Goal: Task Accomplishment & Management: Complete application form

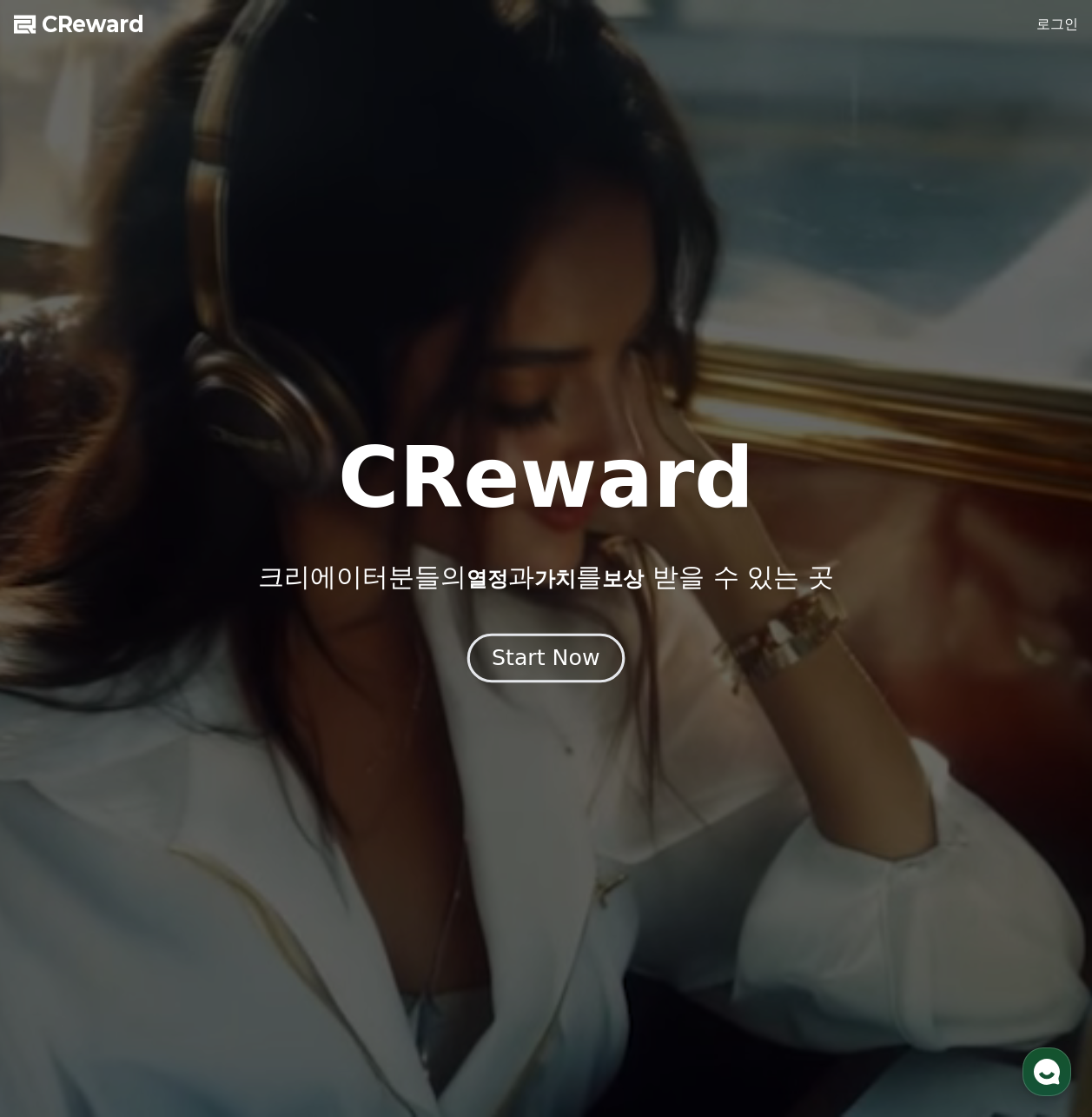
click at [535, 662] on div "Start Now" at bounding box center [546, 658] width 107 height 30
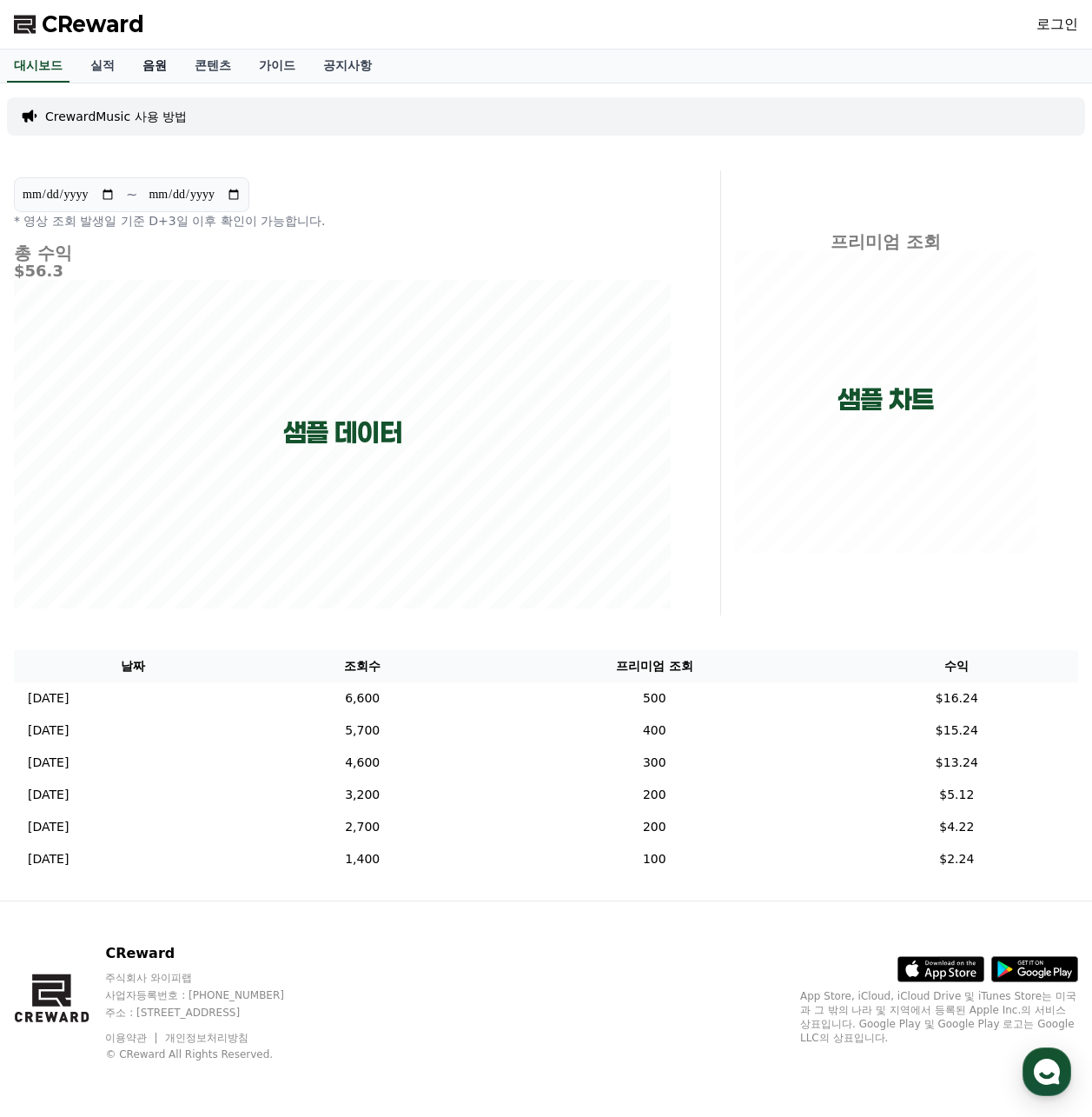
click at [156, 59] on link "음원" at bounding box center [154, 65] width 52 height 33
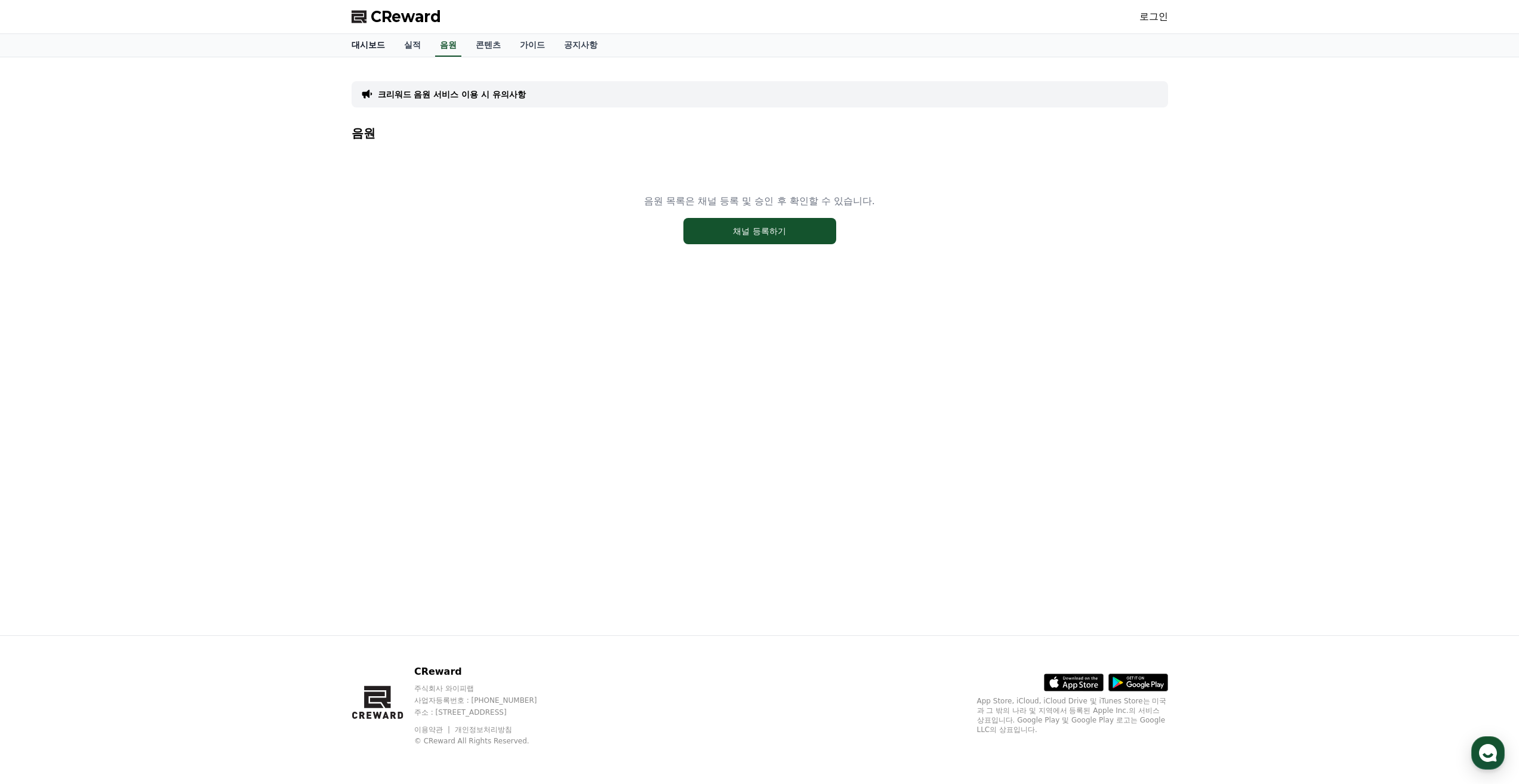
click at [365, 42] on link "대시보드" at bounding box center [368, 45] width 53 height 22
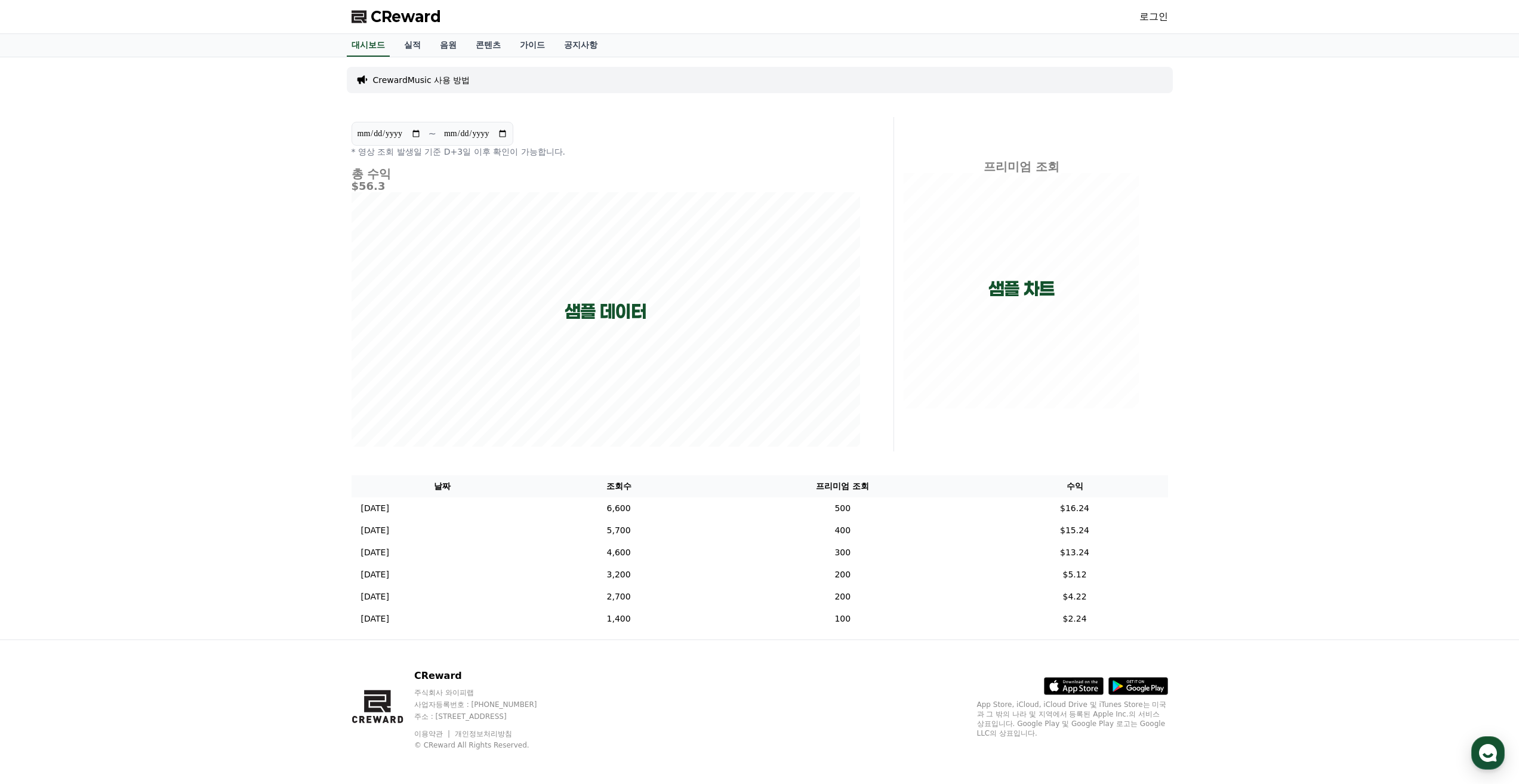
click at [396, 81] on p "CrewardMusic 사용 방법" at bounding box center [422, 80] width 97 height 12
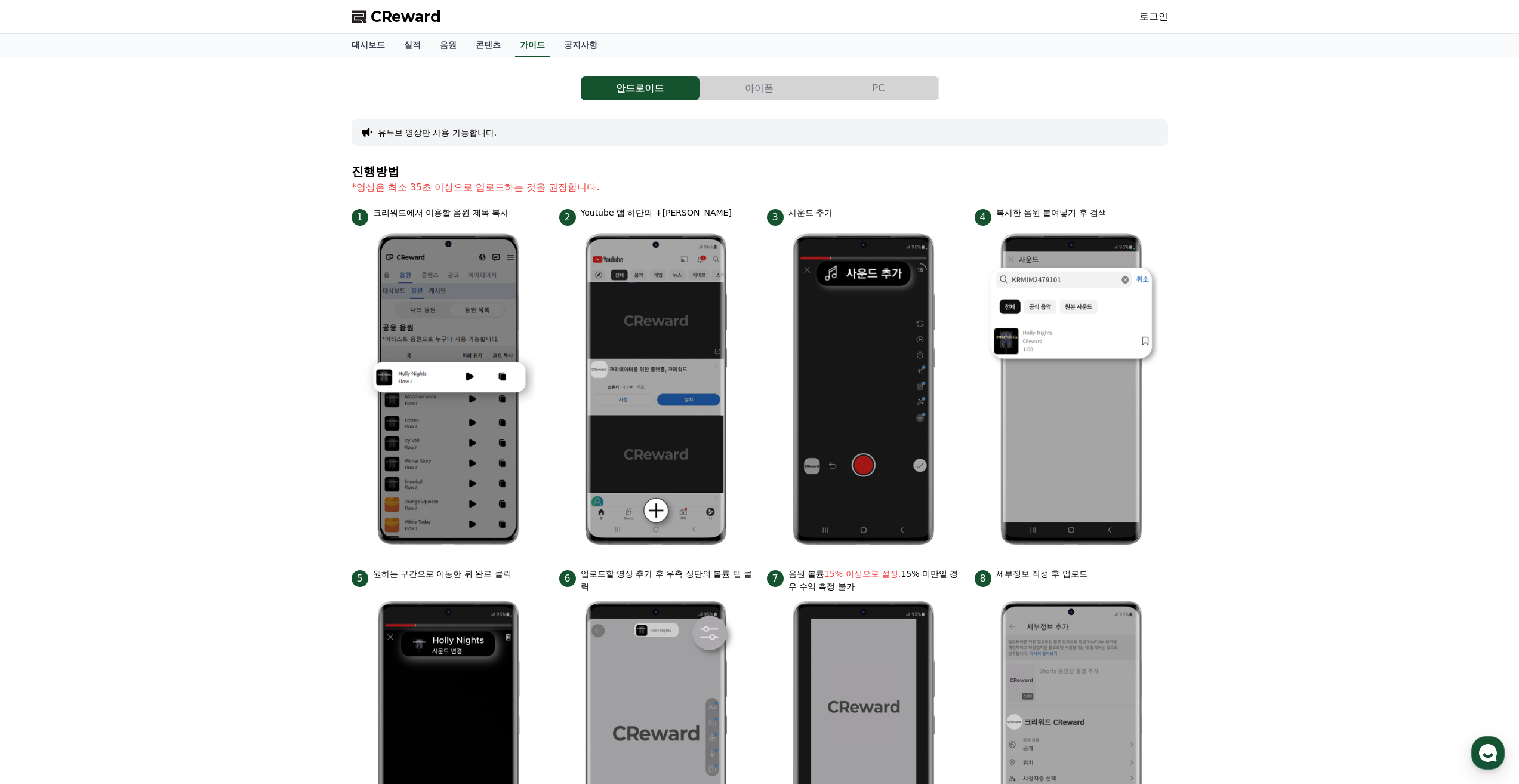
click at [750, 87] on button "PC" at bounding box center [879, 88] width 119 height 24
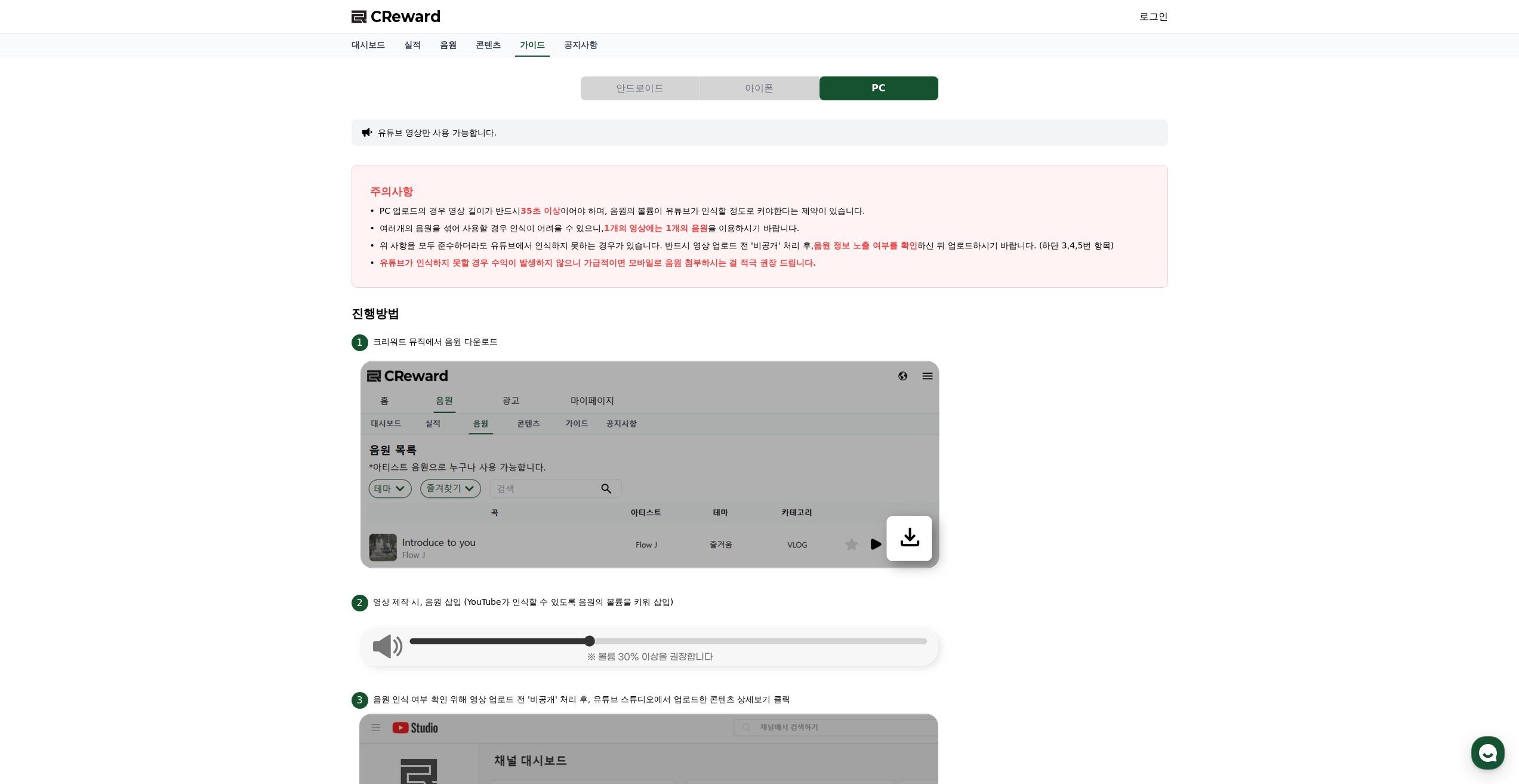
click at [452, 46] on link "음원" at bounding box center [448, 45] width 36 height 22
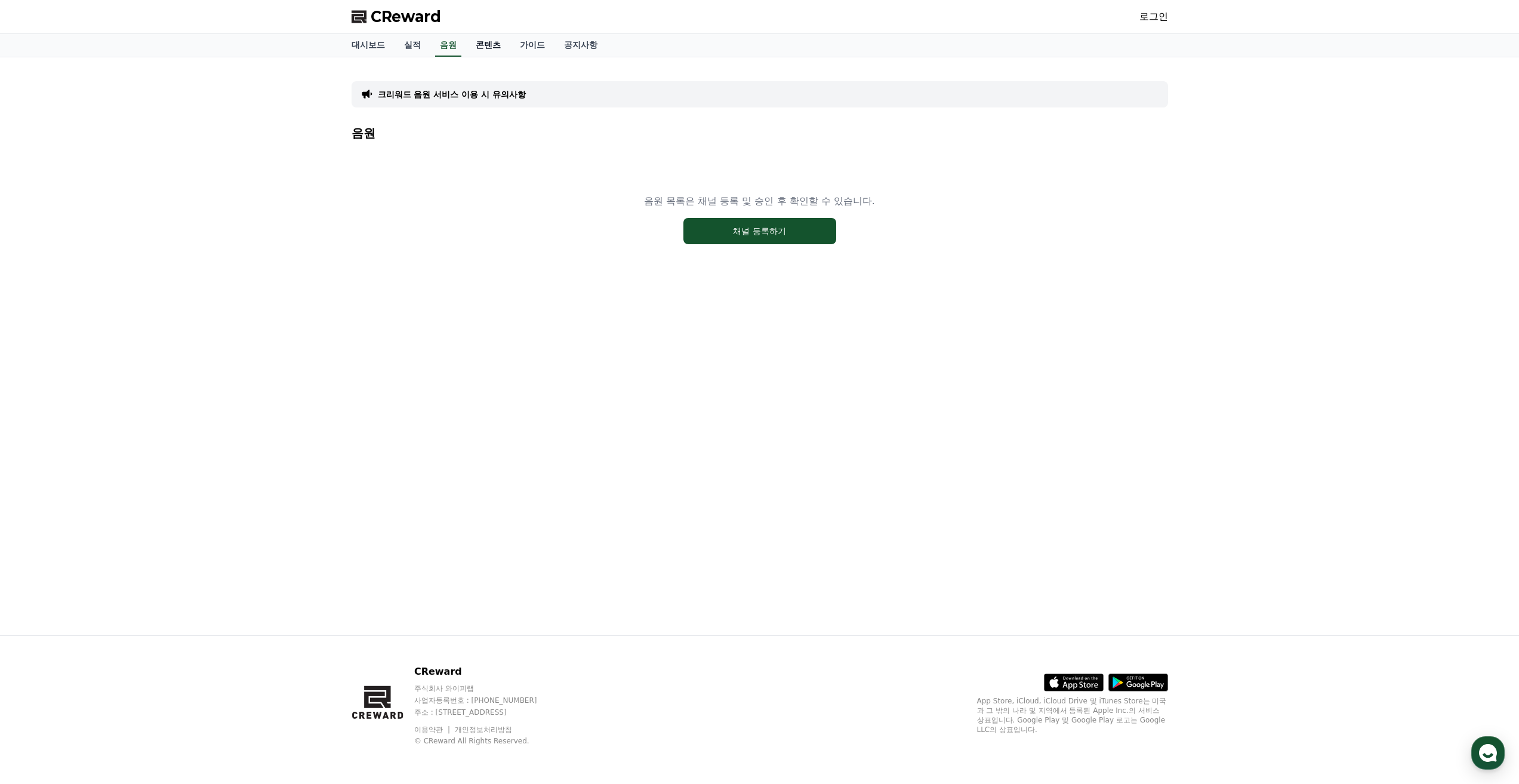
click at [498, 47] on link "콘텐츠" at bounding box center [488, 45] width 44 height 22
click at [466, 47] on link "음원" at bounding box center [448, 45] width 36 height 22
click at [462, 45] on div "대시보드 실적 음원 콘텐츠 가이드 공지사항" at bounding box center [760, 45] width 836 height 22
click at [451, 44] on link "음원" at bounding box center [448, 45] width 26 height 22
click at [415, 44] on link "실적" at bounding box center [412, 45] width 36 height 22
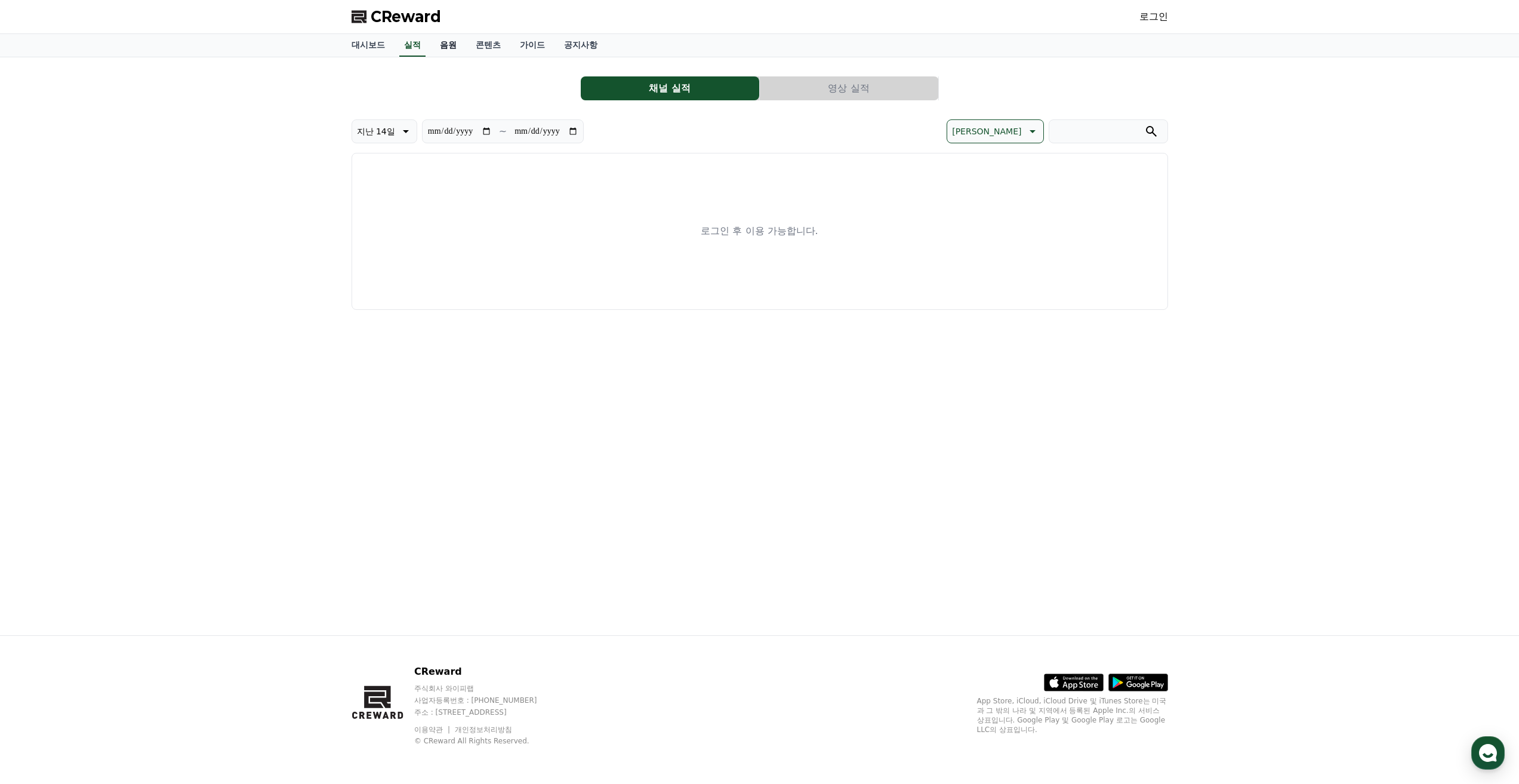
click at [457, 42] on link "음원" at bounding box center [448, 45] width 36 height 22
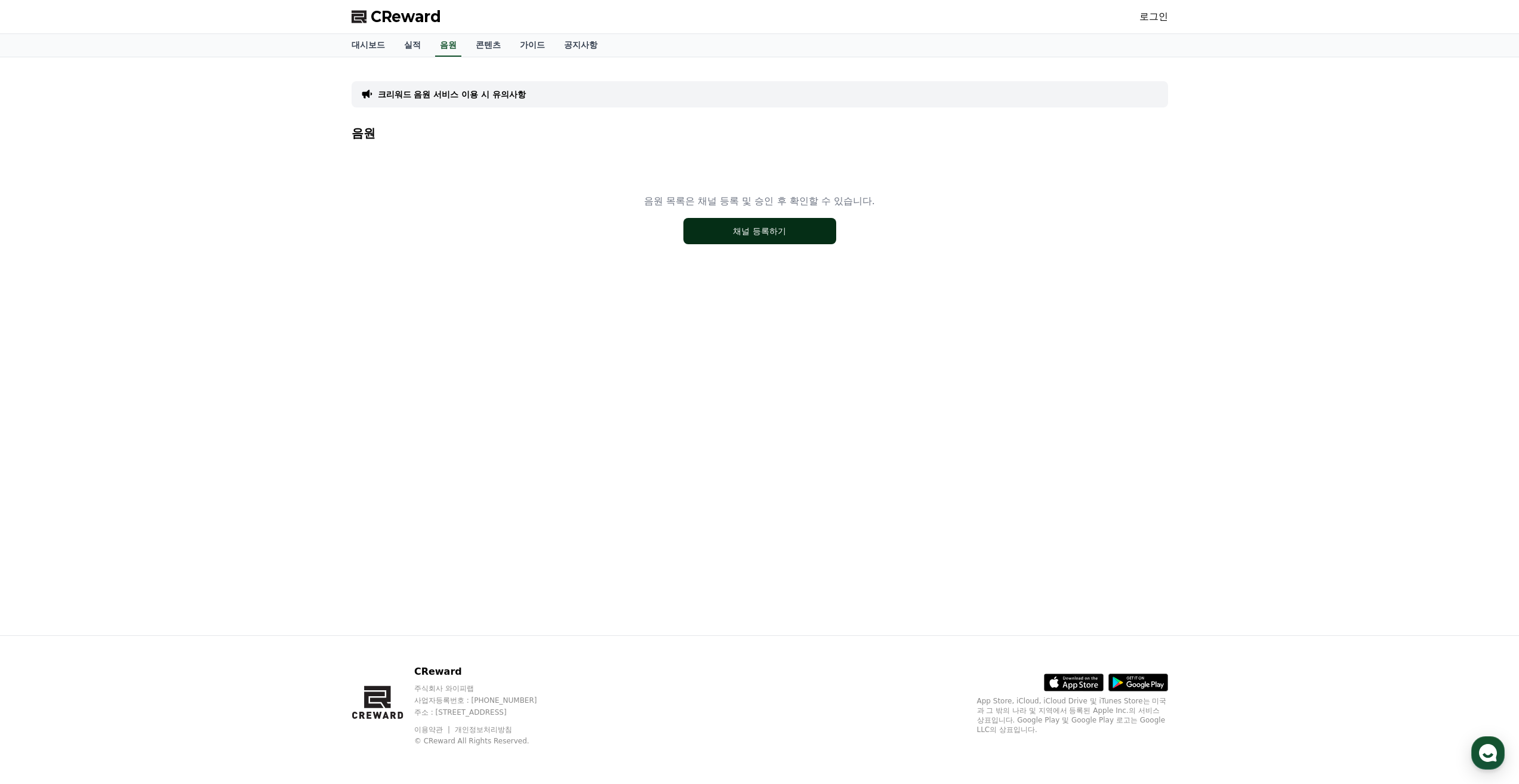
click at [750, 235] on button "채널 등록하기" at bounding box center [760, 230] width 153 height 26
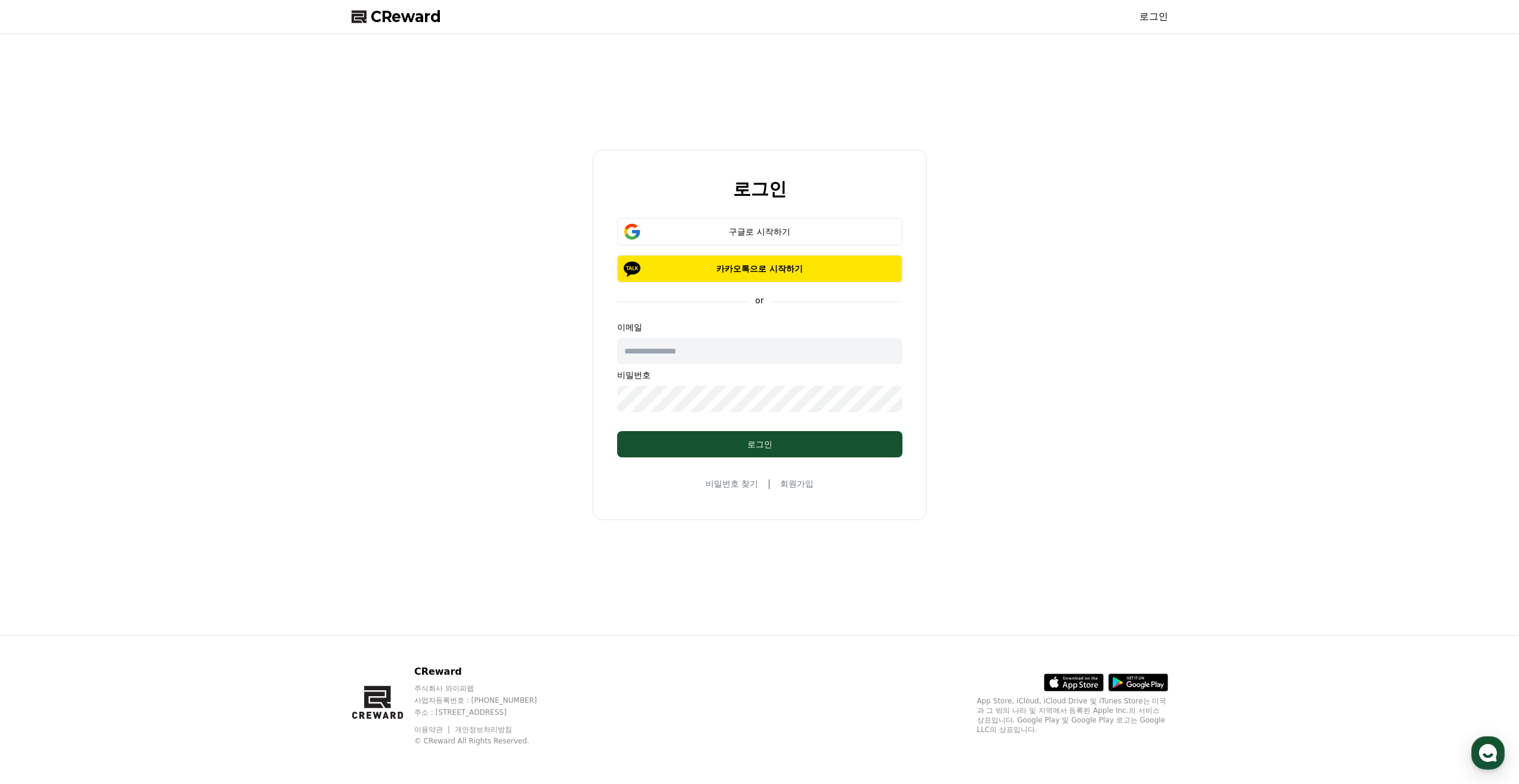
click at [640, 344] on input "text" at bounding box center [760, 351] width 286 height 26
click at [675, 350] on input "text" at bounding box center [760, 351] width 286 height 26
type input "*"
type input "**"
click at [795, 485] on link "회원가입" at bounding box center [797, 483] width 33 height 12
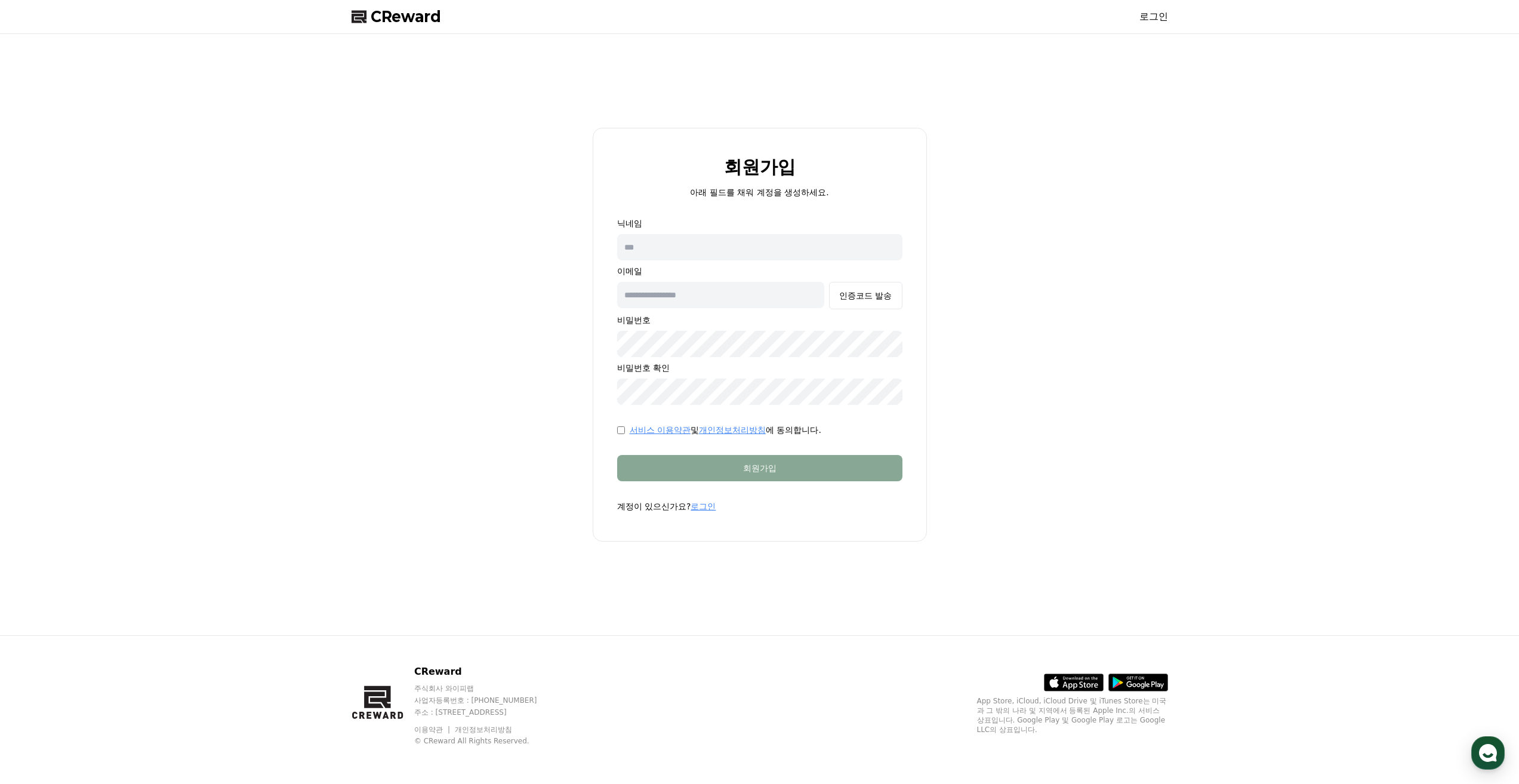
click at [685, 294] on input "text" at bounding box center [720, 295] width 207 height 26
type input "**********"
click at [664, 250] on input "text" at bounding box center [760, 247] width 286 height 26
type input "*"
type input "****"
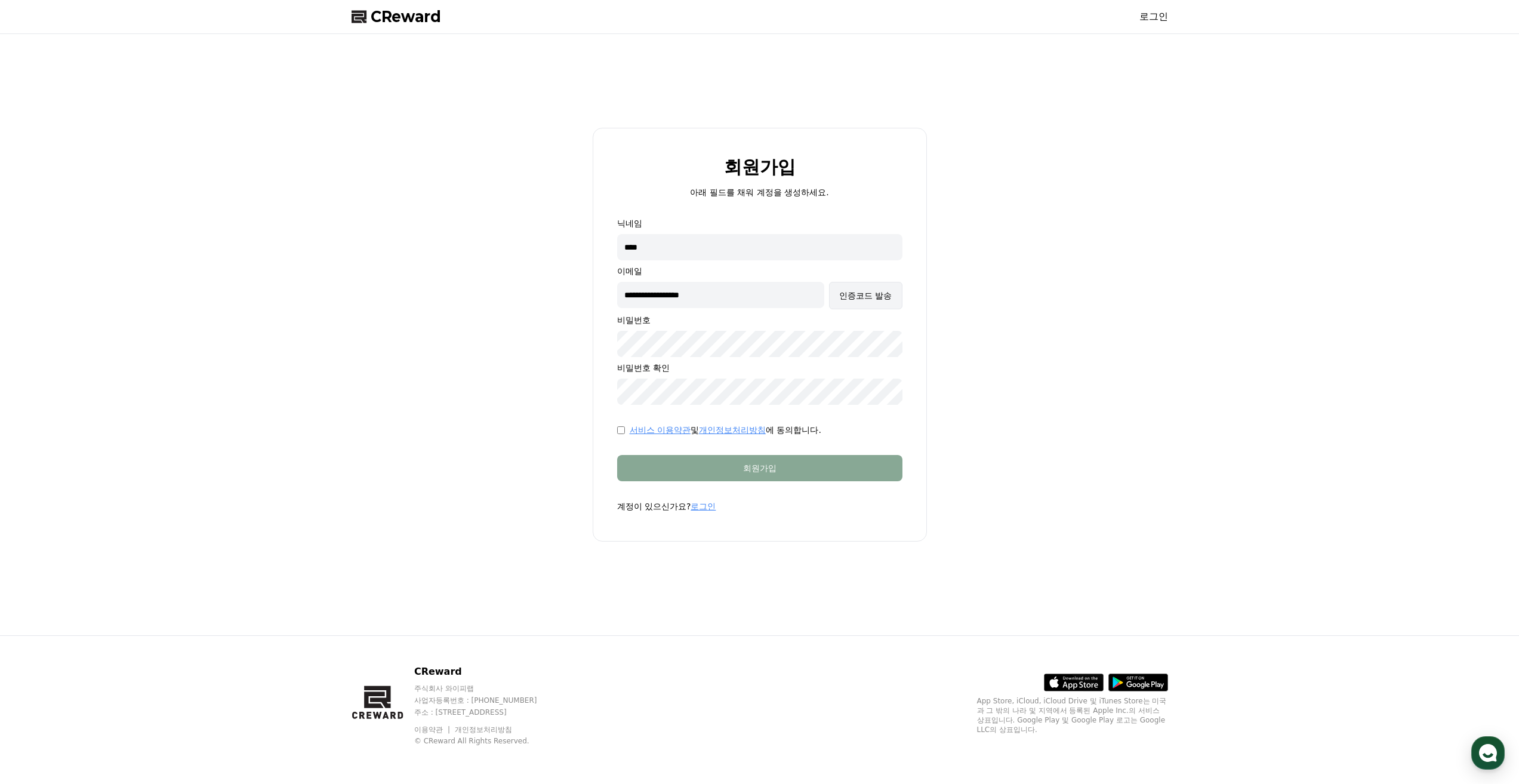
click at [856, 301] on div "인증코드 발송" at bounding box center [865, 296] width 53 height 12
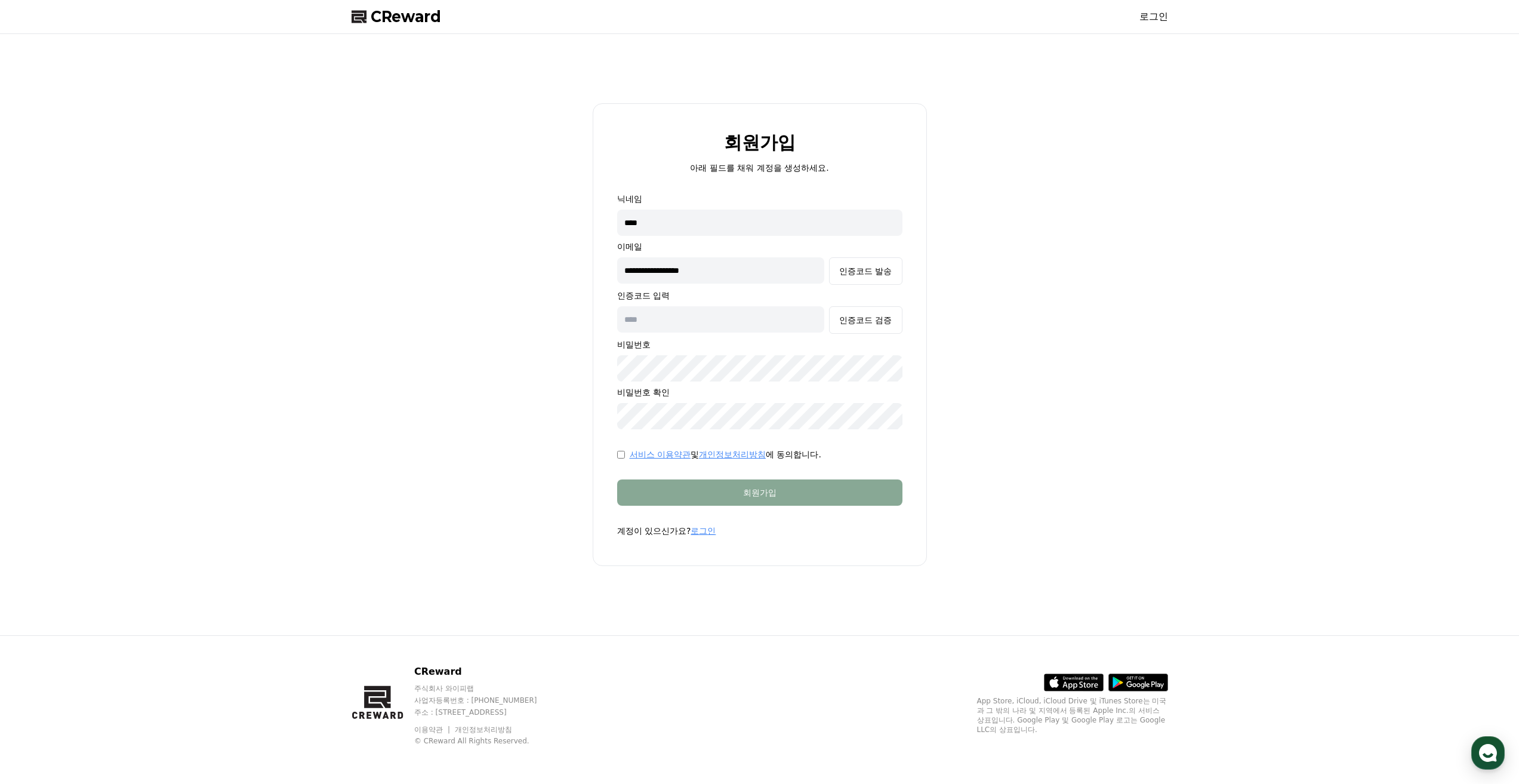
click at [714, 315] on input "text" at bounding box center [720, 319] width 207 height 26
paste input "******"
type input "******"
click at [860, 322] on div "인증코드 검증" at bounding box center [865, 320] width 53 height 12
click at [614, 451] on form "**********" at bounding box center [760, 365] width 324 height 344
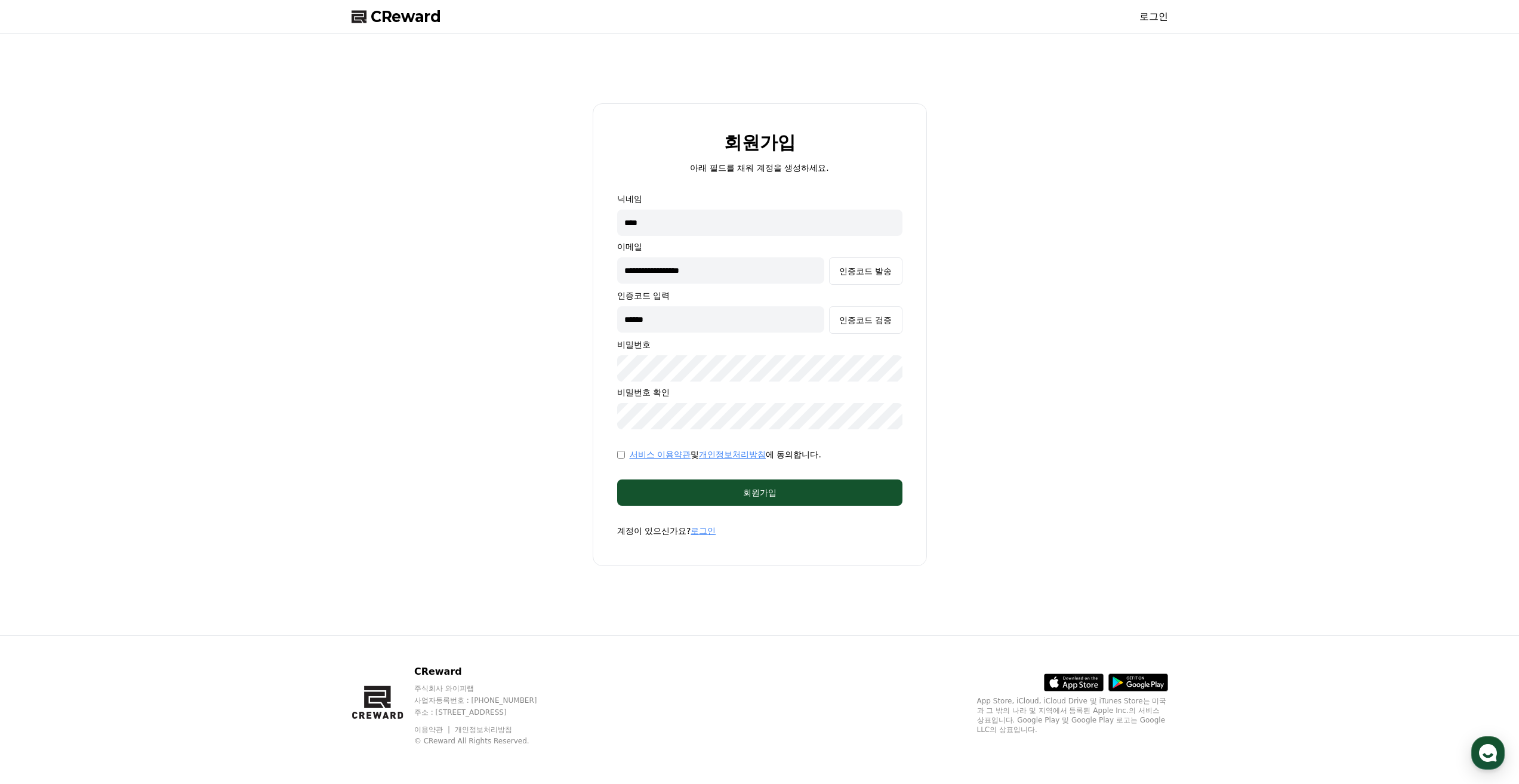
click at [753, 456] on link "개인정보처리방침" at bounding box center [733, 454] width 67 height 10
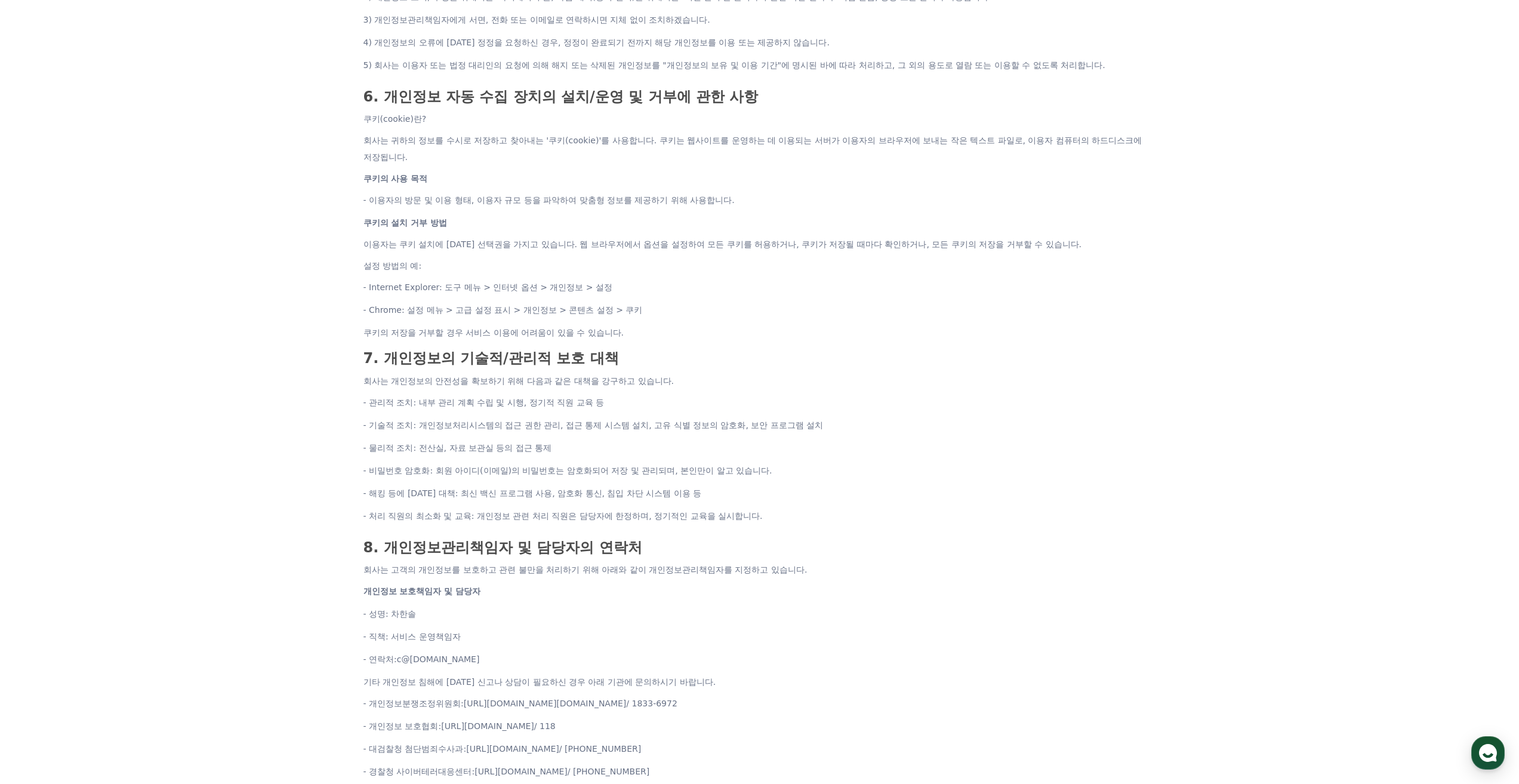
scroll to position [1241, 0]
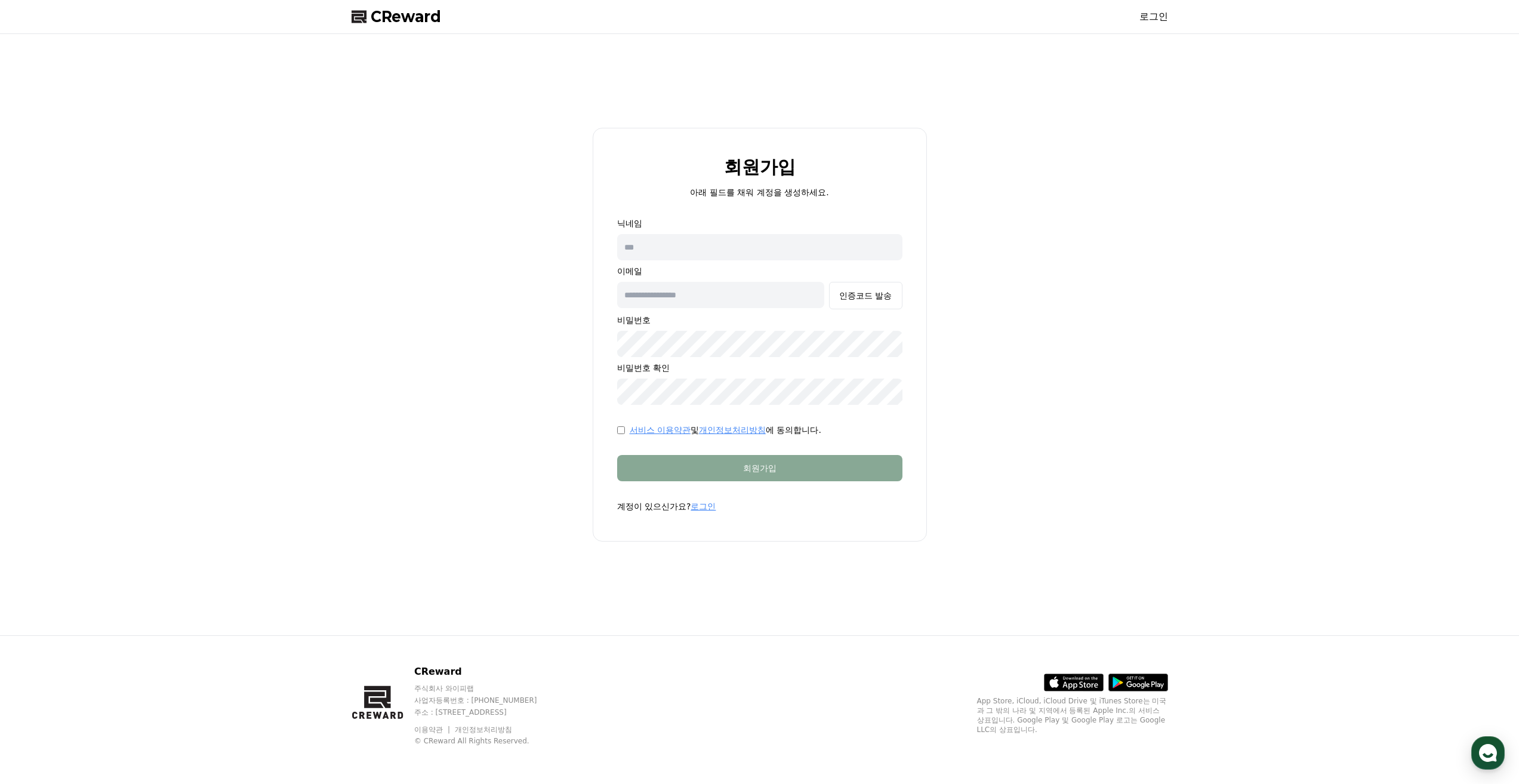
click at [715, 259] on input "text" at bounding box center [760, 247] width 286 height 26
type input "****"
click at [687, 300] on input "text" at bounding box center [720, 295] width 207 height 26
type input "*"
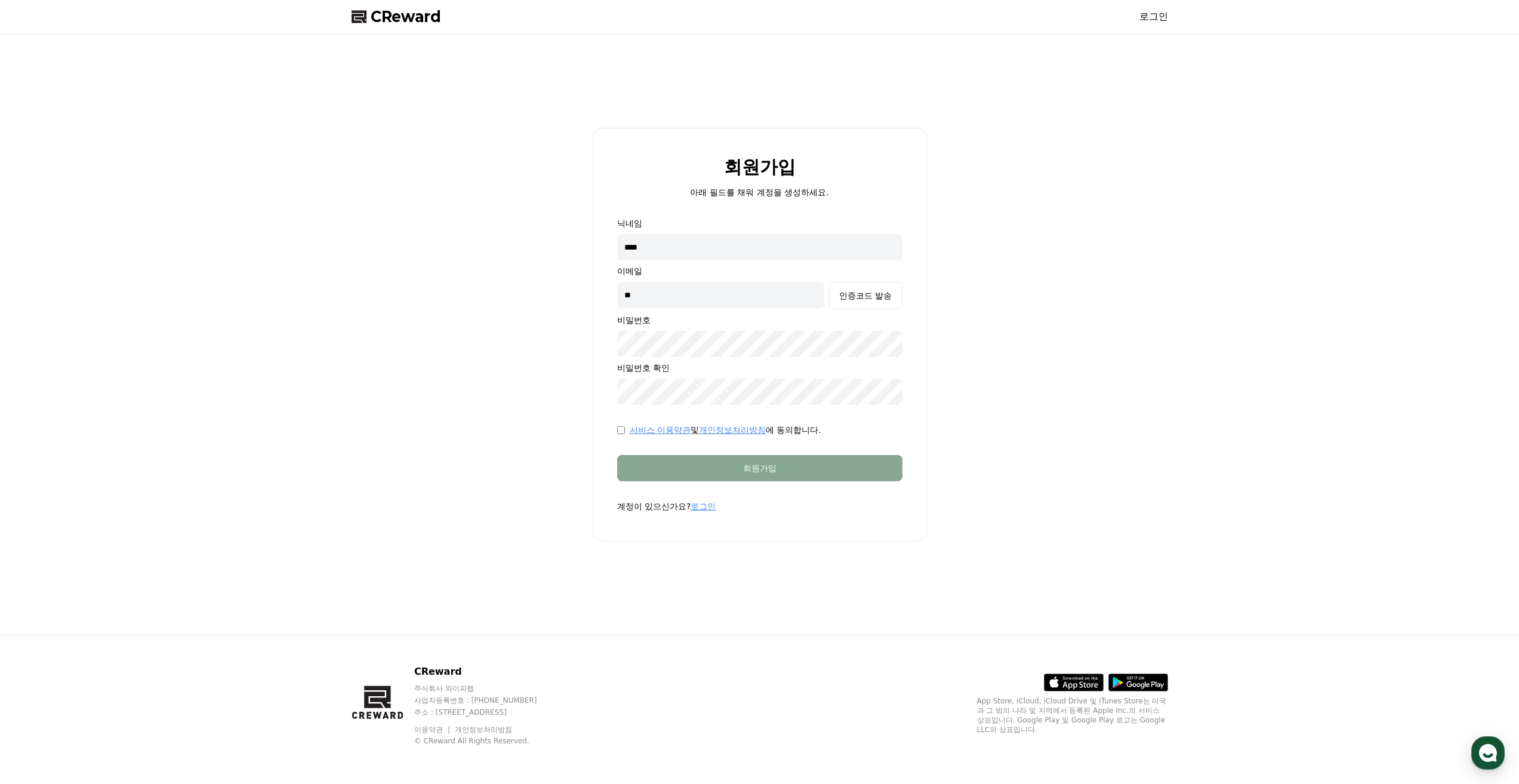
type input "*"
type input "**********"
click at [880, 297] on div "인증코드 발송" at bounding box center [865, 296] width 53 height 12
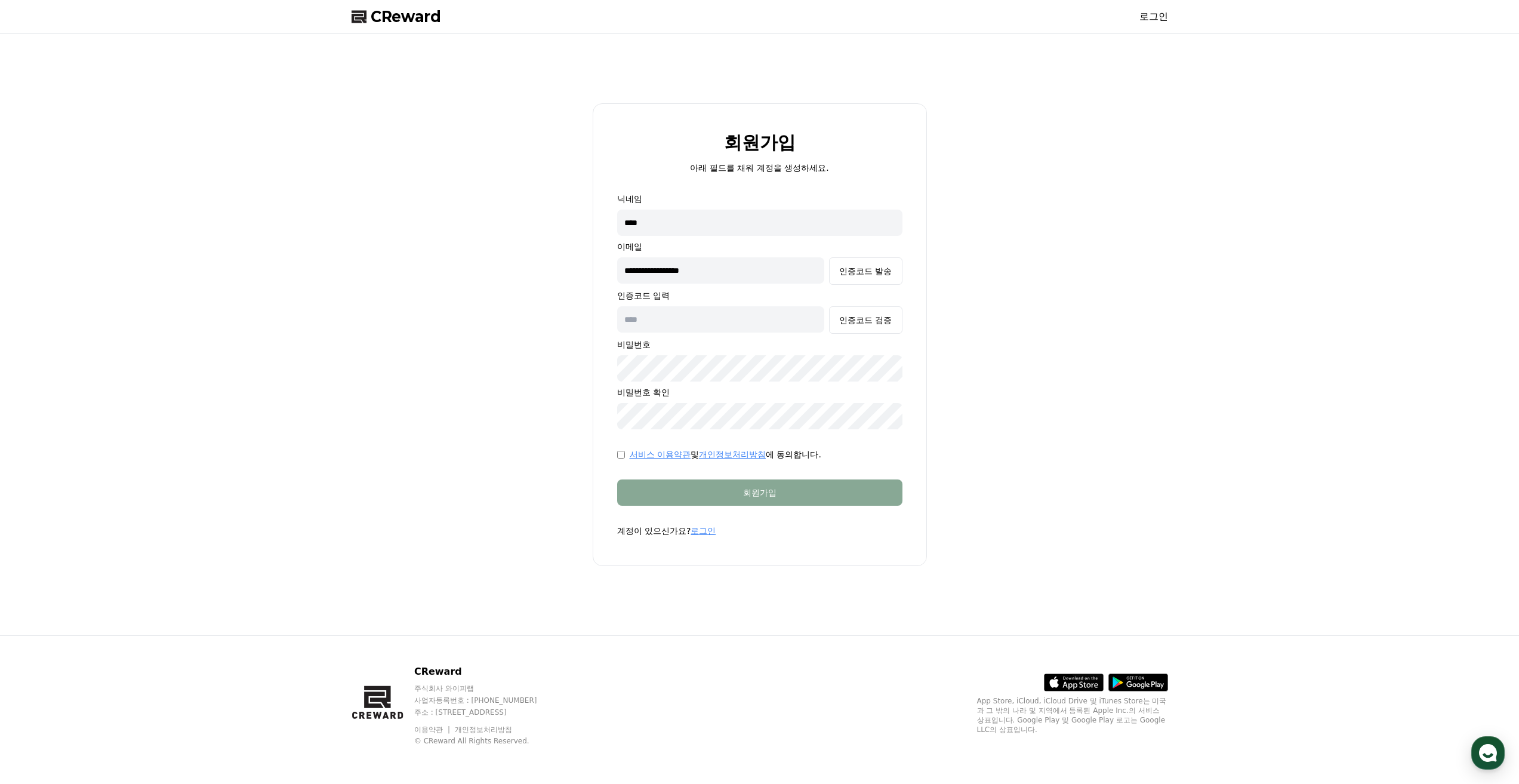
click at [749, 311] on input "text" at bounding box center [720, 319] width 207 height 26
paste input "******"
type input "******"
click at [864, 316] on div "인증코드 검증" at bounding box center [865, 320] width 53 height 12
click at [730, 487] on div "회원가입" at bounding box center [760, 492] width 238 height 12
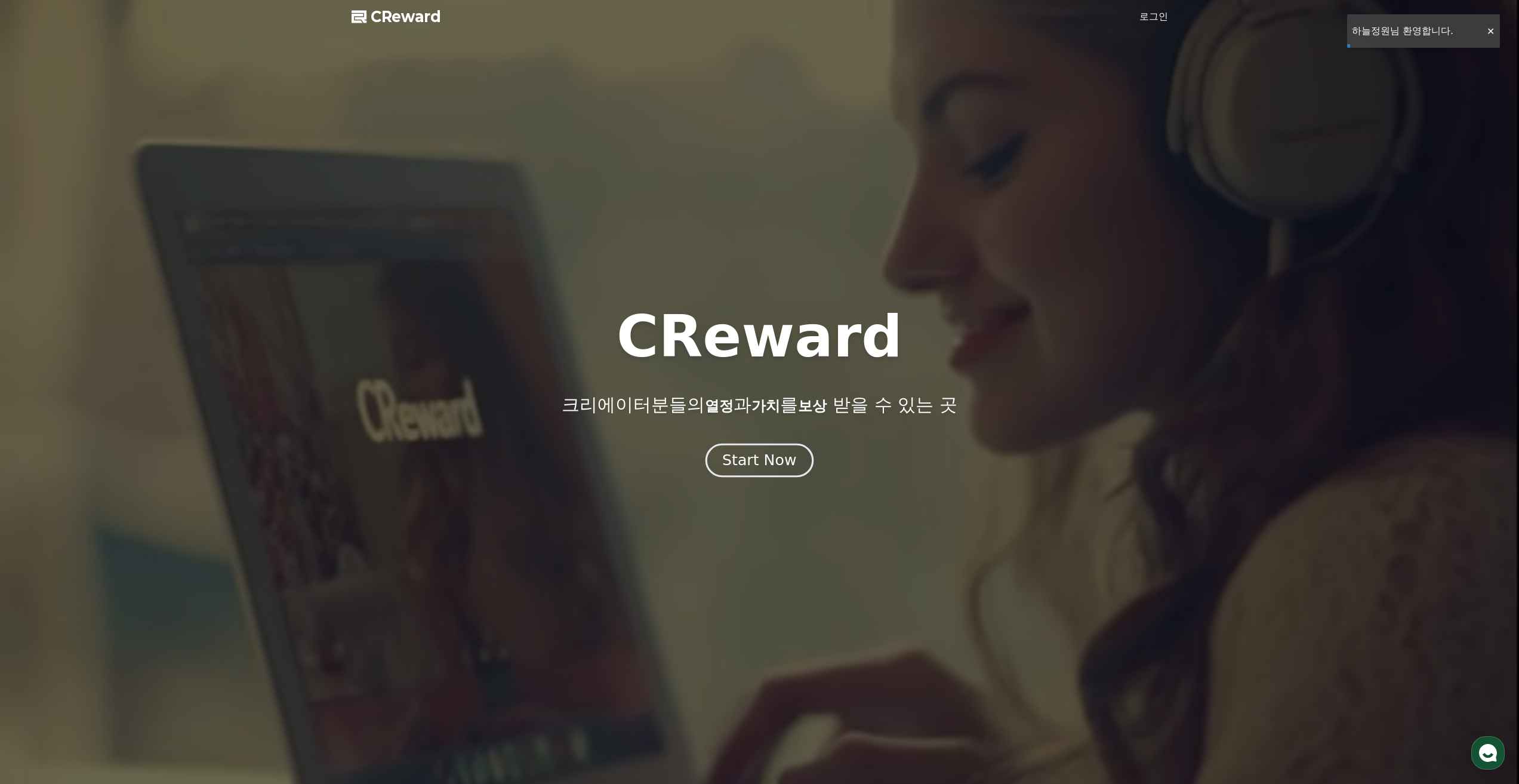
click at [792, 460] on div "Start Now" at bounding box center [759, 460] width 74 height 21
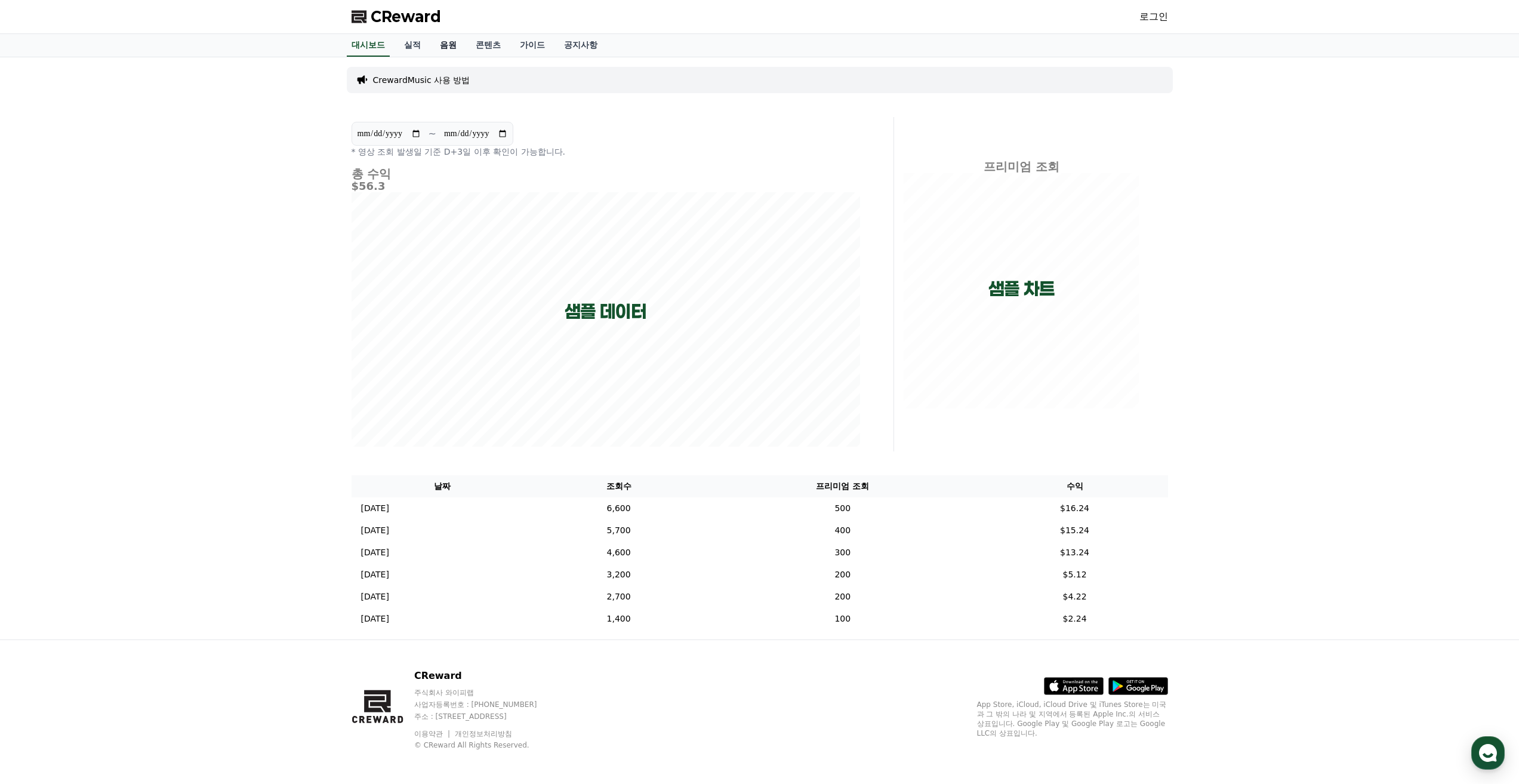
click at [440, 45] on link "음원" at bounding box center [448, 45] width 36 height 22
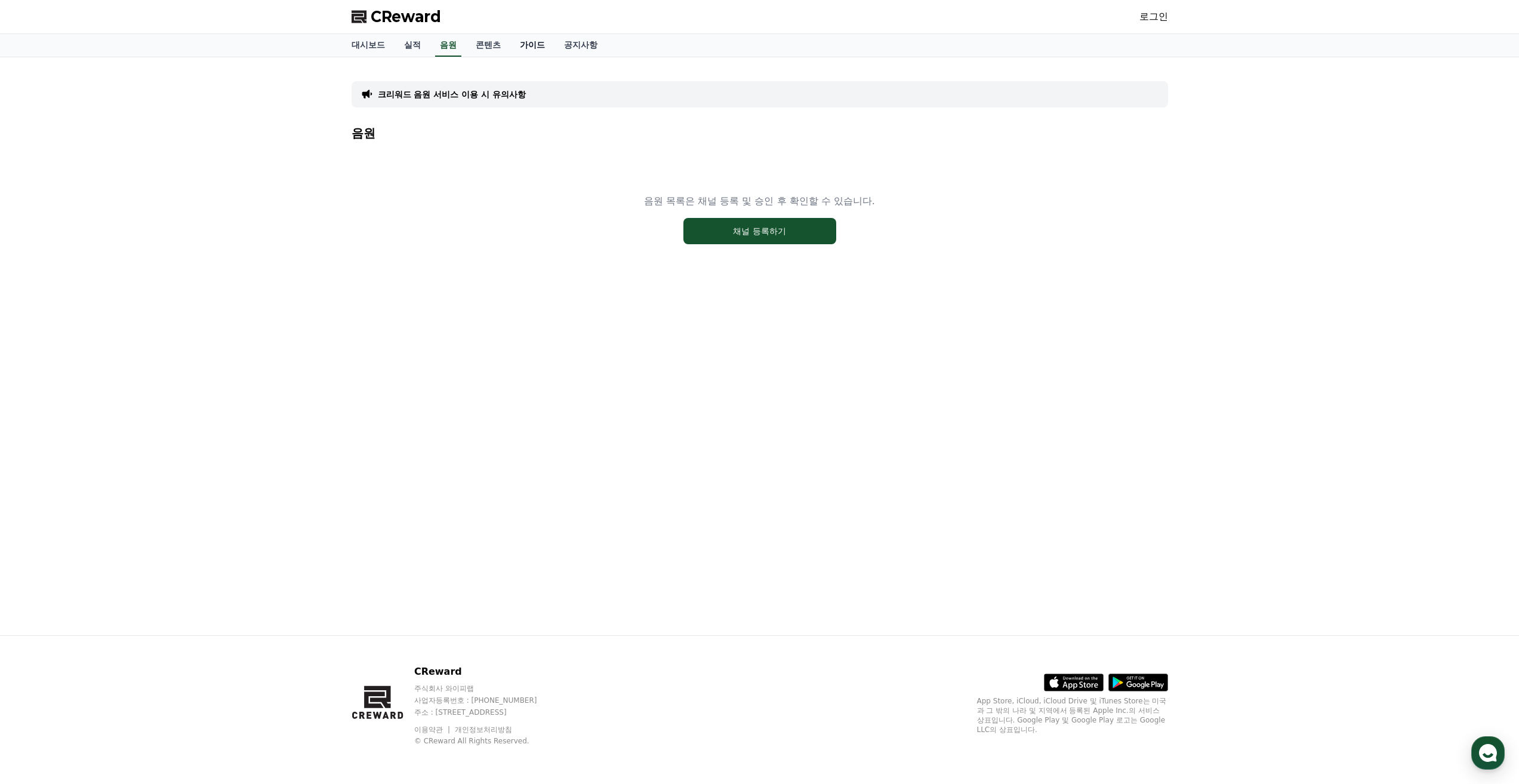
click at [526, 50] on link "가이드" at bounding box center [532, 45] width 44 height 22
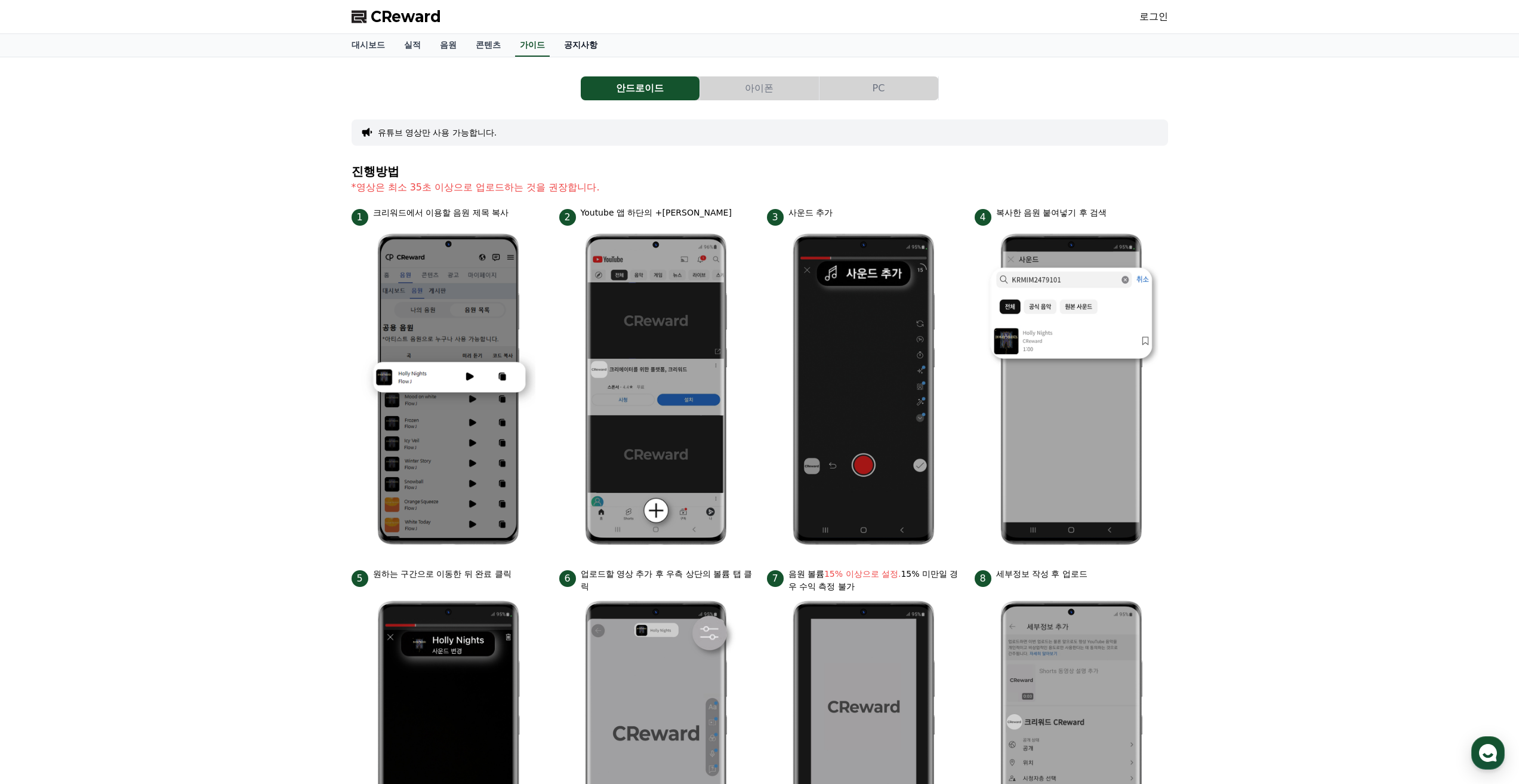
click at [572, 44] on link "공지사항" at bounding box center [581, 45] width 53 height 22
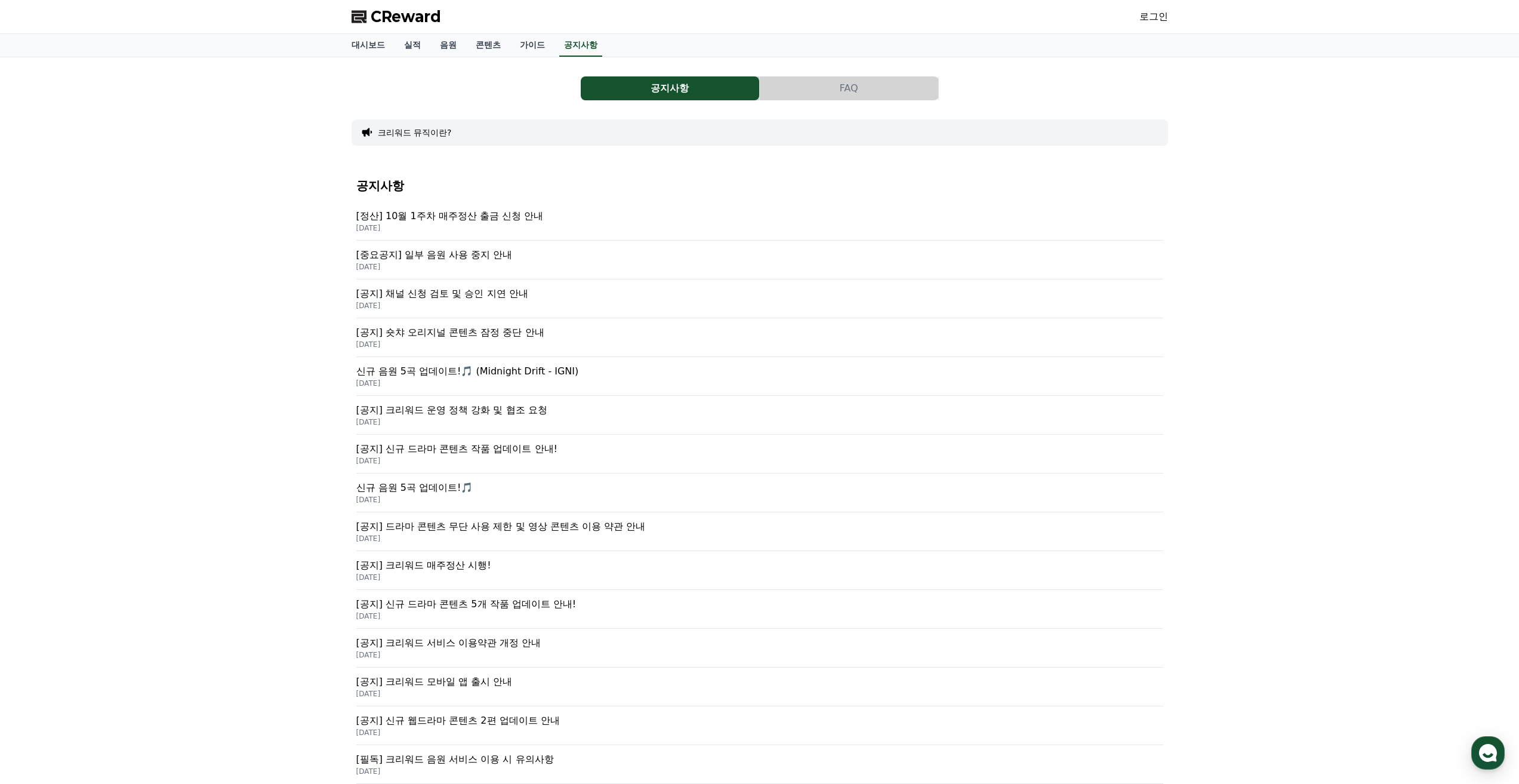
click at [468, 256] on p "[중요공지] 일부 음원 사용 중지 안내" at bounding box center [760, 255] width 807 height 15
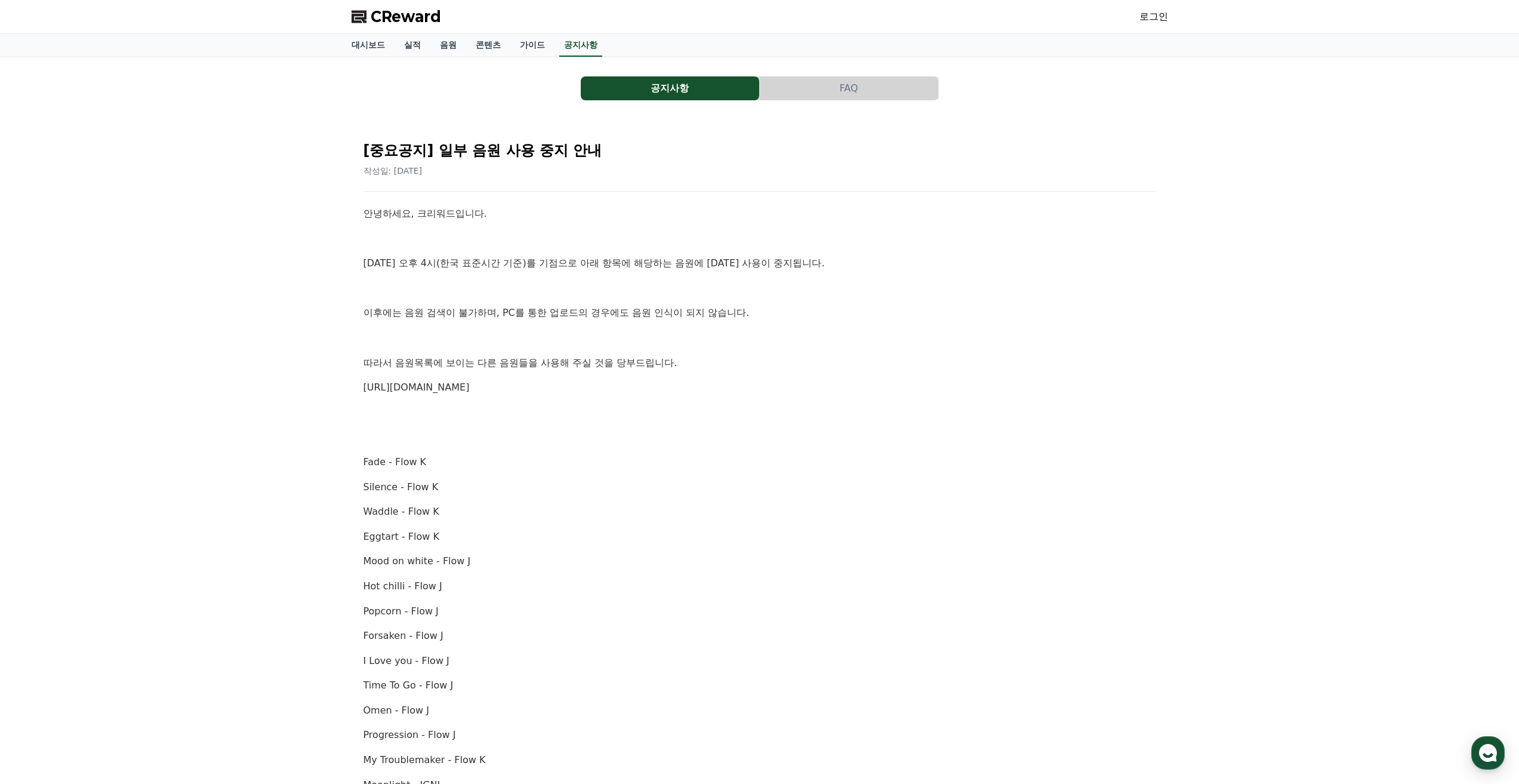
click at [851, 91] on button "FAQ" at bounding box center [849, 88] width 178 height 24
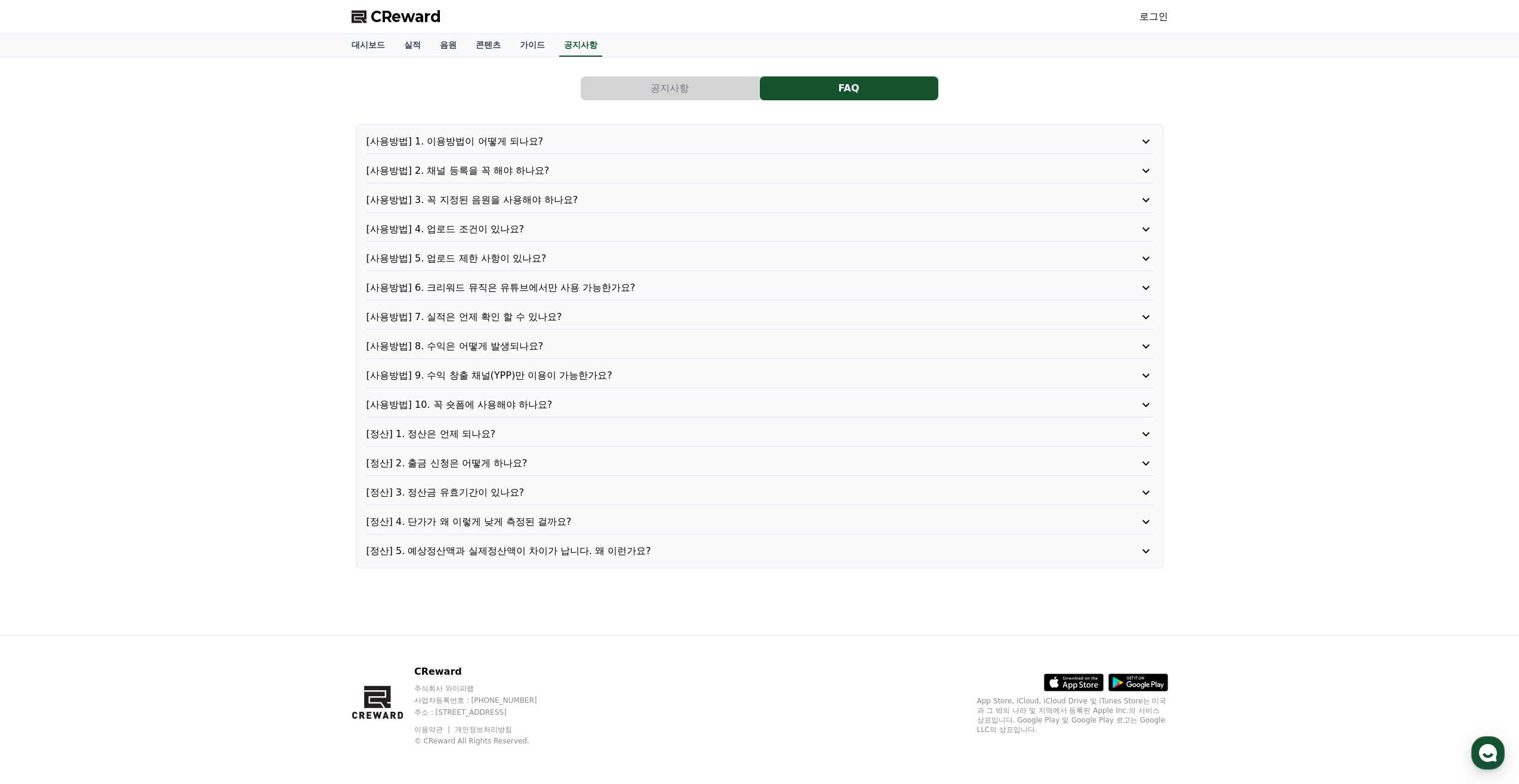
click at [716, 86] on button "공지사항" at bounding box center [670, 88] width 178 height 24
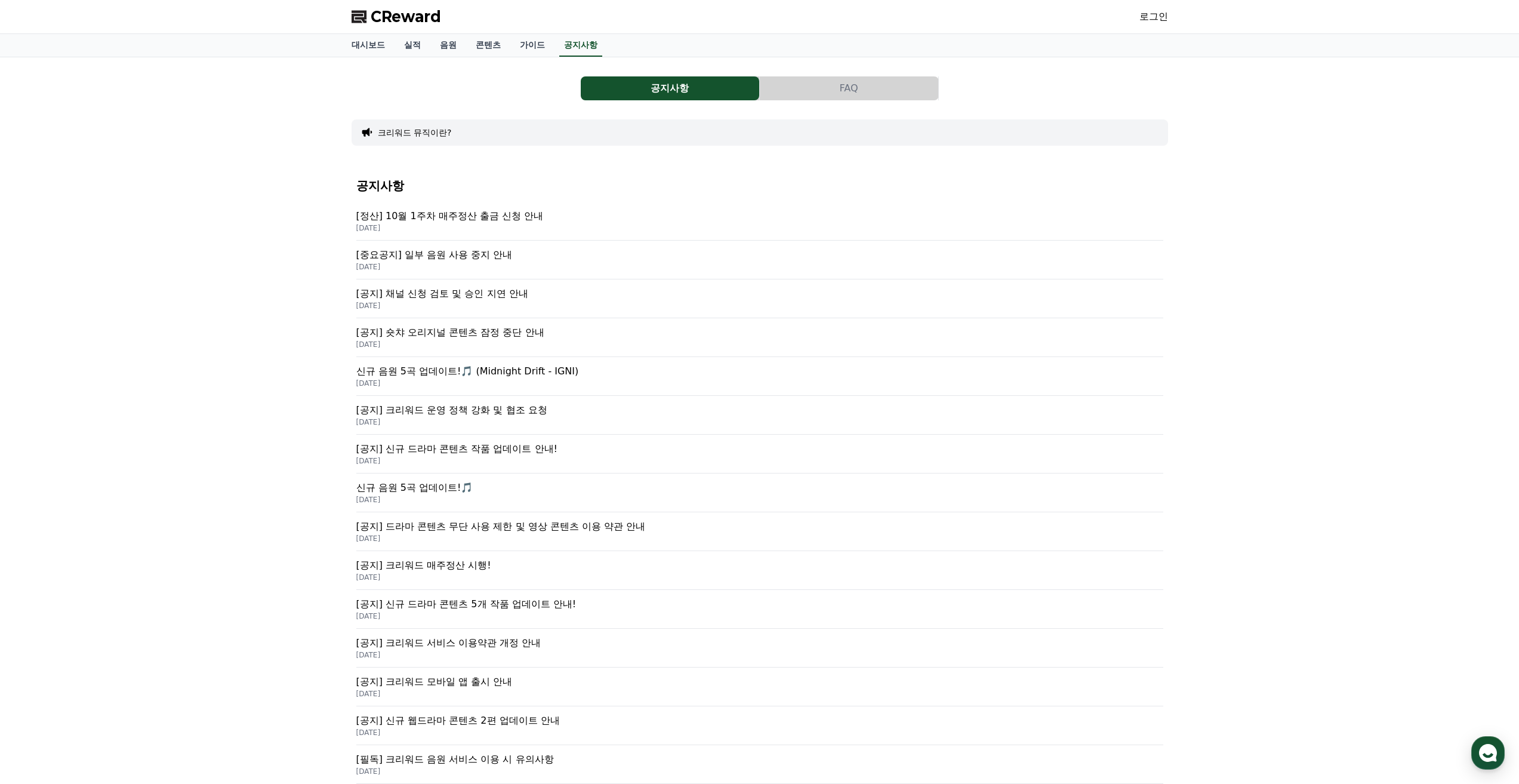
click at [713, 90] on button "공지사항" at bounding box center [670, 88] width 178 height 24
click at [538, 44] on link "가이드" at bounding box center [532, 45] width 44 height 22
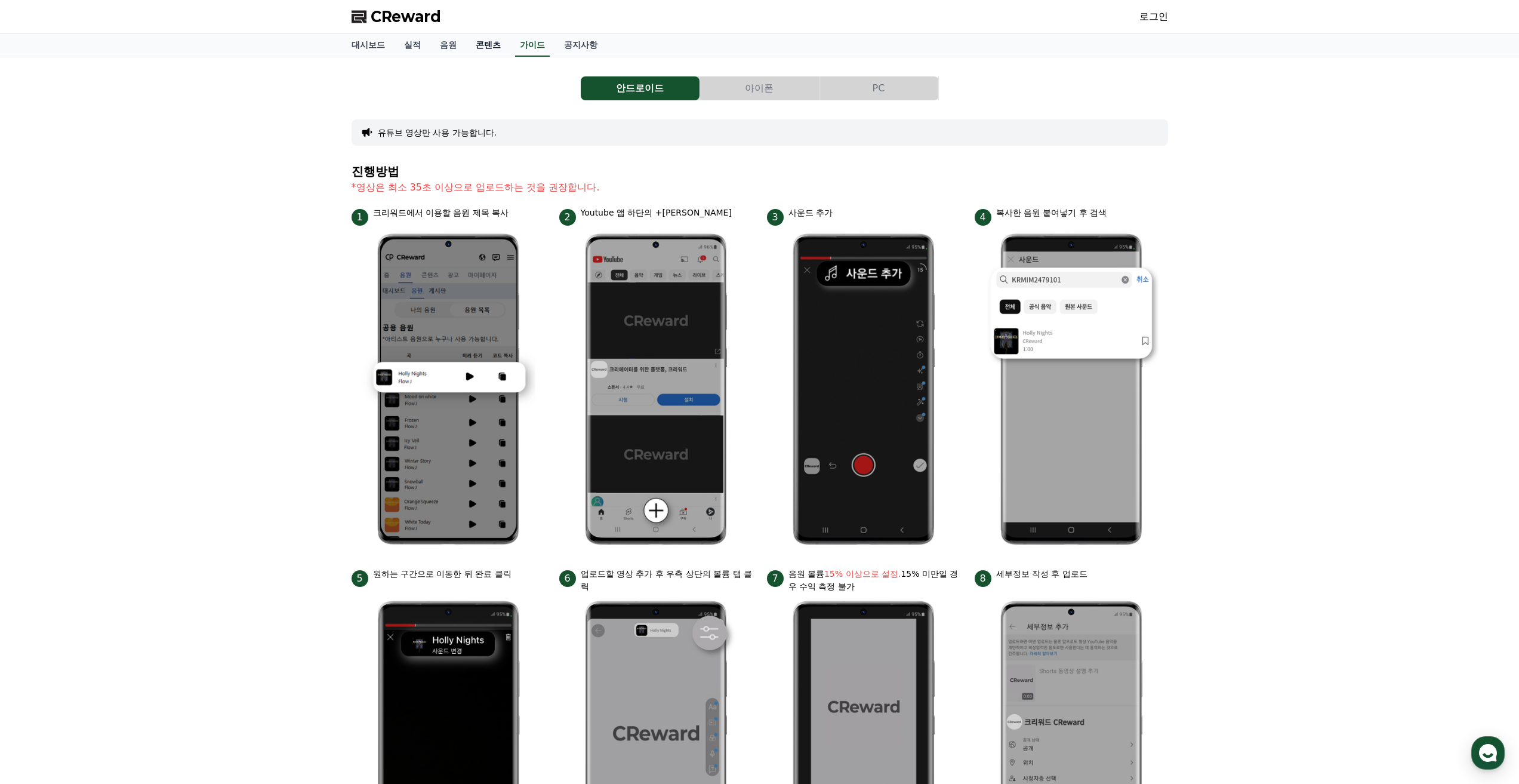
click at [488, 41] on link "콘텐츠" at bounding box center [488, 45] width 44 height 22
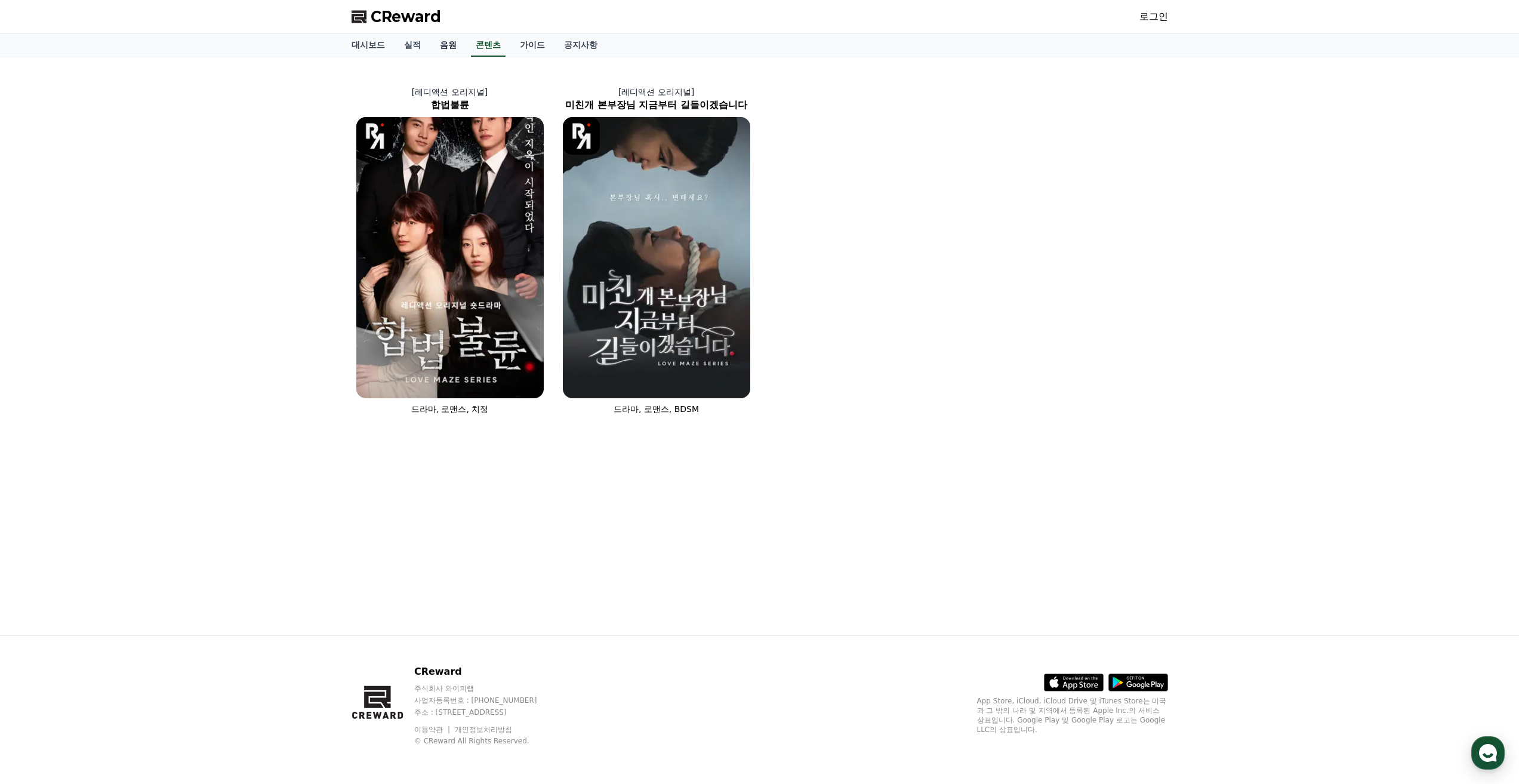
click at [446, 49] on link "음원" at bounding box center [448, 45] width 36 height 22
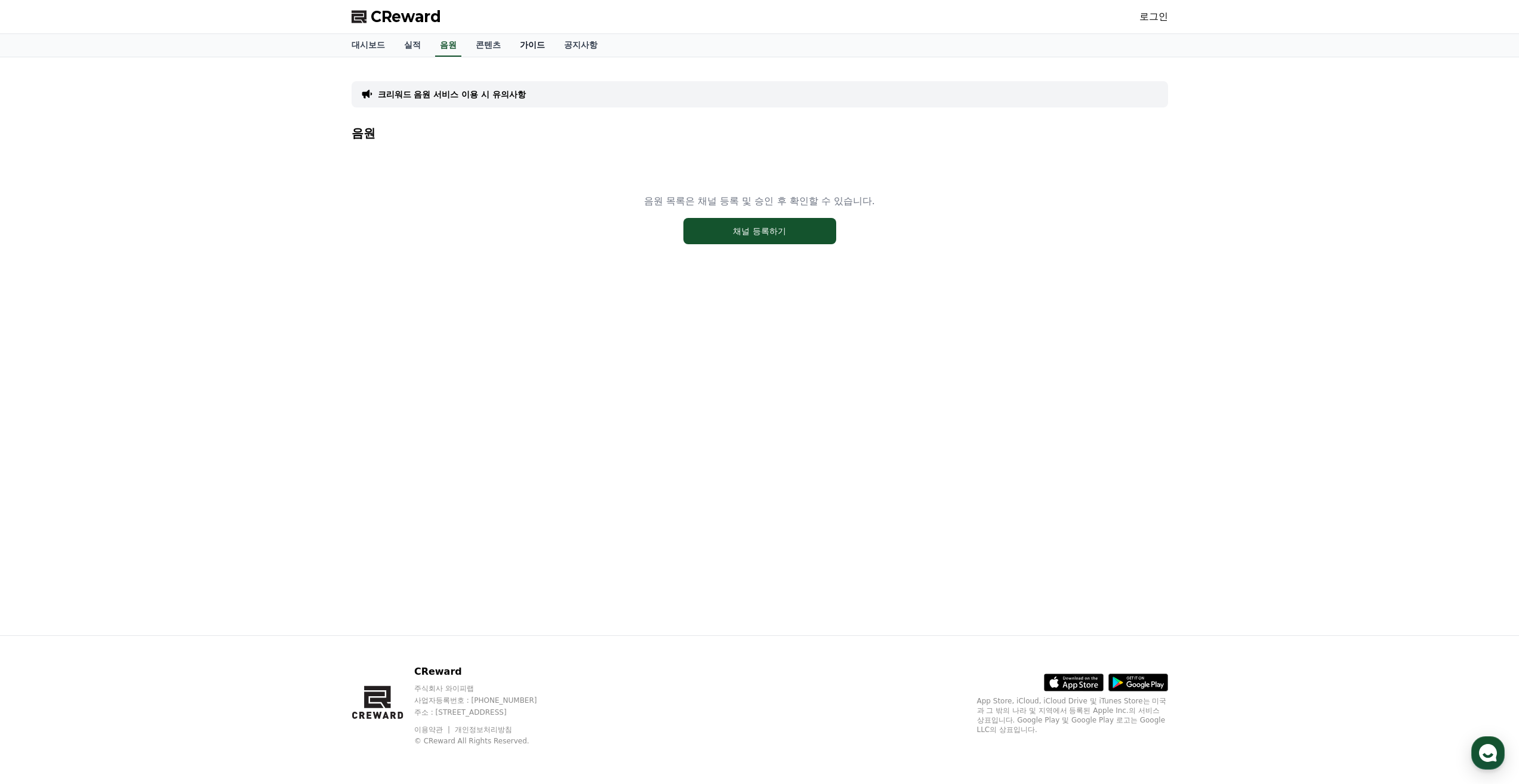
click at [522, 47] on link "가이드" at bounding box center [532, 45] width 44 height 22
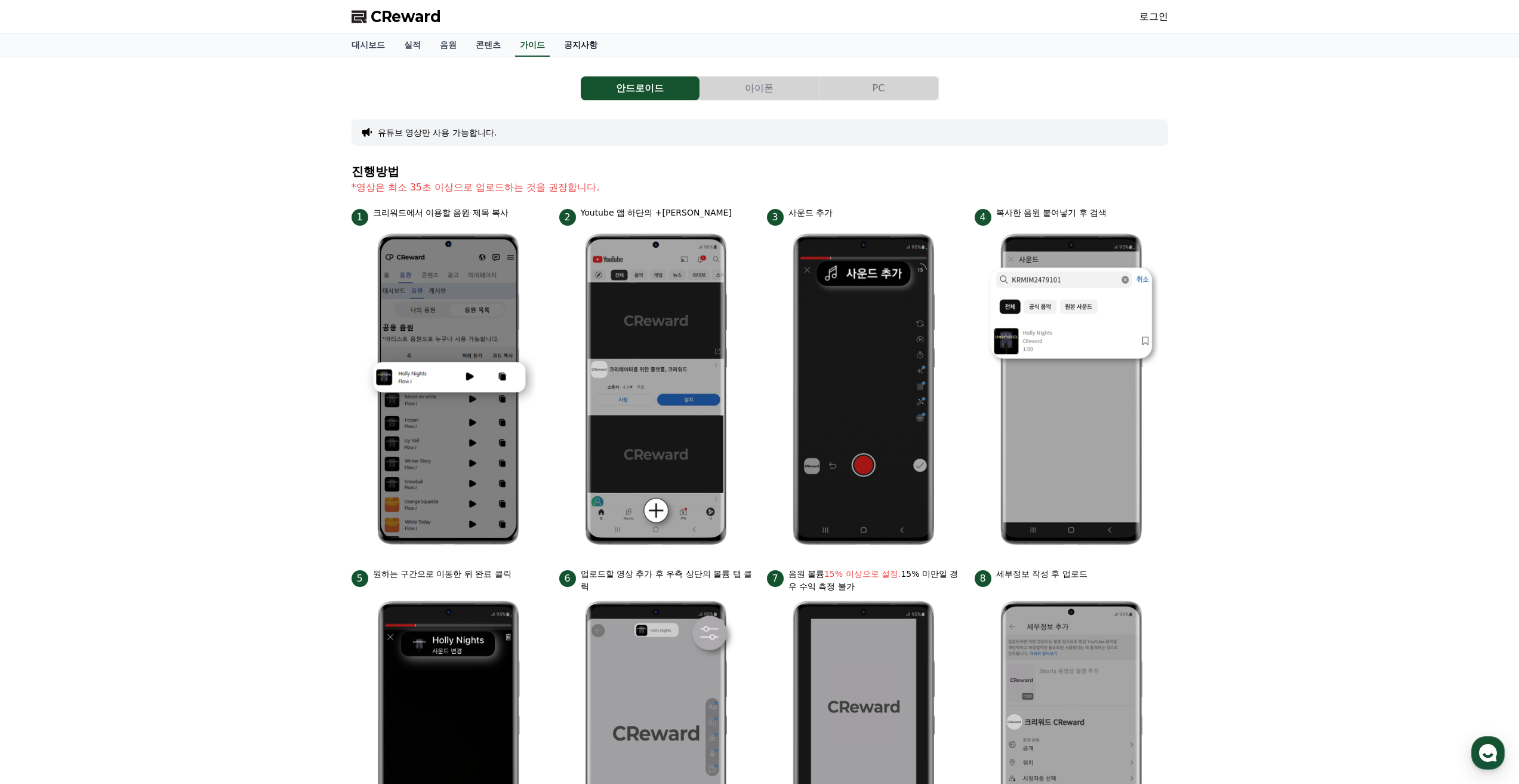
click at [561, 51] on link "공지사항" at bounding box center [581, 45] width 53 height 22
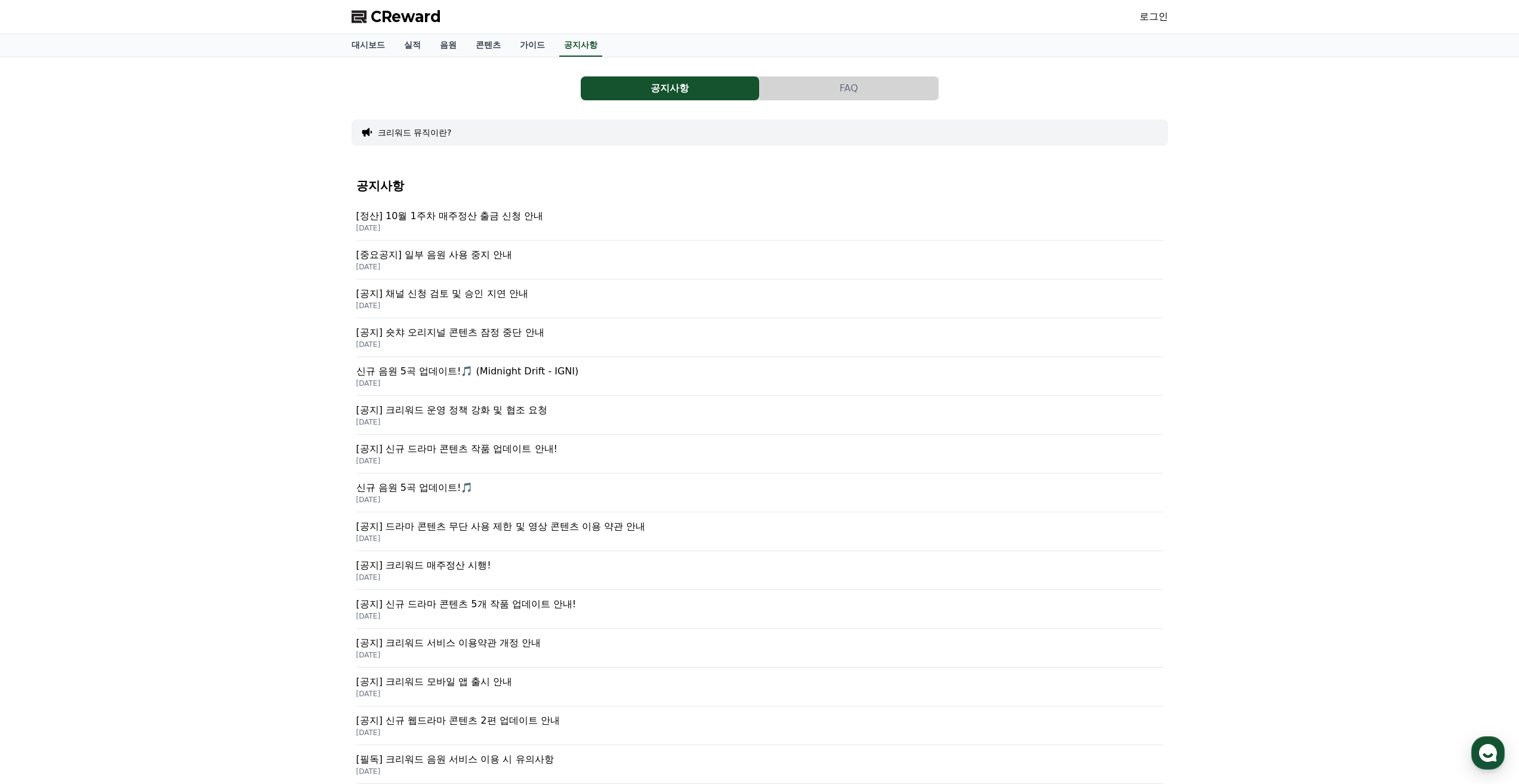
click at [488, 288] on p "[공지] 채널 신청 검토 및 승인 지연 안내" at bounding box center [760, 294] width 807 height 15
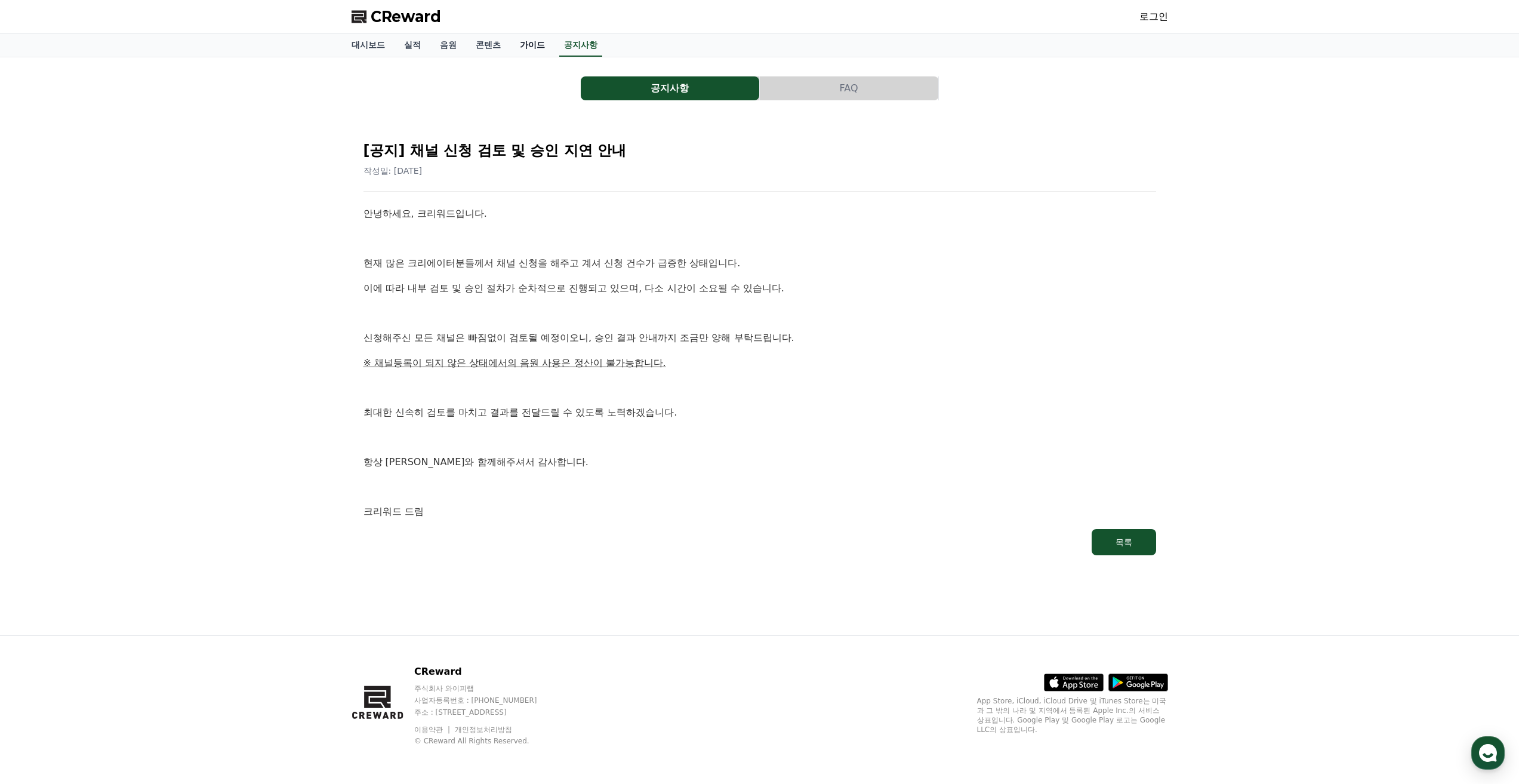
click at [526, 39] on link "가이드" at bounding box center [532, 45] width 44 height 22
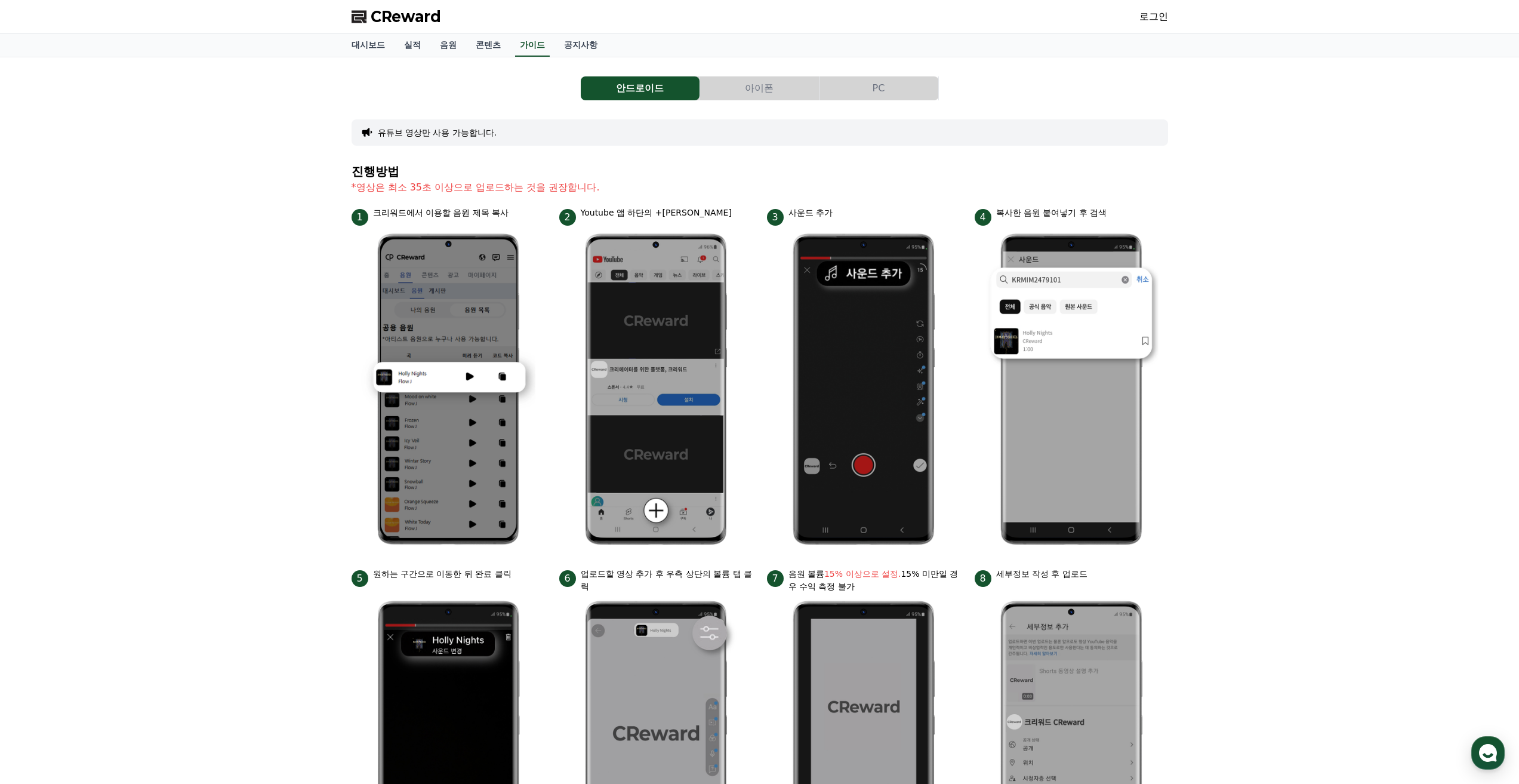
click at [855, 91] on button "PC" at bounding box center [879, 88] width 119 height 24
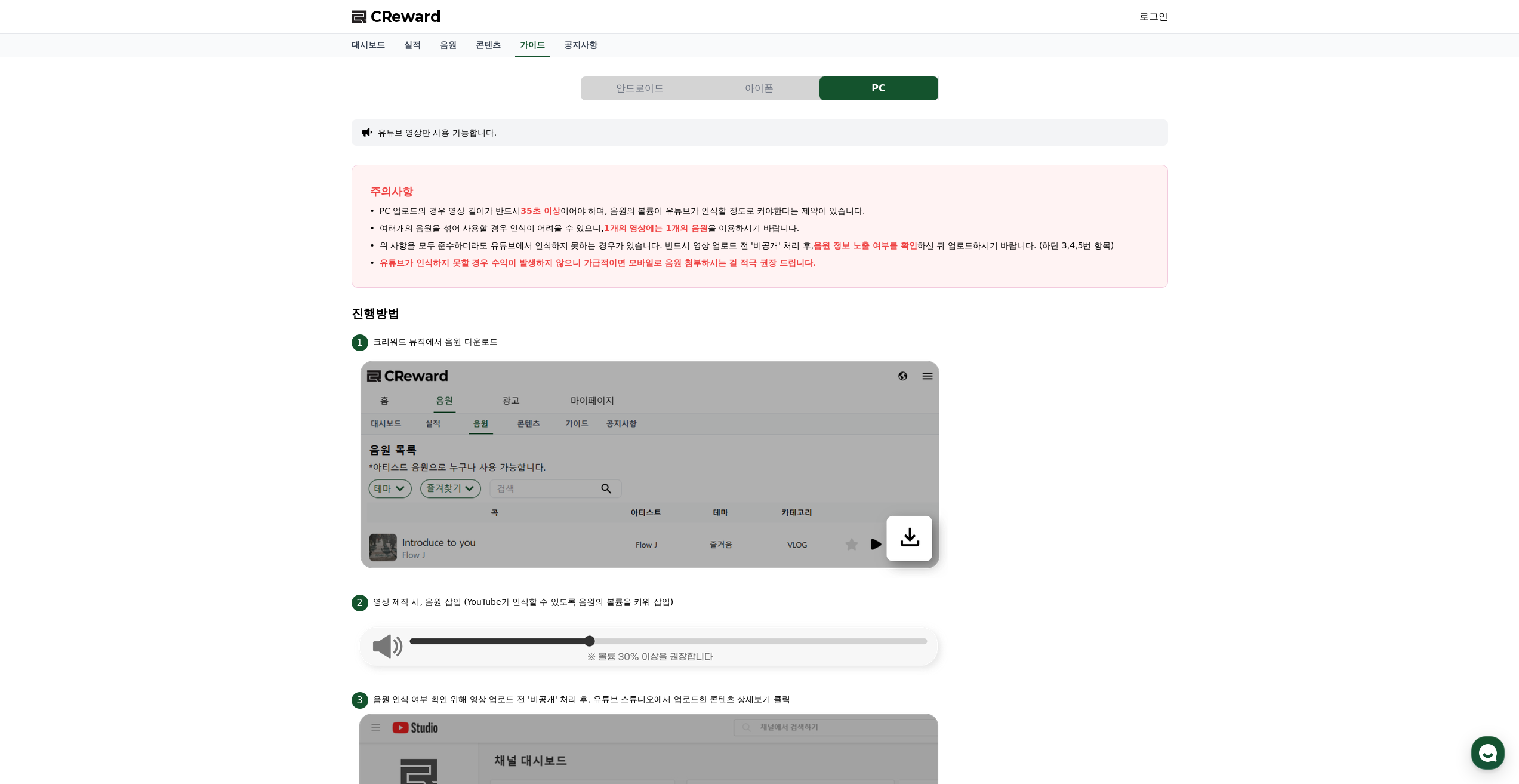
click at [780, 89] on button "아이폰" at bounding box center [760, 88] width 119 height 24
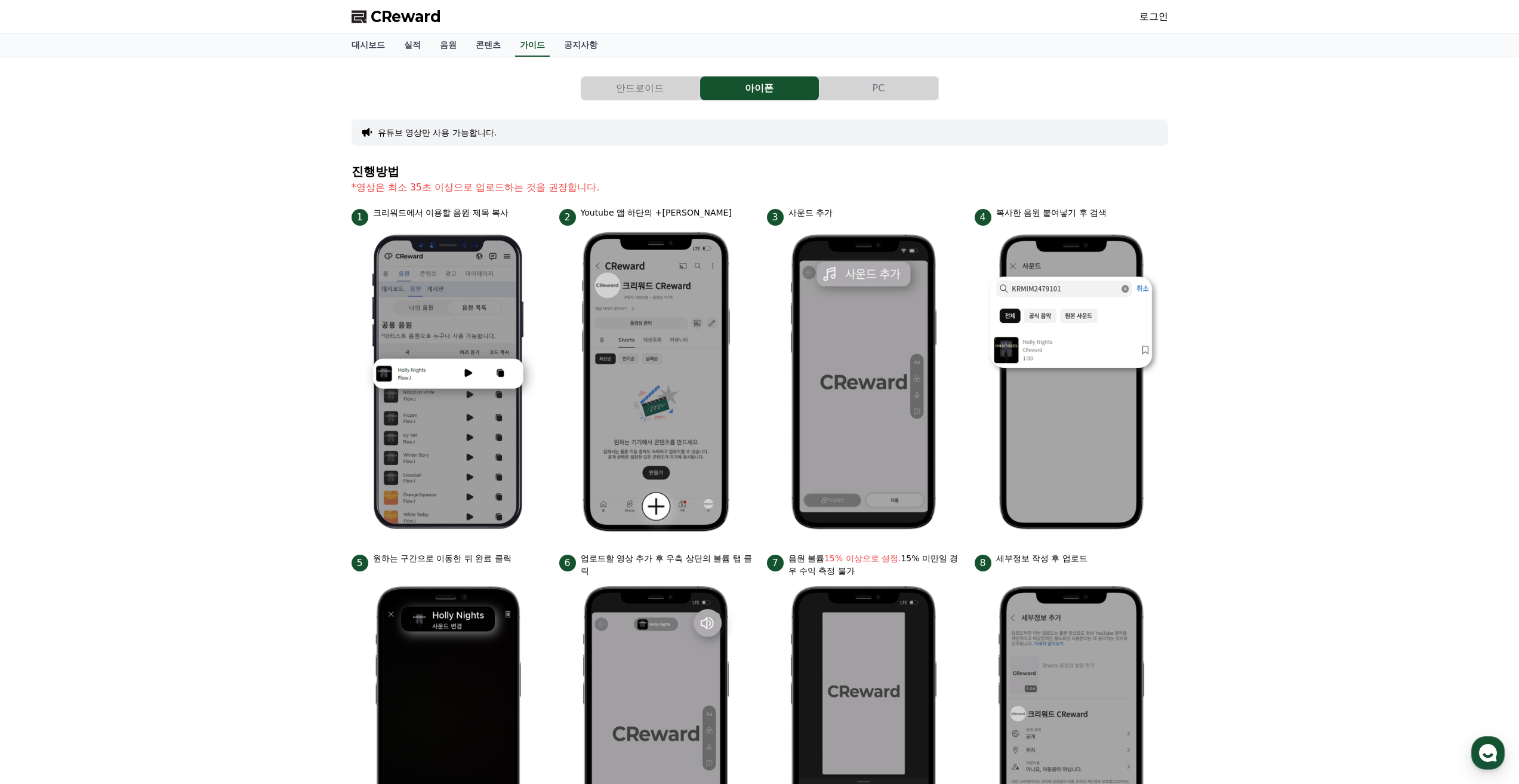
click at [653, 86] on button "안드로이드" at bounding box center [640, 88] width 119 height 24
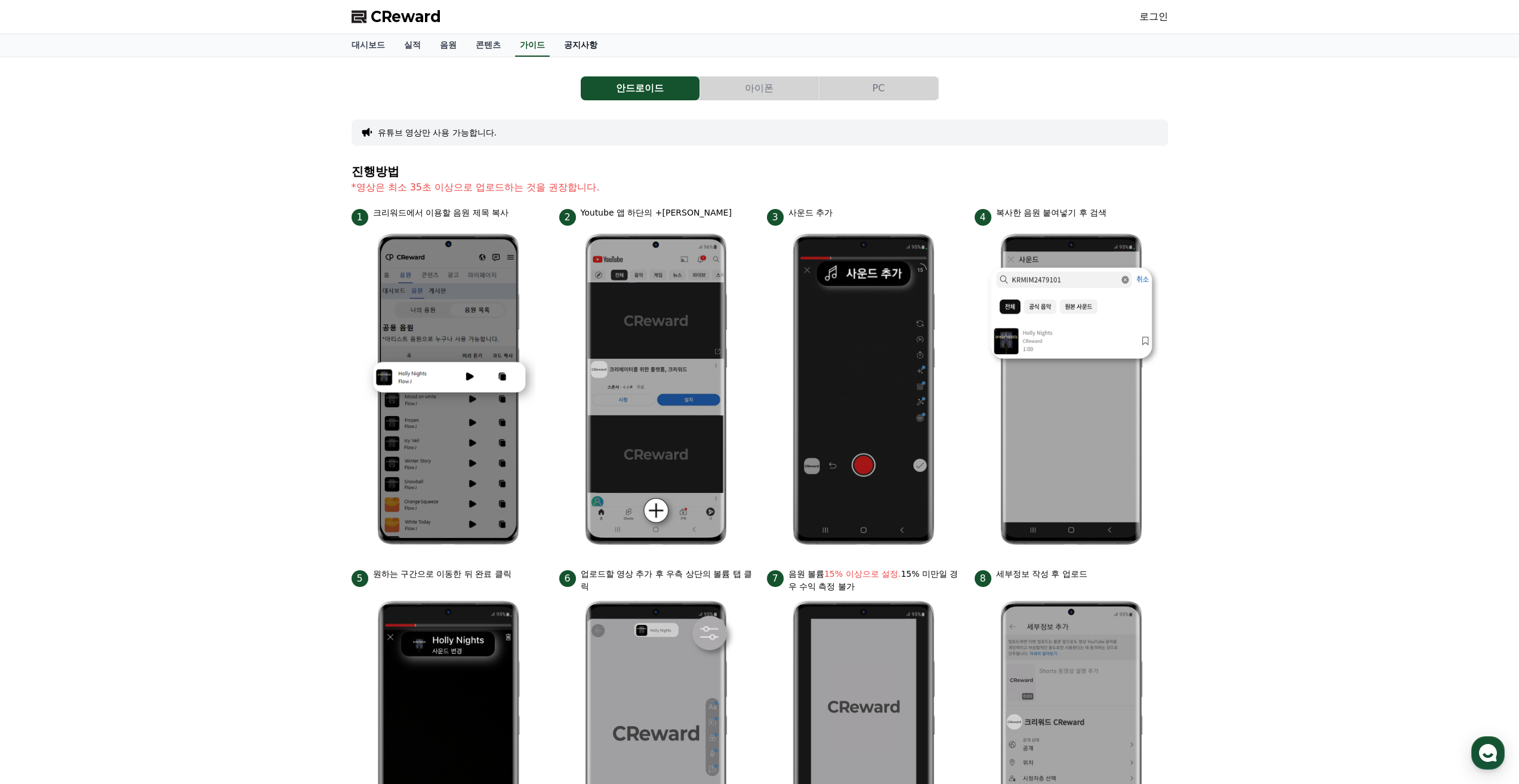
click at [579, 47] on link "공지사항" at bounding box center [581, 45] width 53 height 22
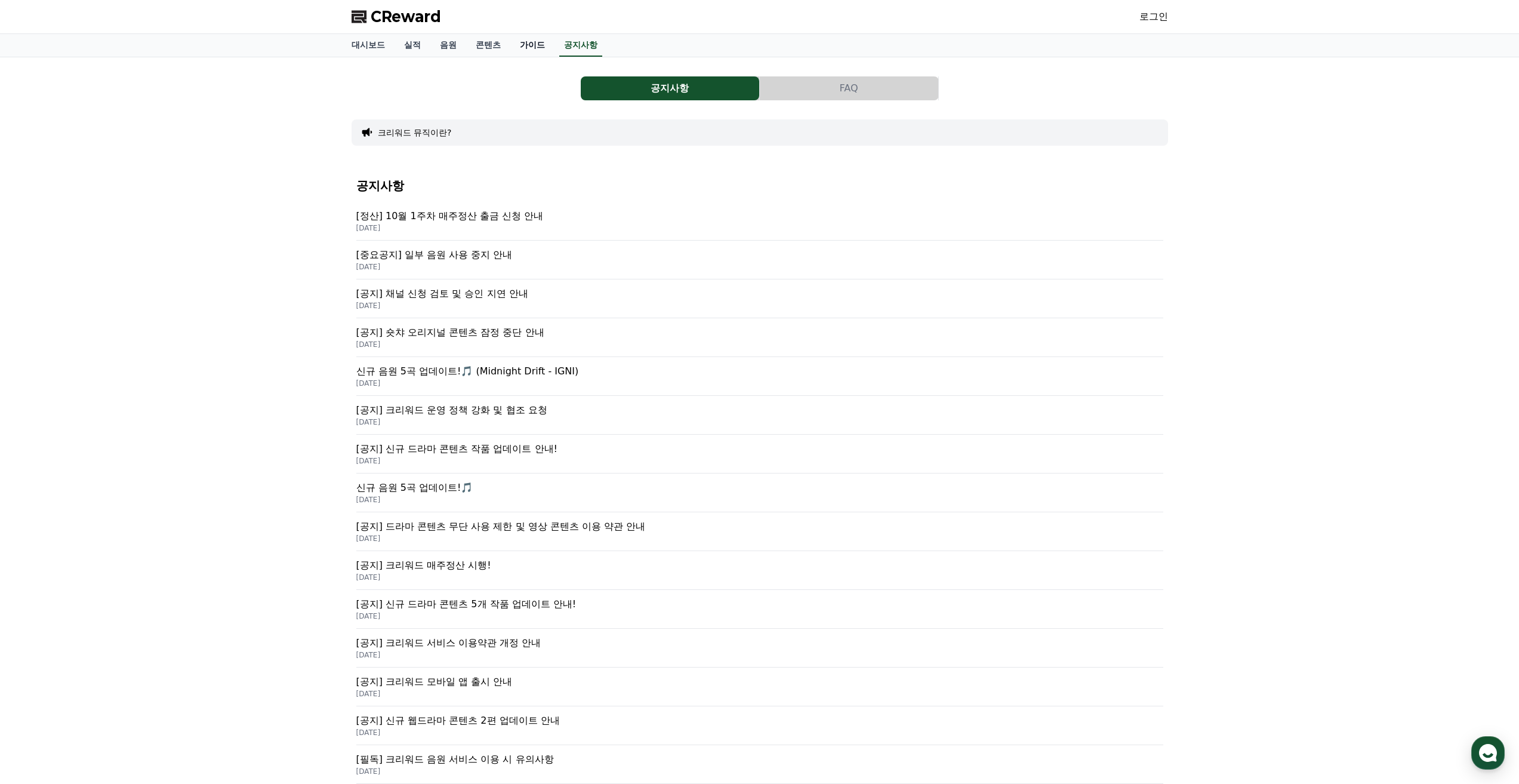
click at [533, 47] on link "가이드" at bounding box center [532, 45] width 44 height 22
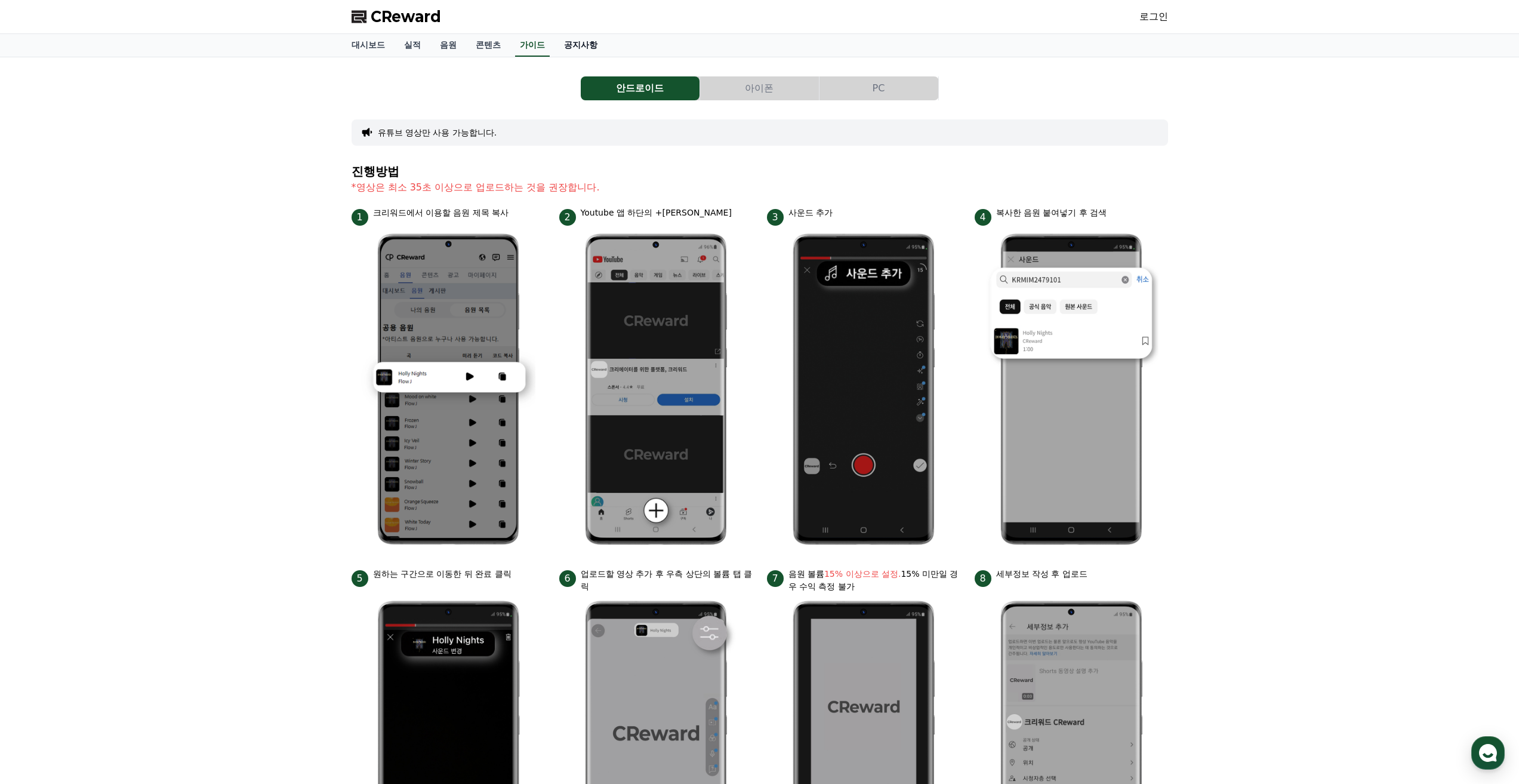
click at [590, 41] on link "공지사항" at bounding box center [581, 45] width 53 height 22
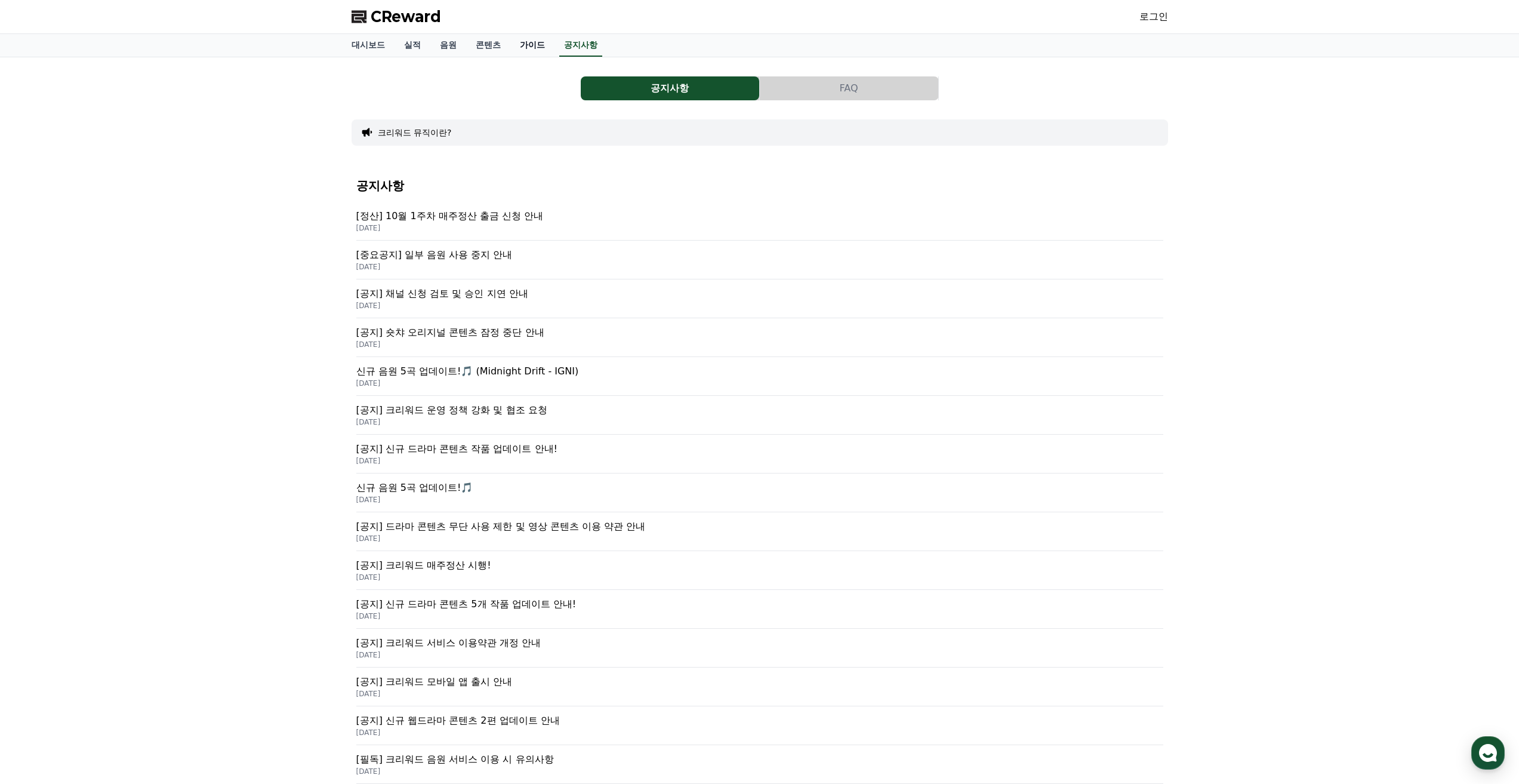
click at [534, 40] on link "가이드" at bounding box center [532, 45] width 44 height 22
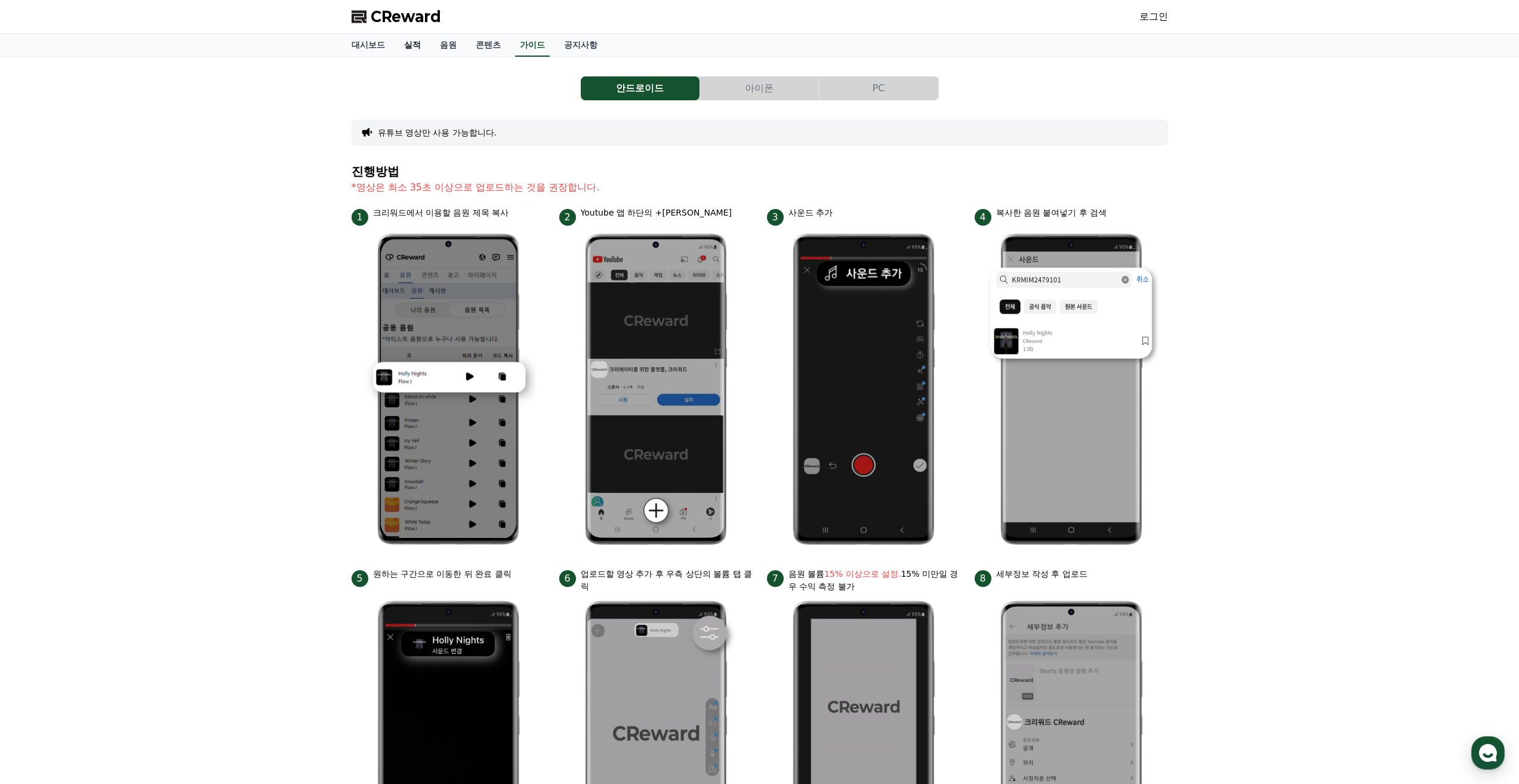
click at [414, 44] on link "실적" at bounding box center [412, 45] width 36 height 22
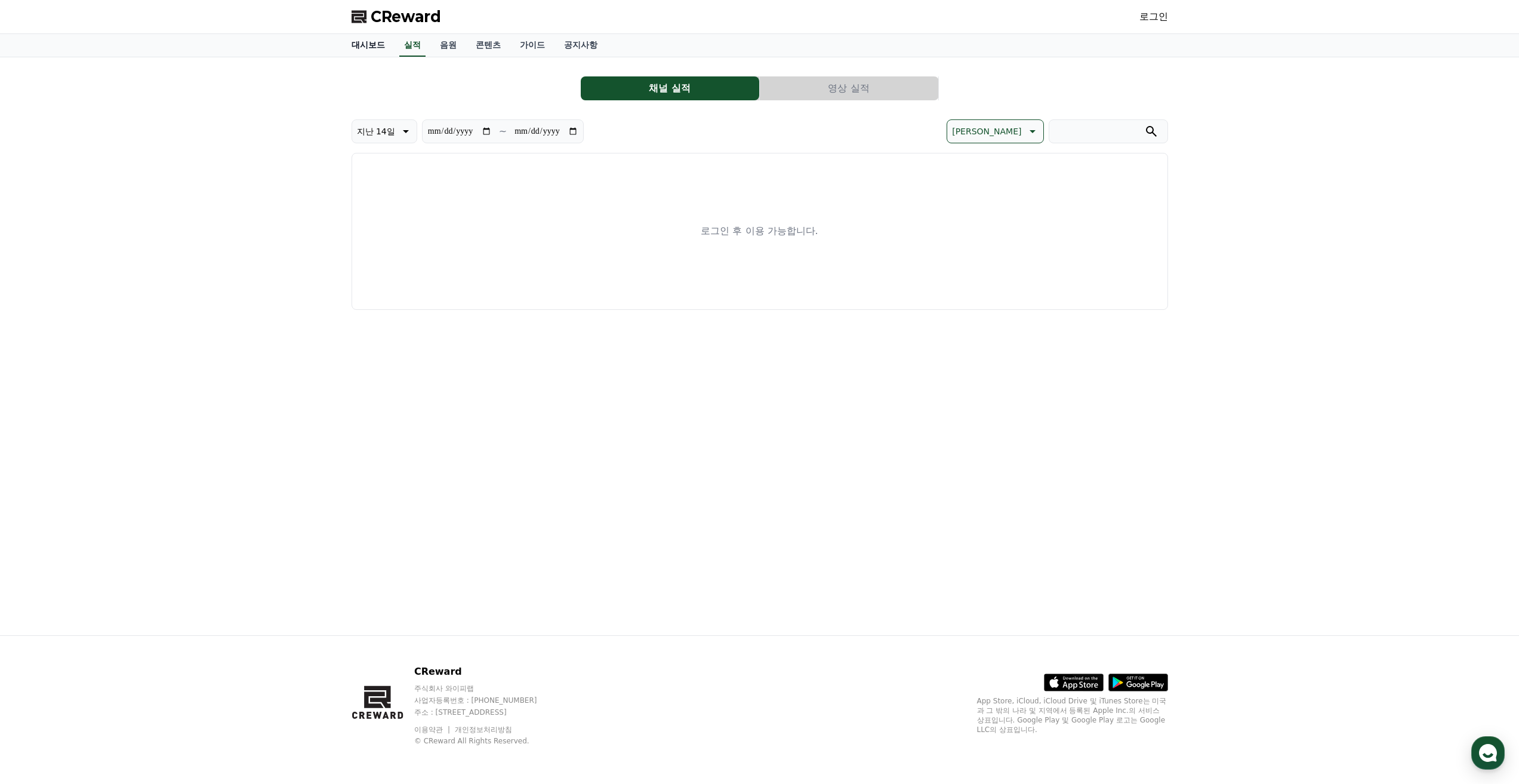
click at [371, 44] on link "대시보드" at bounding box center [368, 45] width 53 height 22
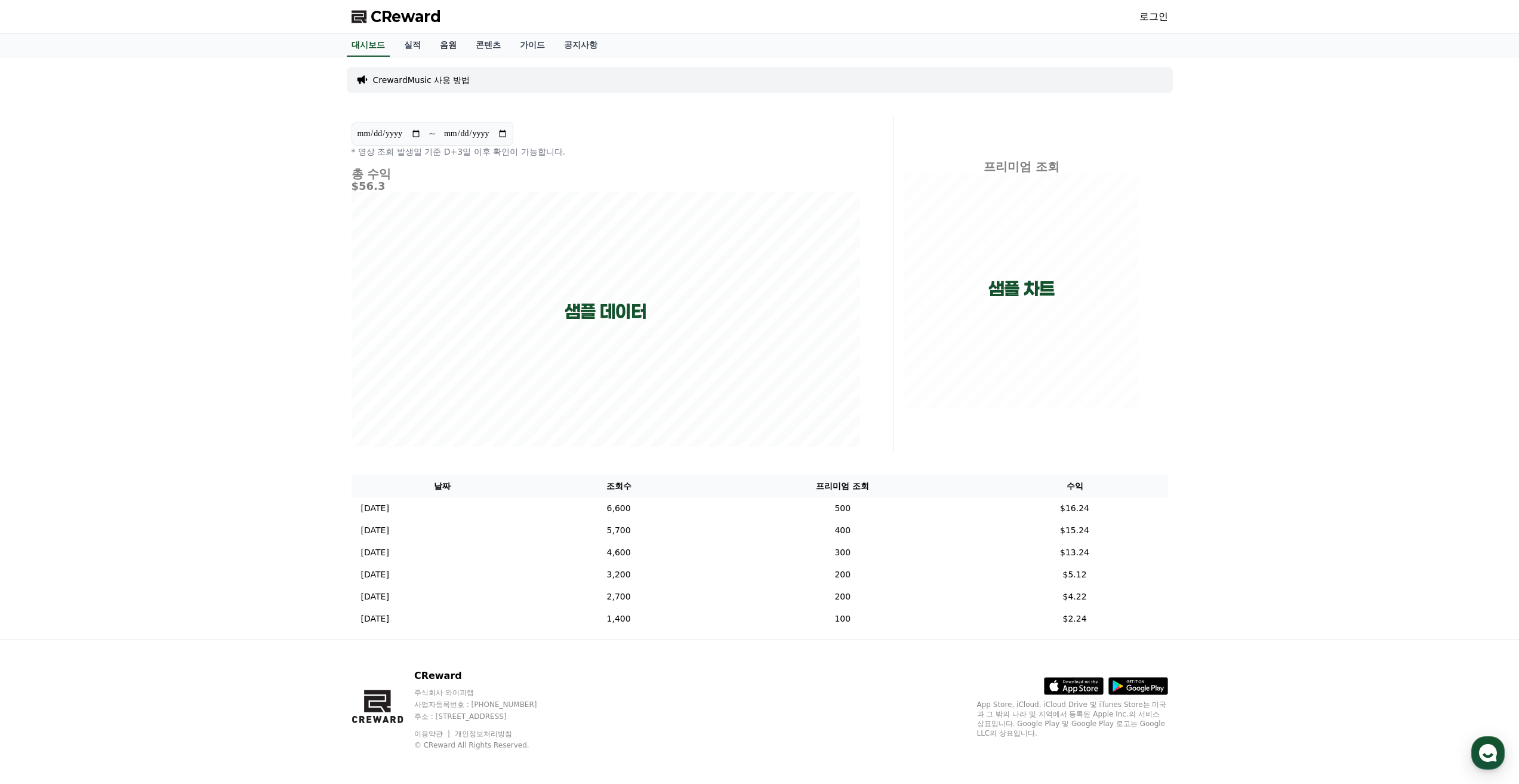
click at [449, 44] on link "음원" at bounding box center [448, 45] width 36 height 22
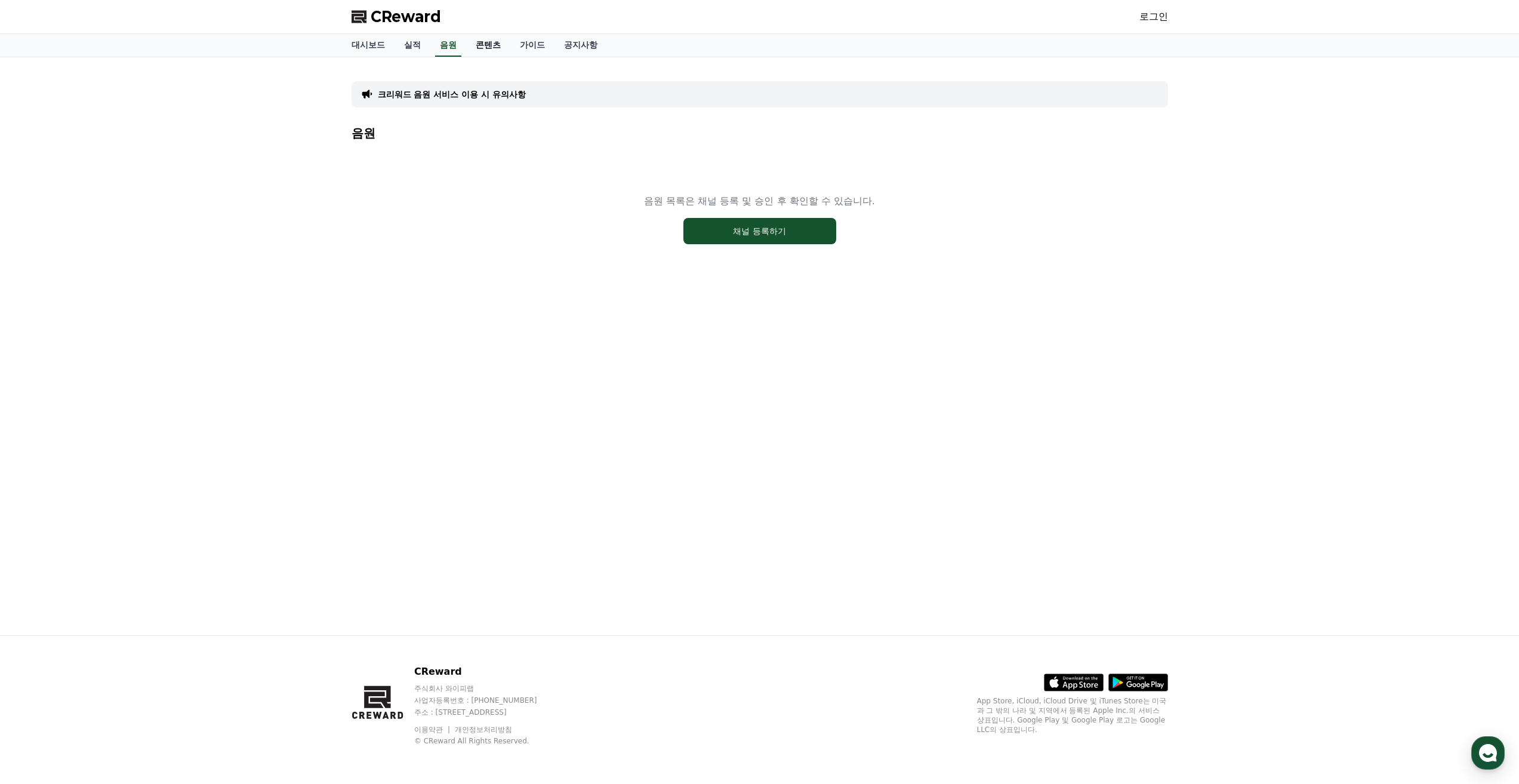
click at [487, 44] on link "콘텐츠" at bounding box center [488, 45] width 44 height 22
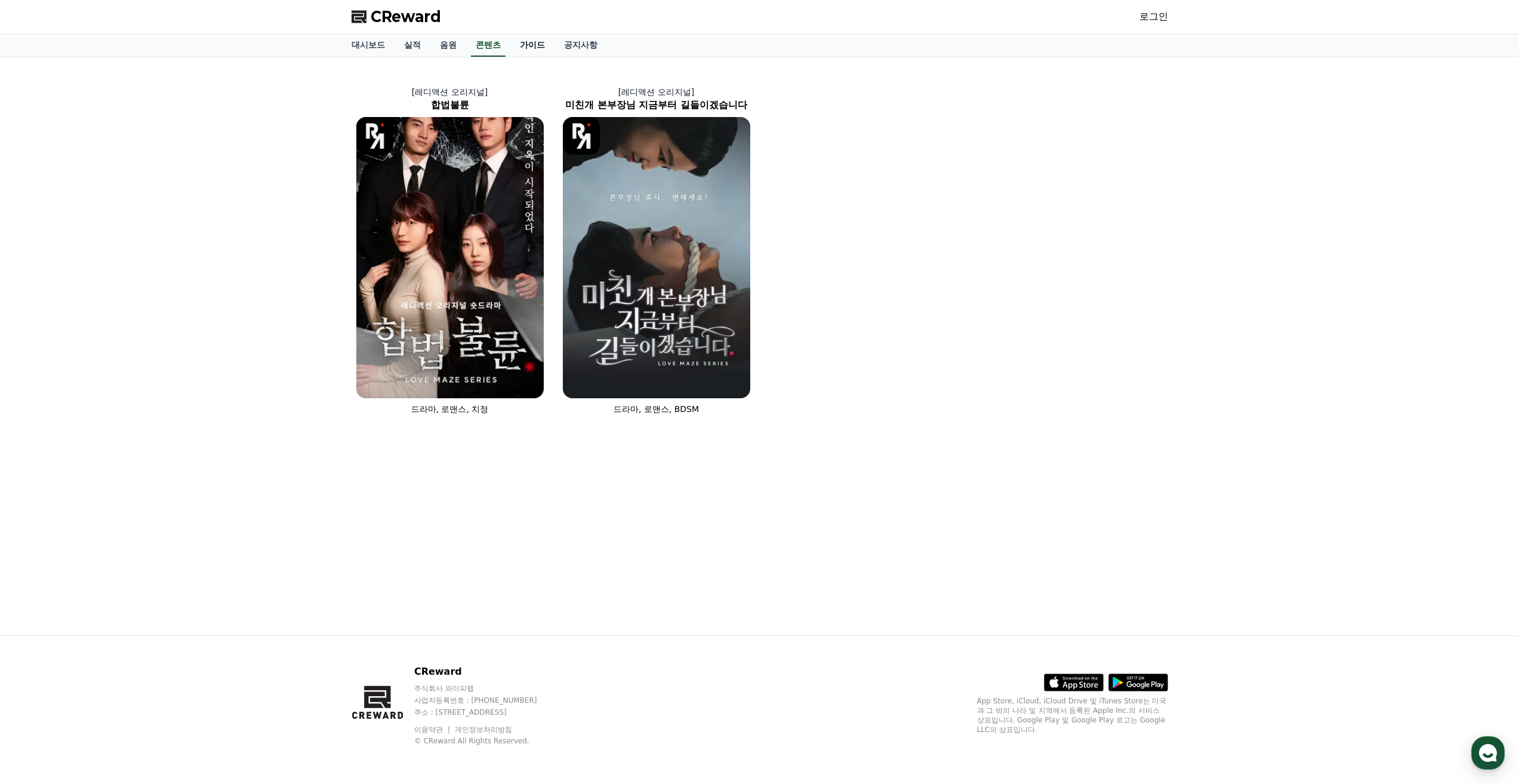
click at [535, 45] on link "가이드" at bounding box center [532, 45] width 44 height 22
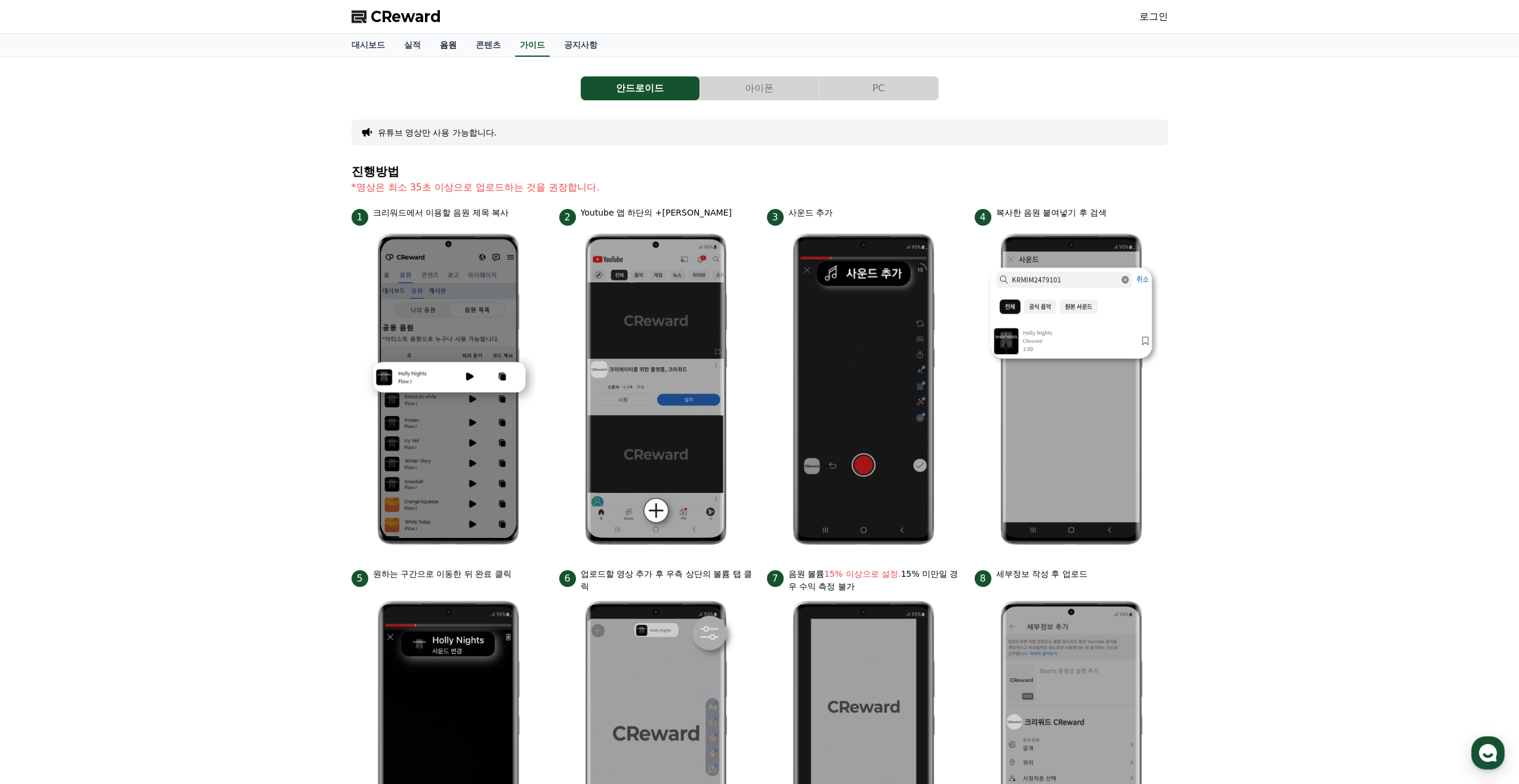
click at [446, 46] on link "음원" at bounding box center [448, 45] width 36 height 22
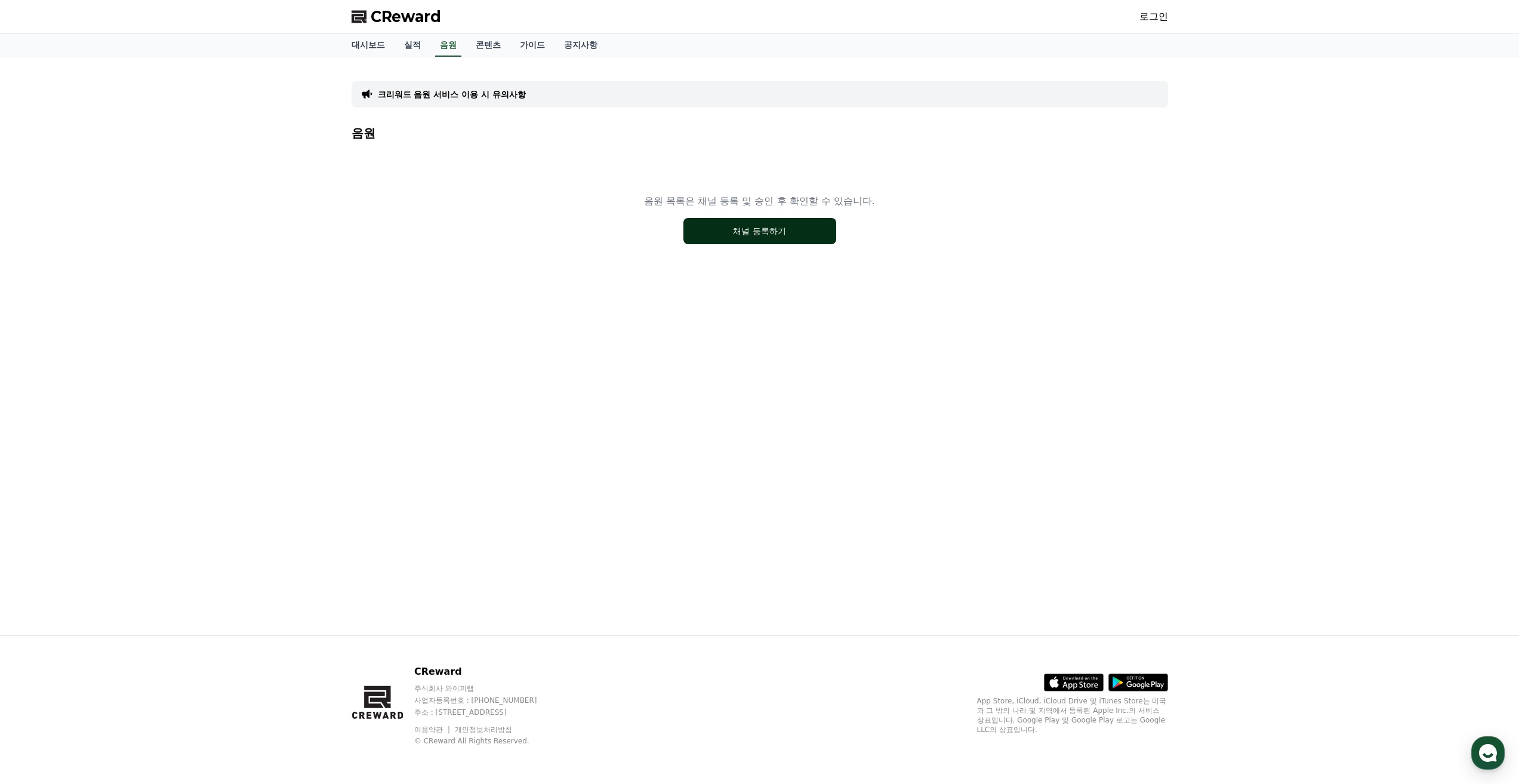
click at [745, 236] on button "채널 등록하기" at bounding box center [760, 230] width 153 height 26
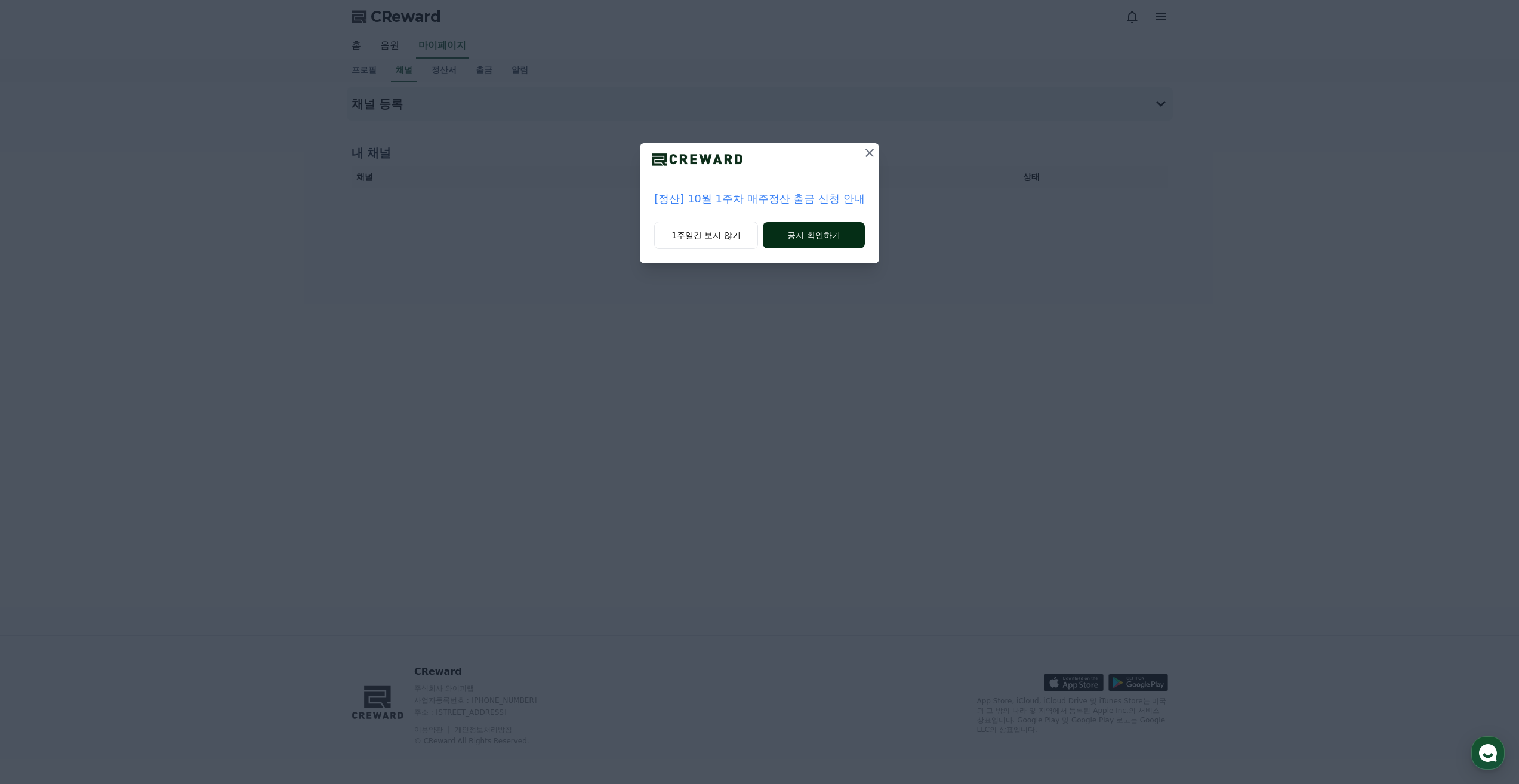
click at [804, 236] on button "공지 확인하기" at bounding box center [814, 235] width 102 height 26
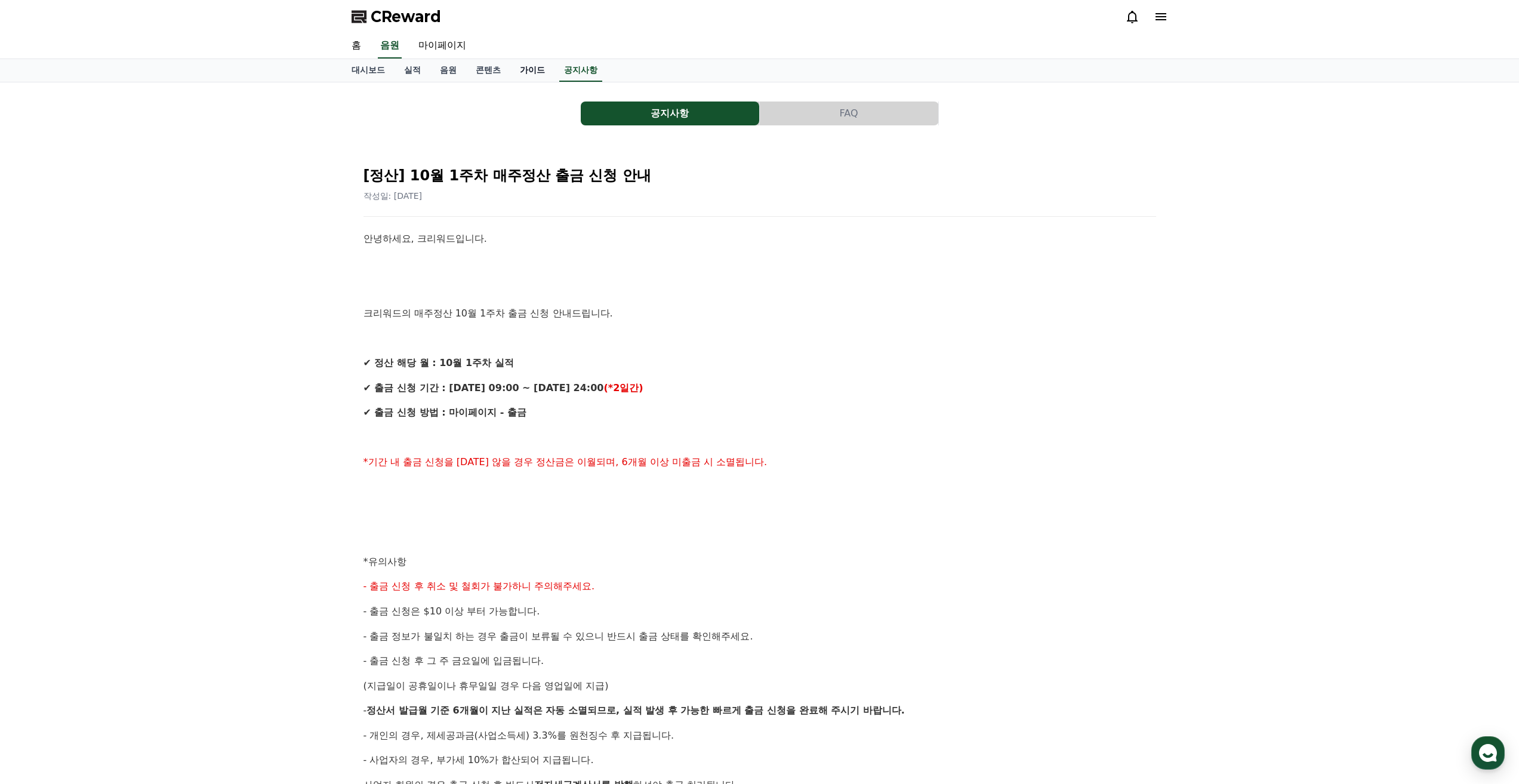
click at [531, 66] on link "가이드" at bounding box center [532, 70] width 44 height 22
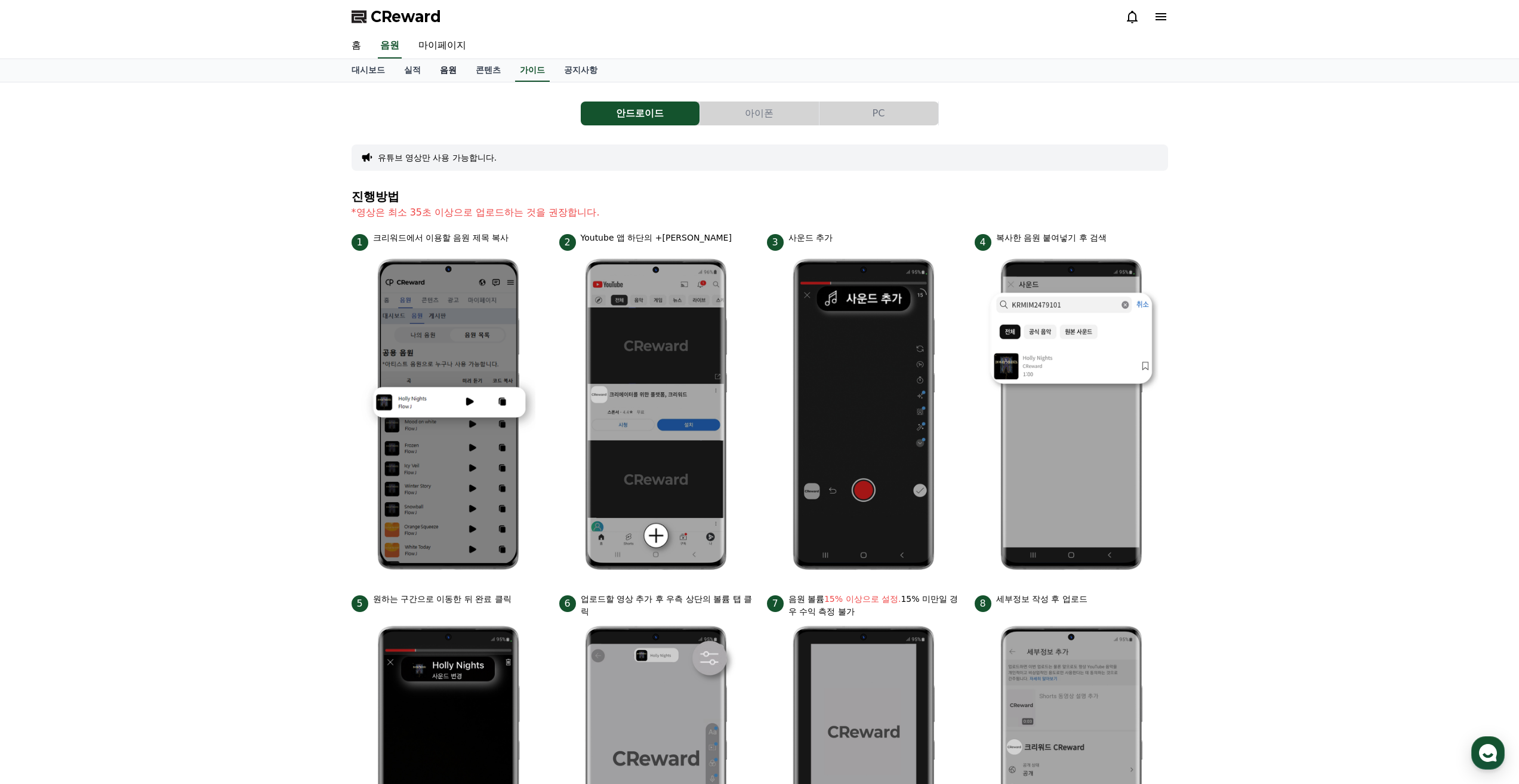
click at [451, 70] on link "음원" at bounding box center [448, 70] width 36 height 22
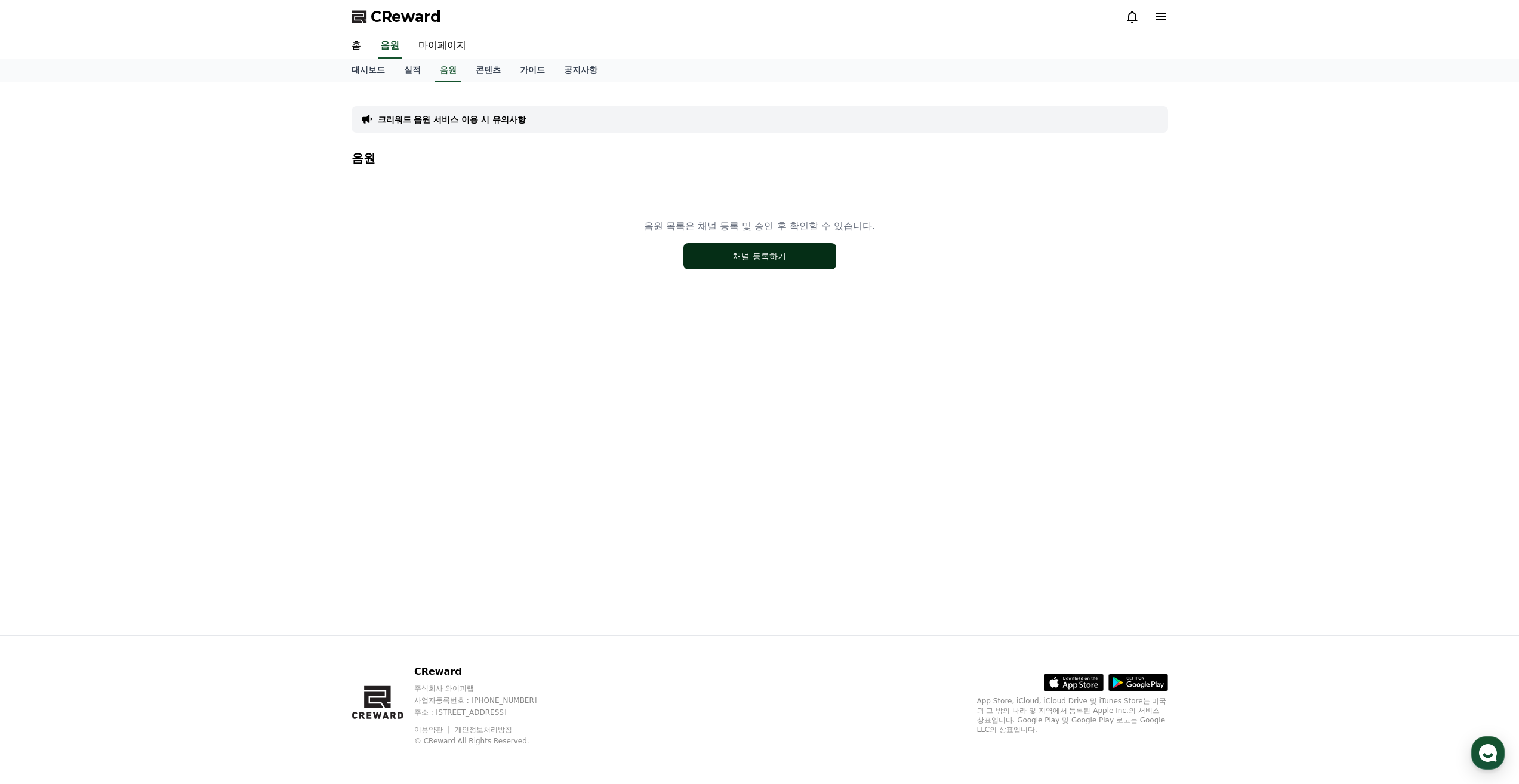
click at [769, 250] on button "채널 등록하기" at bounding box center [760, 256] width 153 height 26
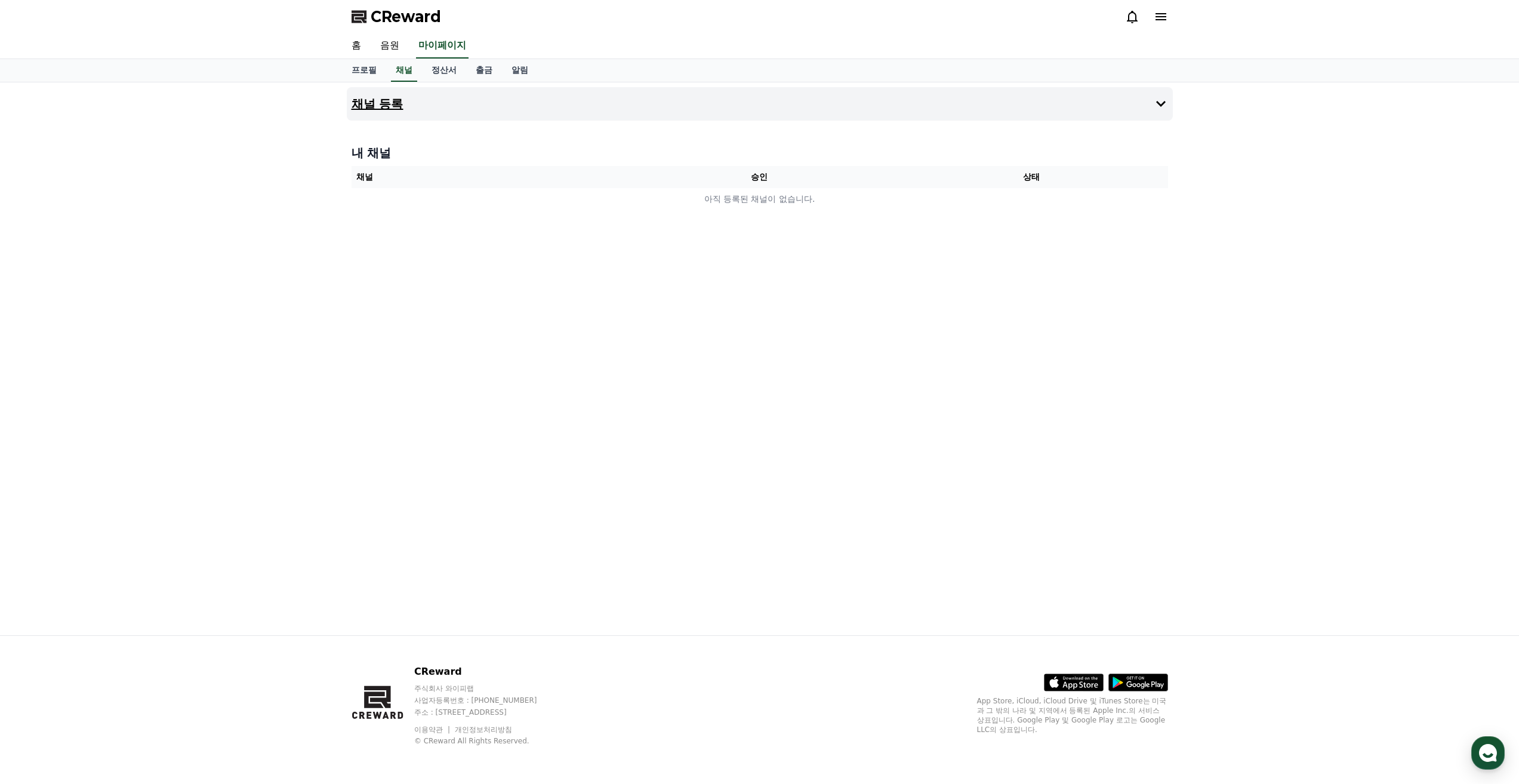
click at [1155, 106] on icon at bounding box center [1161, 104] width 15 height 15
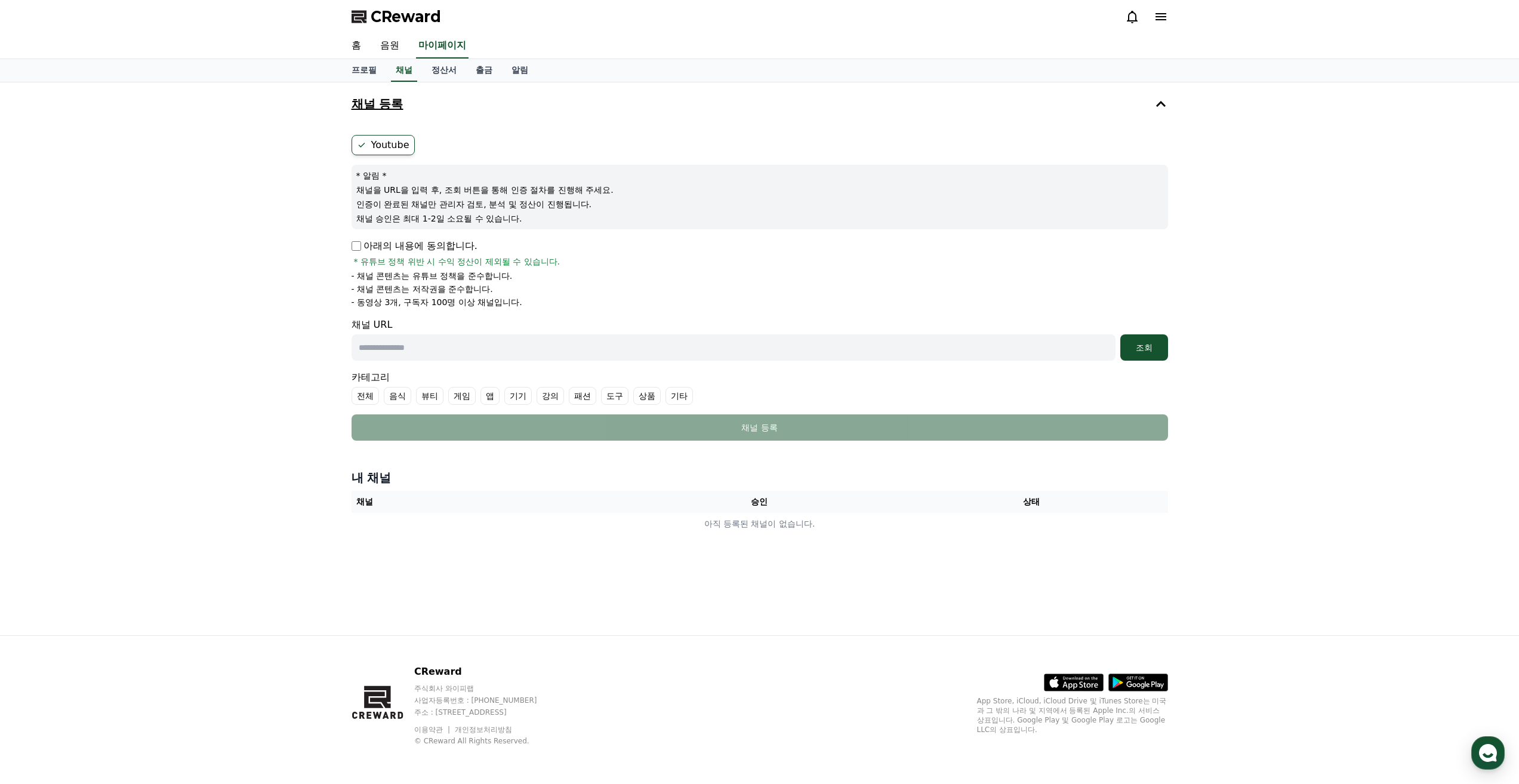
click at [459, 348] on input "text" at bounding box center [733, 347] width 764 height 26
paste input "**********"
type input "**********"
click at [1154, 351] on div "조회" at bounding box center [1144, 347] width 38 height 12
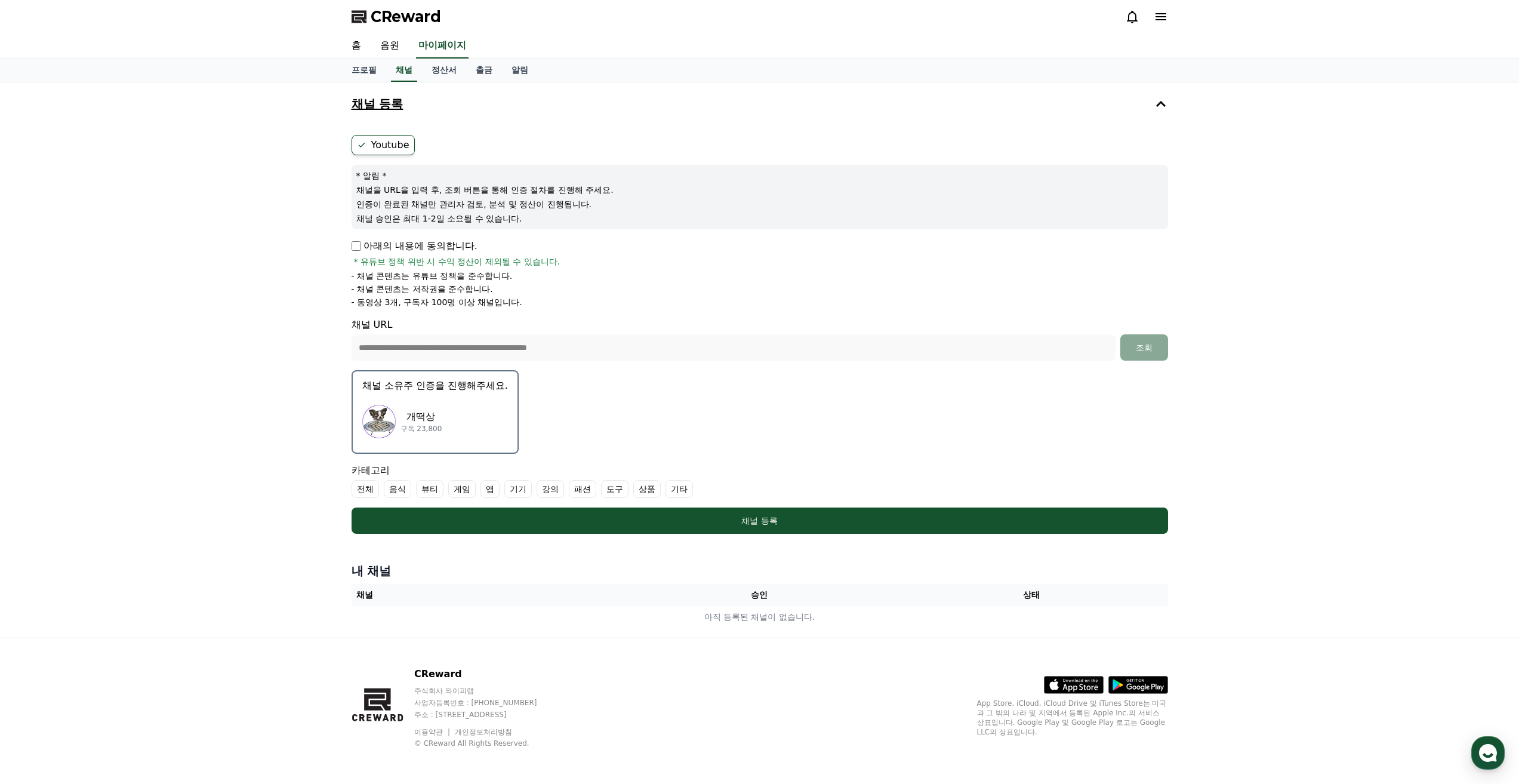
click at [439, 422] on div "개떡상 구독 23,800" at bounding box center [435, 421] width 146 height 48
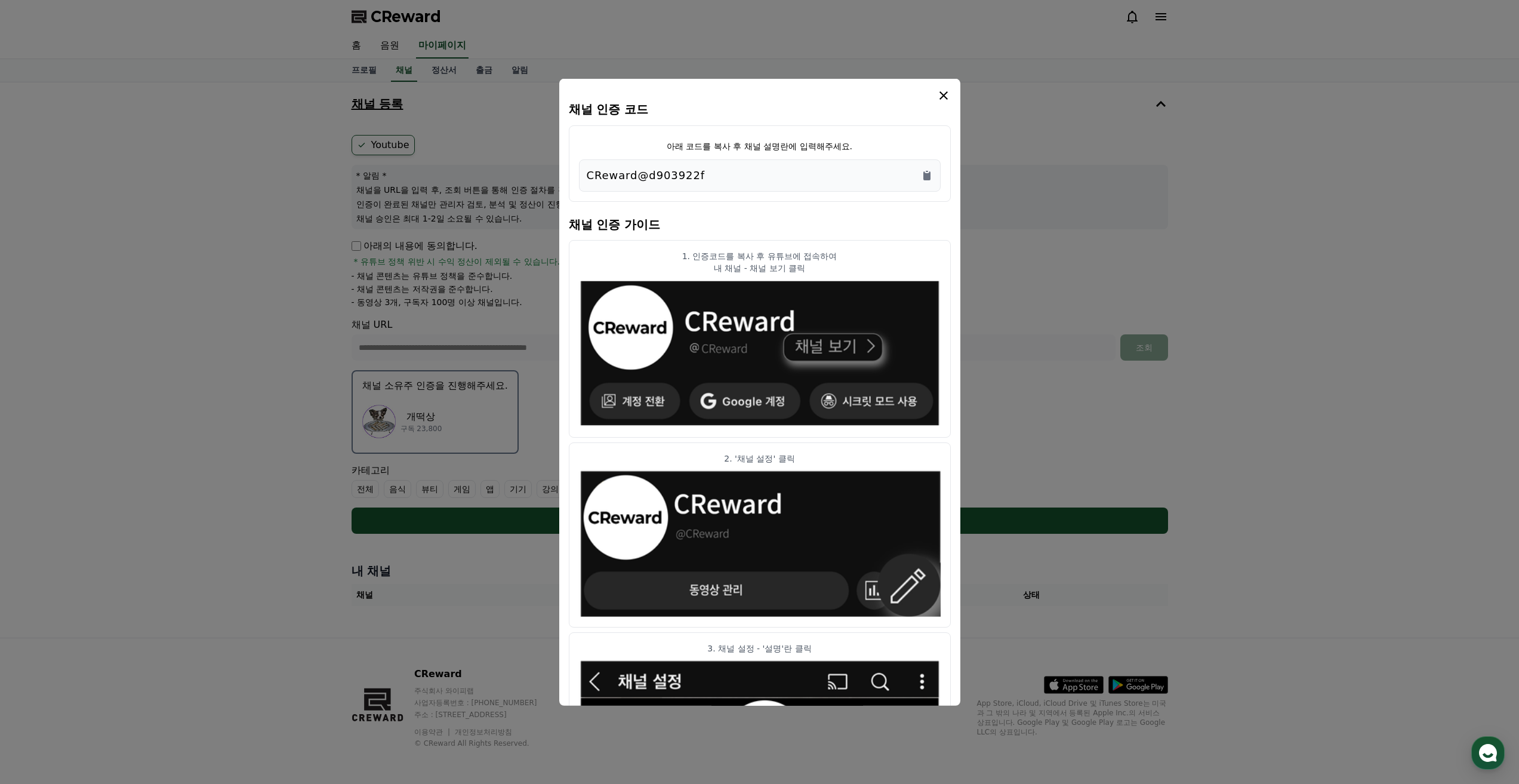
drag, startPoint x: 723, startPoint y: 175, endPoint x: 587, endPoint y: 174, distance: 136.0
click at [587, 174] on div "CReward@d903922f" at bounding box center [760, 175] width 346 height 17
copy p "CReward@d903922f"
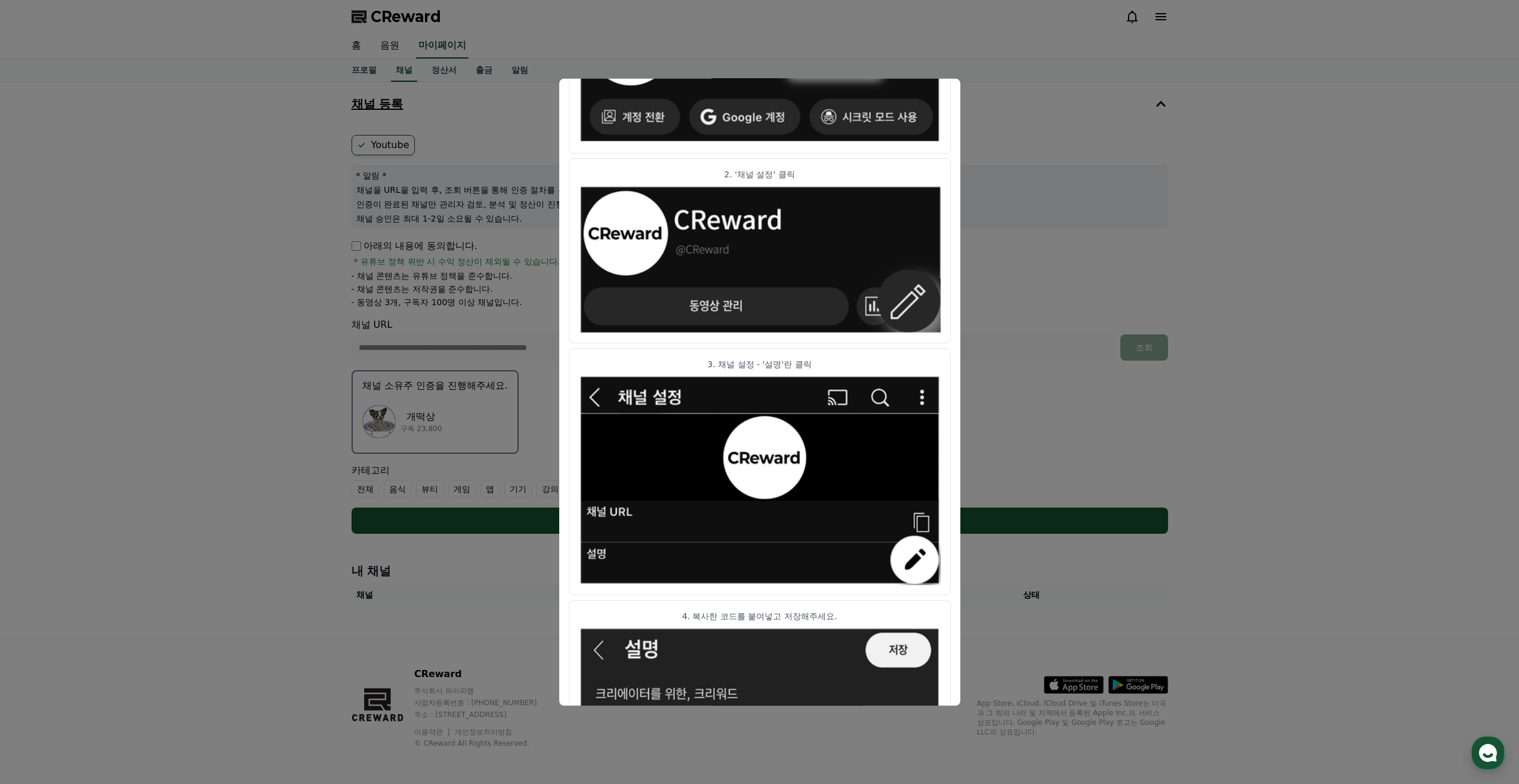
scroll to position [403, 0]
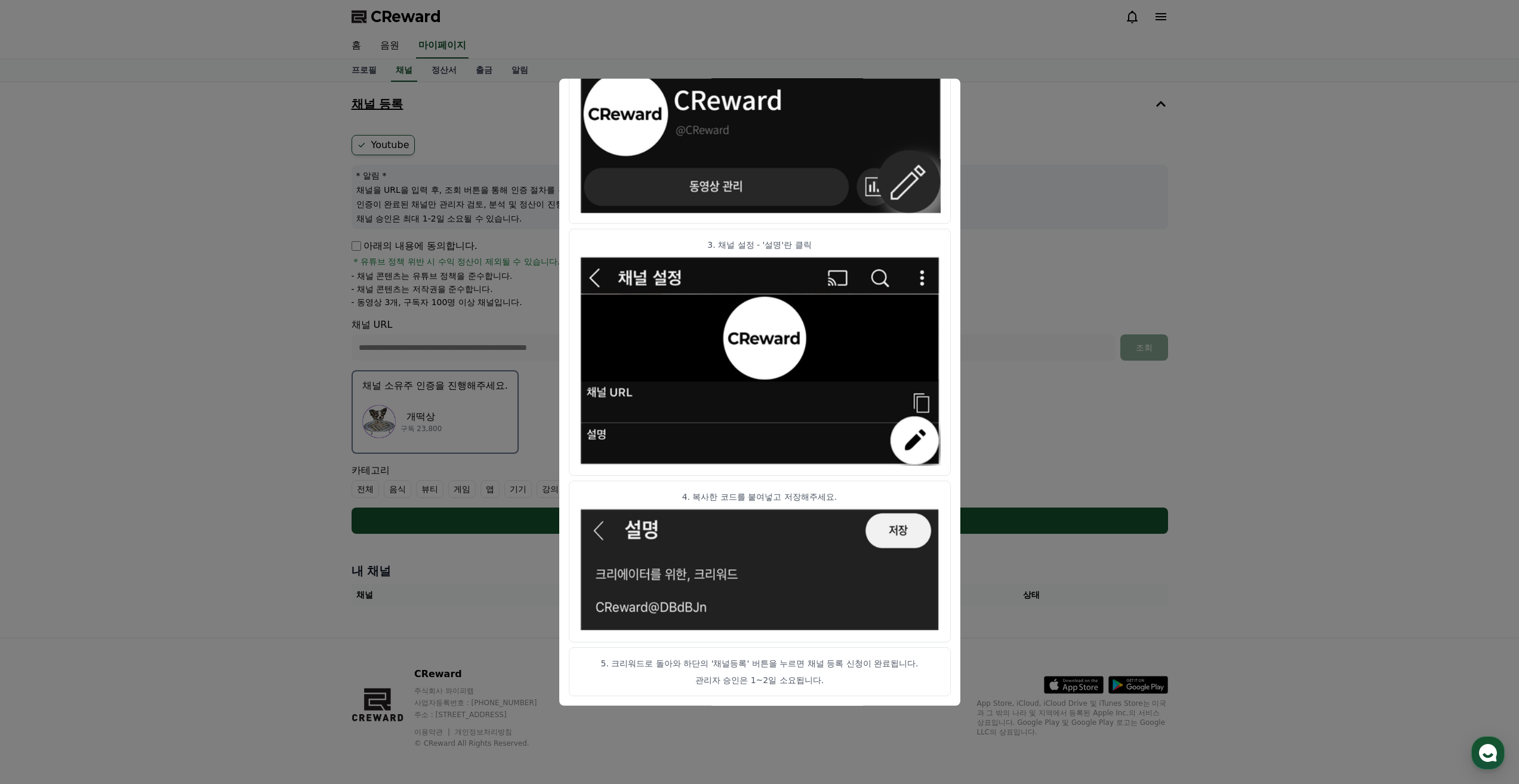
click at [223, 358] on button "close modal" at bounding box center [759, 392] width 1519 height 784
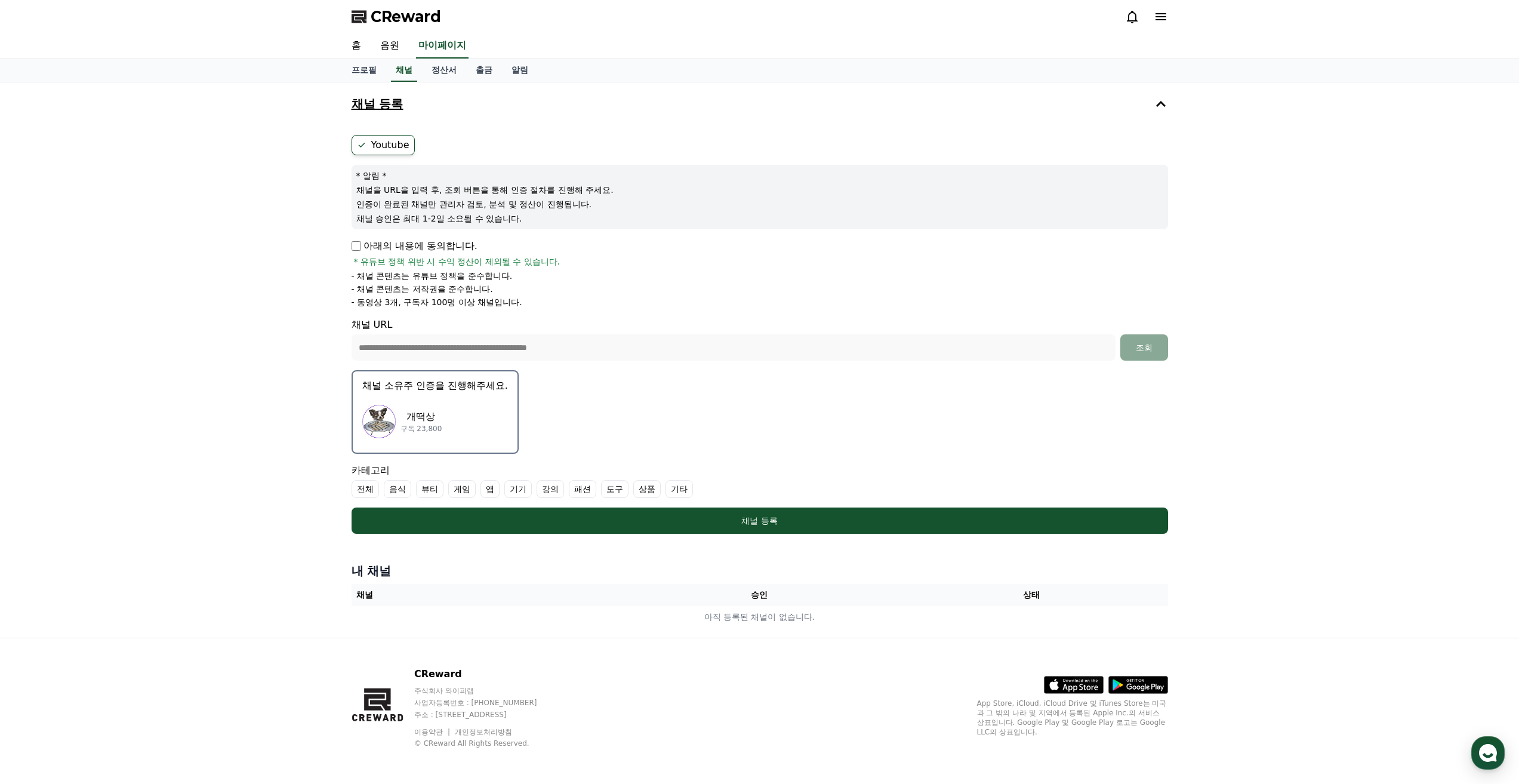
click at [456, 422] on div "개떡상 구독 23,800" at bounding box center [435, 421] width 146 height 48
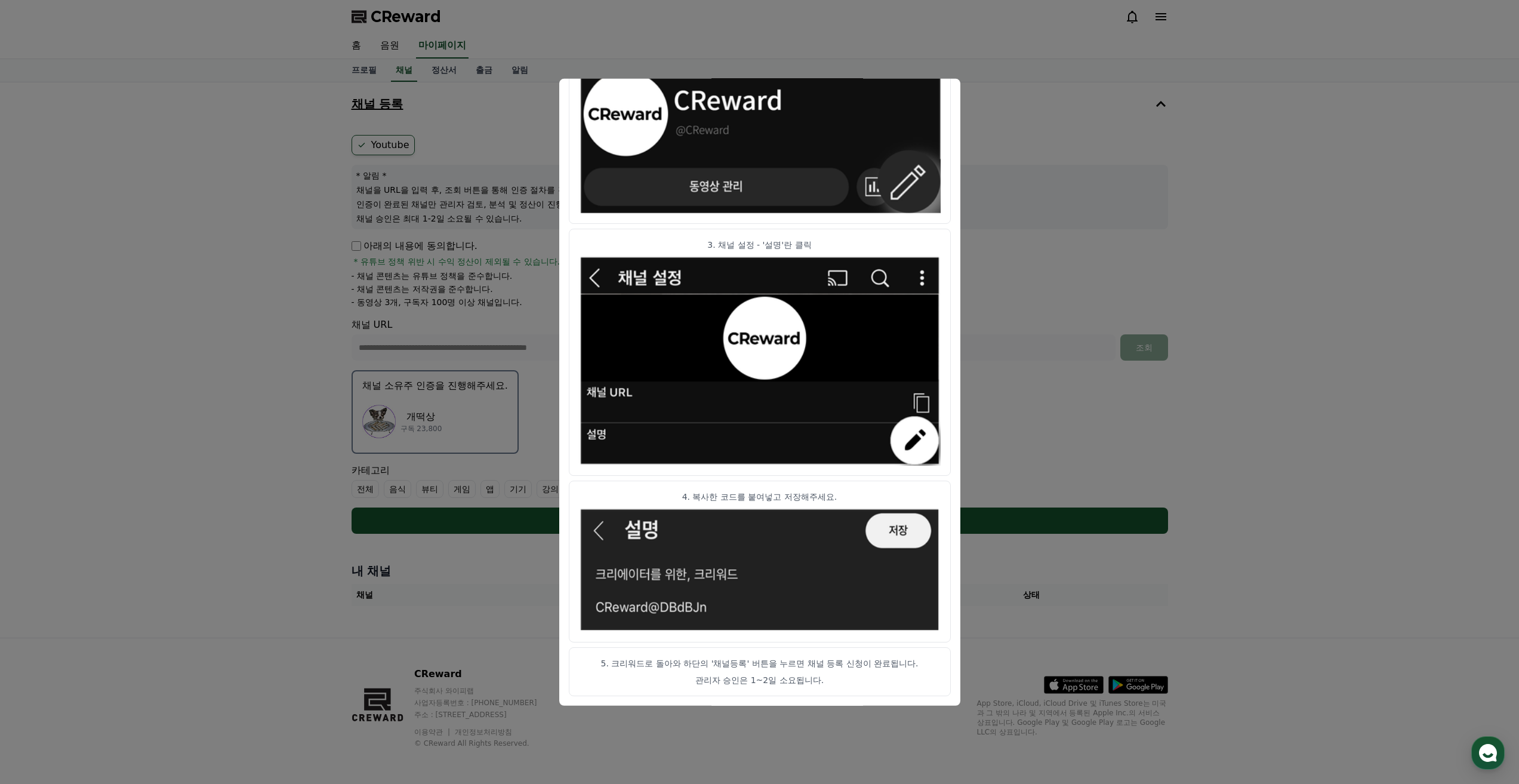
click at [1082, 440] on button "close modal" at bounding box center [759, 392] width 1519 height 784
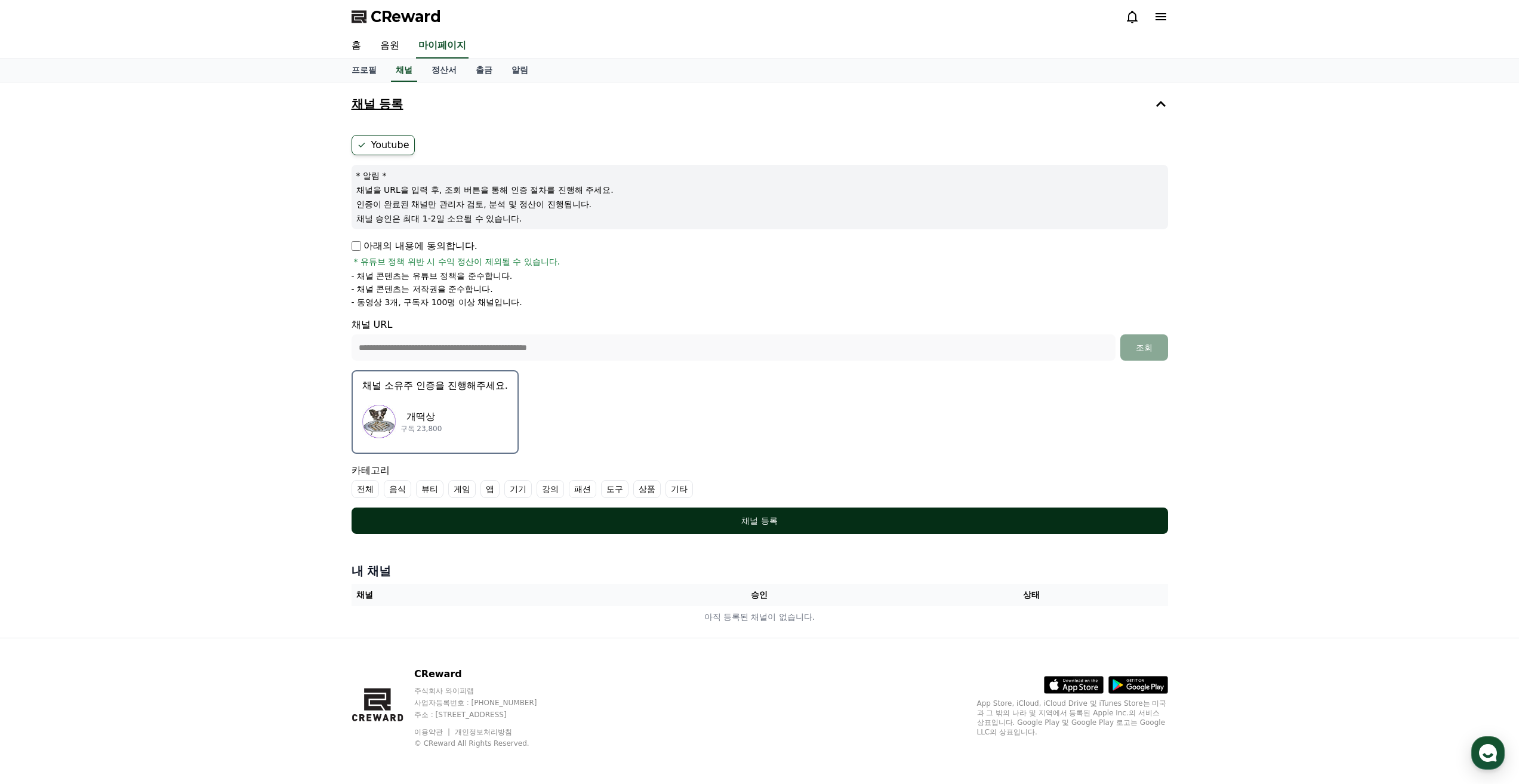
click at [795, 520] on div "채널 등록" at bounding box center [760, 521] width 769 height 12
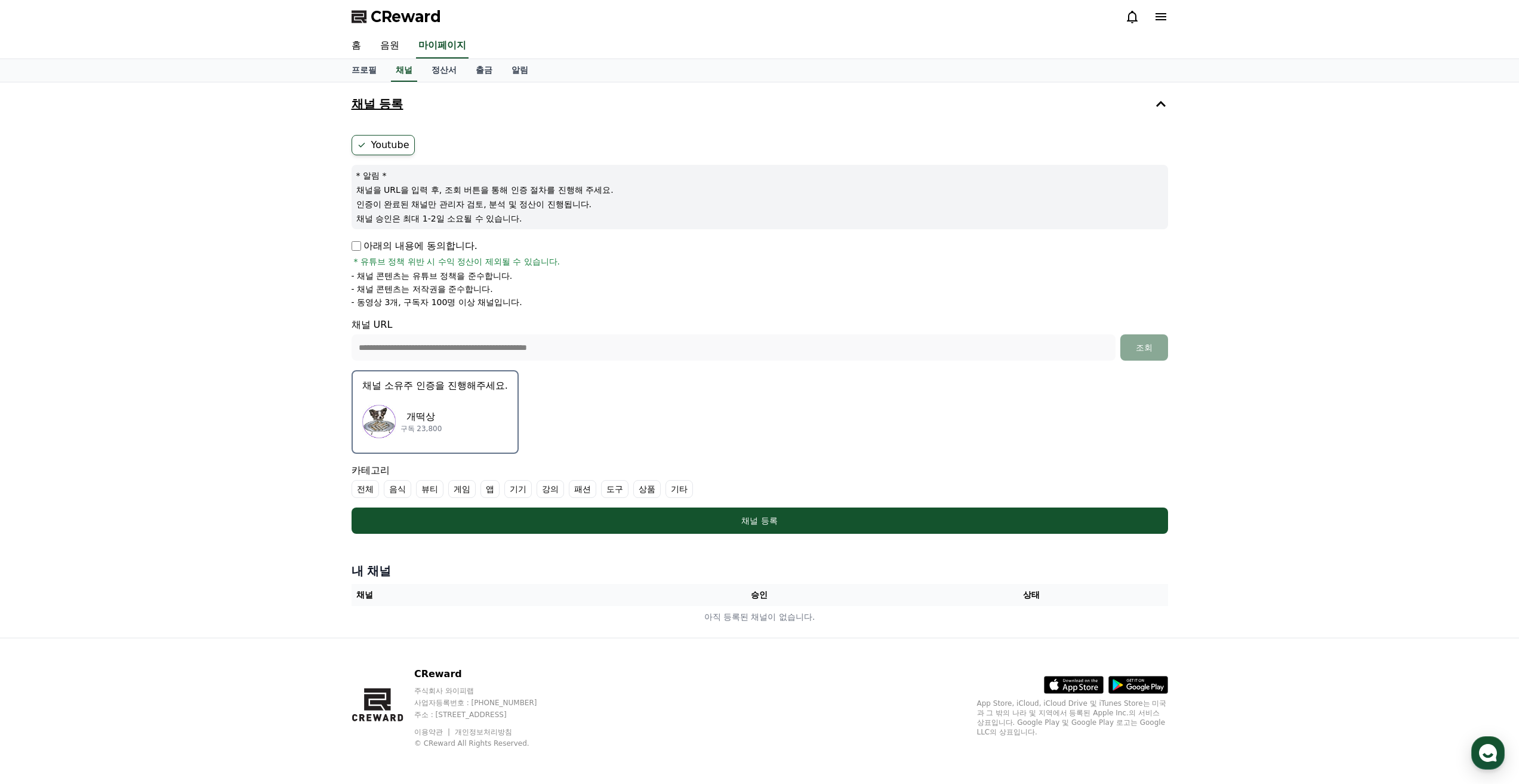
click at [680, 490] on label "기타" at bounding box center [679, 489] width 27 height 18
click at [362, 491] on label "전체" at bounding box center [365, 489] width 27 height 18
click at [698, 488] on label "기타" at bounding box center [701, 489] width 42 height 18
click at [366, 485] on icon at bounding box center [362, 489] width 10 height 10
click at [679, 486] on label "기타" at bounding box center [679, 489] width 27 height 18
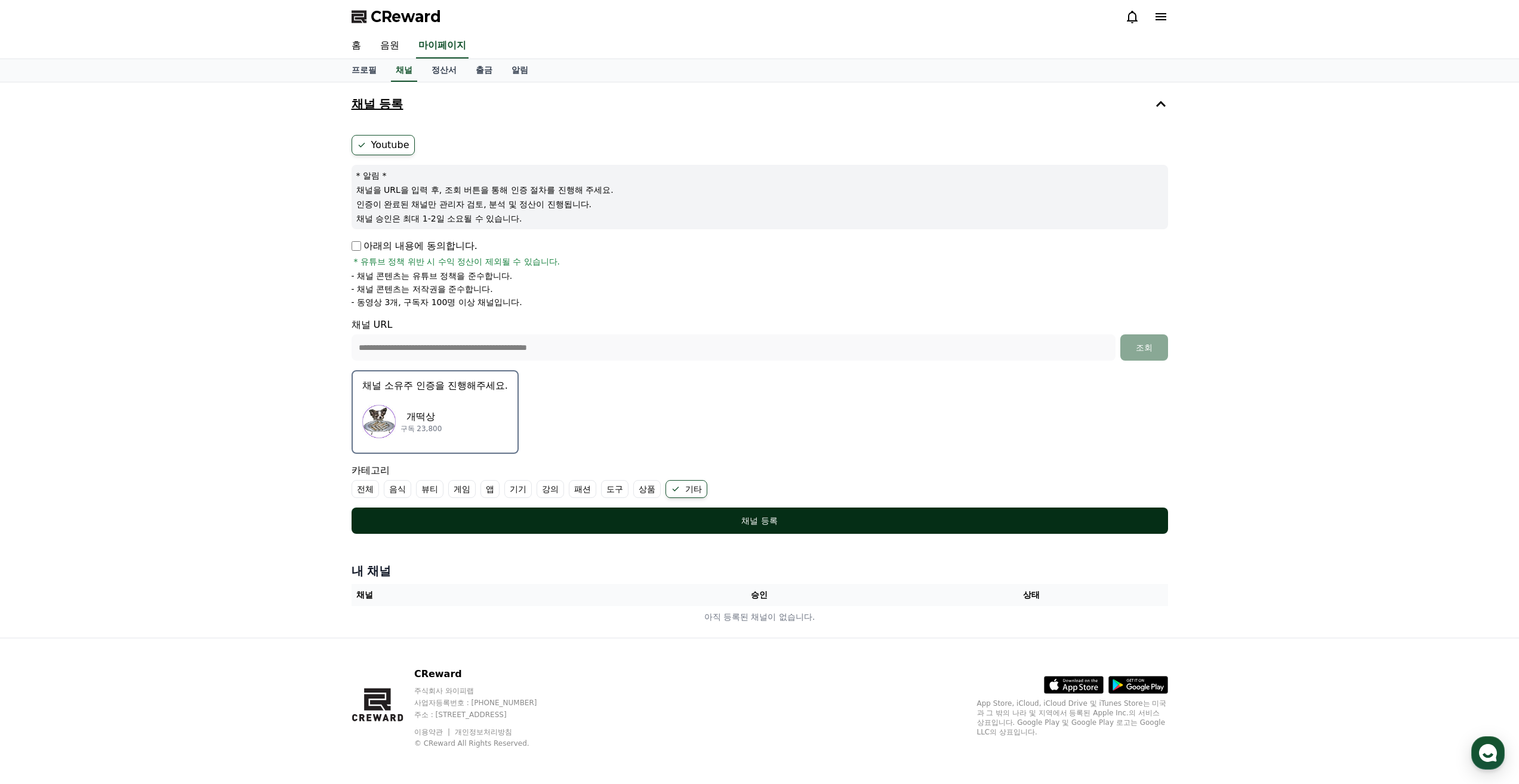
click at [749, 517] on div "채널 등록" at bounding box center [760, 521] width 769 height 12
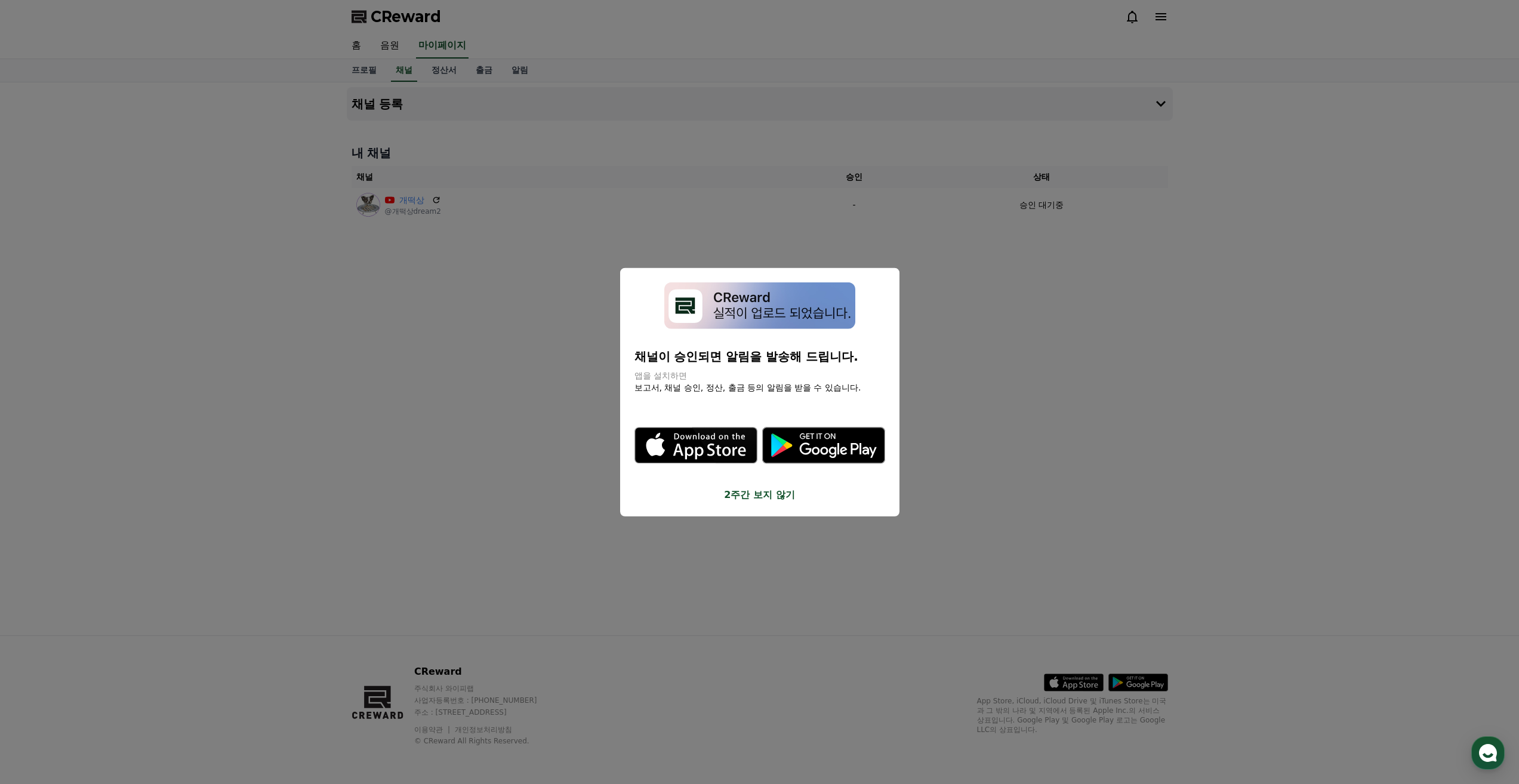
click at [722, 541] on button "close modal" at bounding box center [759, 392] width 1519 height 784
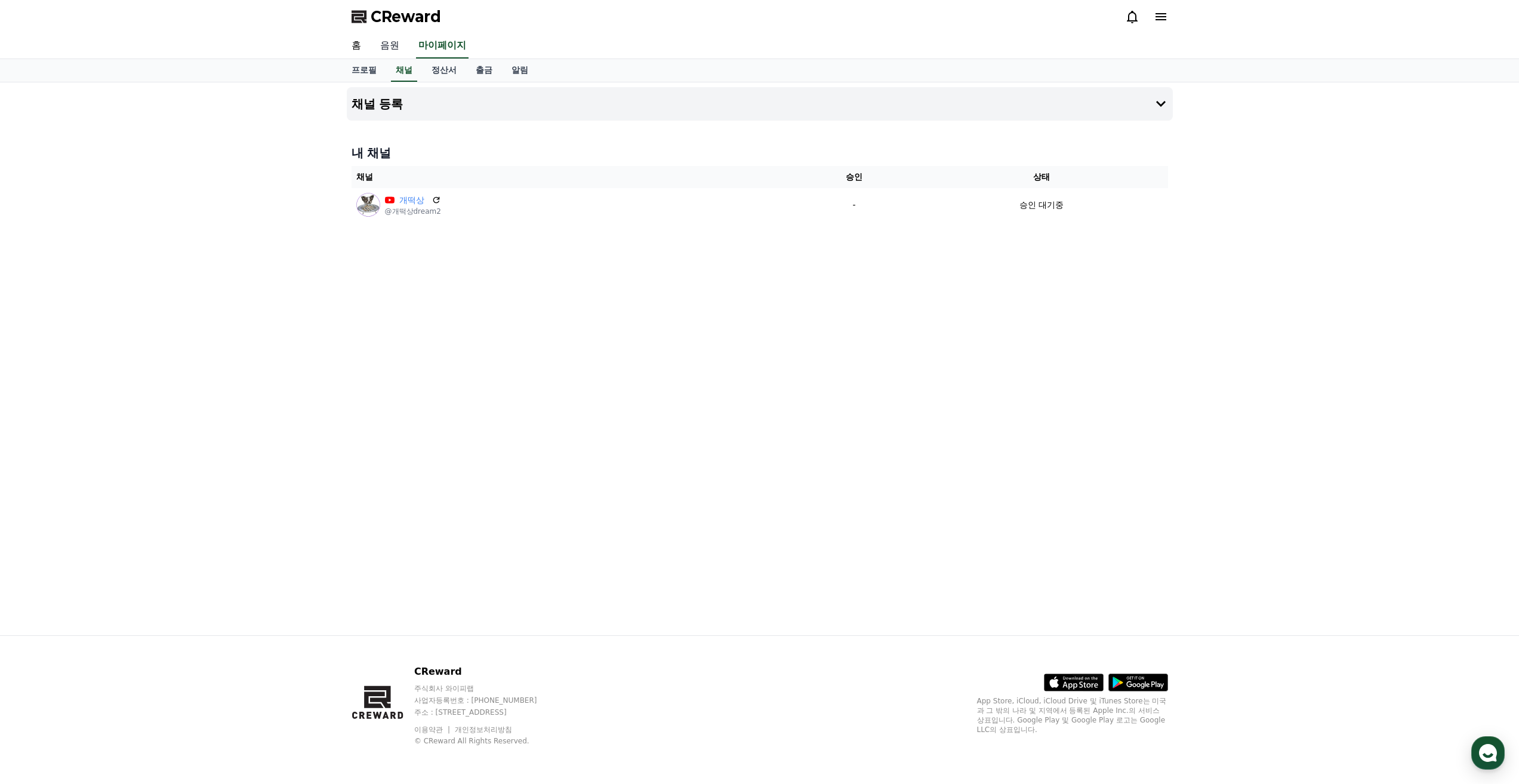
click at [390, 36] on link "음원" at bounding box center [390, 45] width 38 height 25
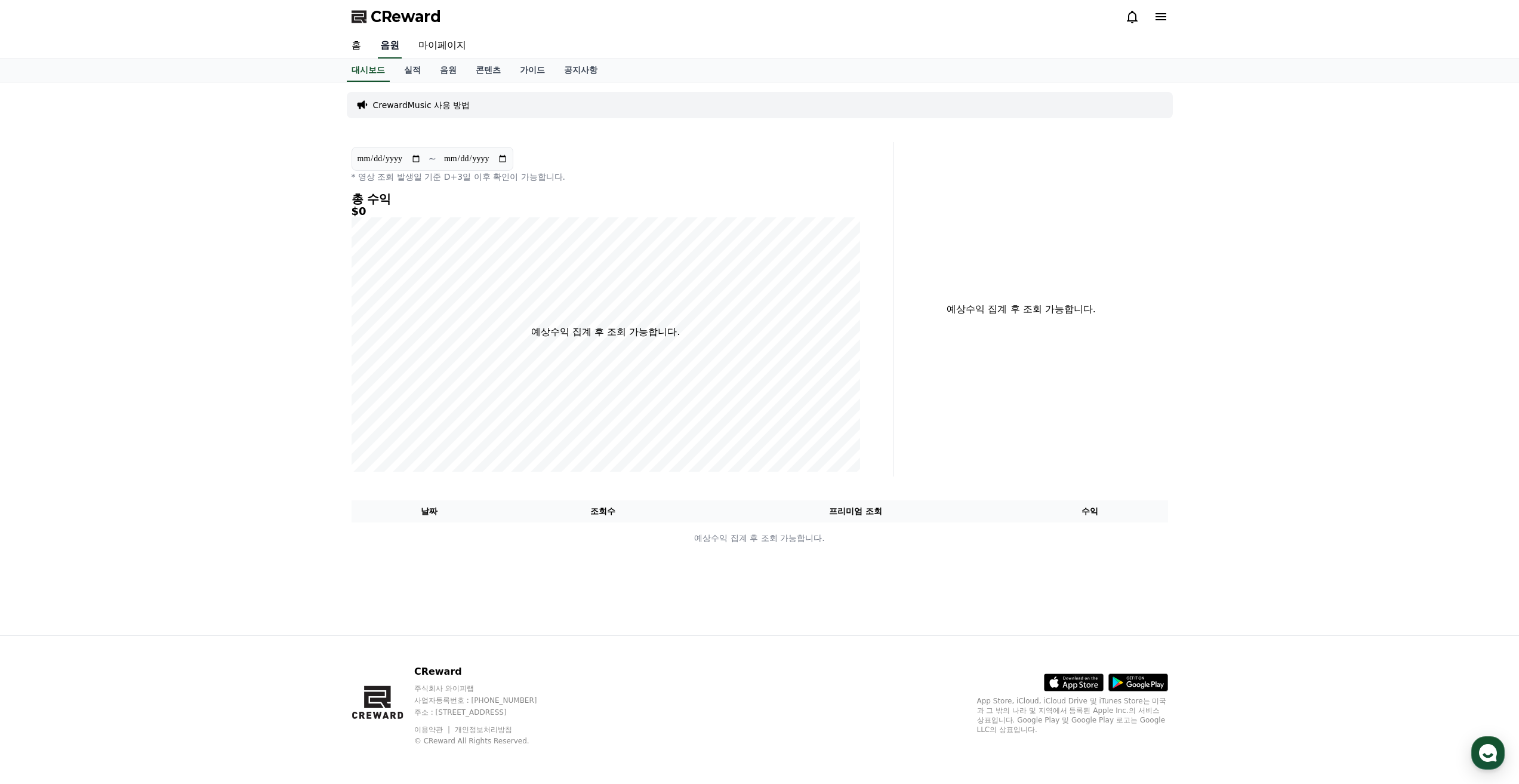
click at [395, 44] on link "음원" at bounding box center [390, 45] width 24 height 25
click at [407, 20] on span "CReward" at bounding box center [406, 17] width 70 height 19
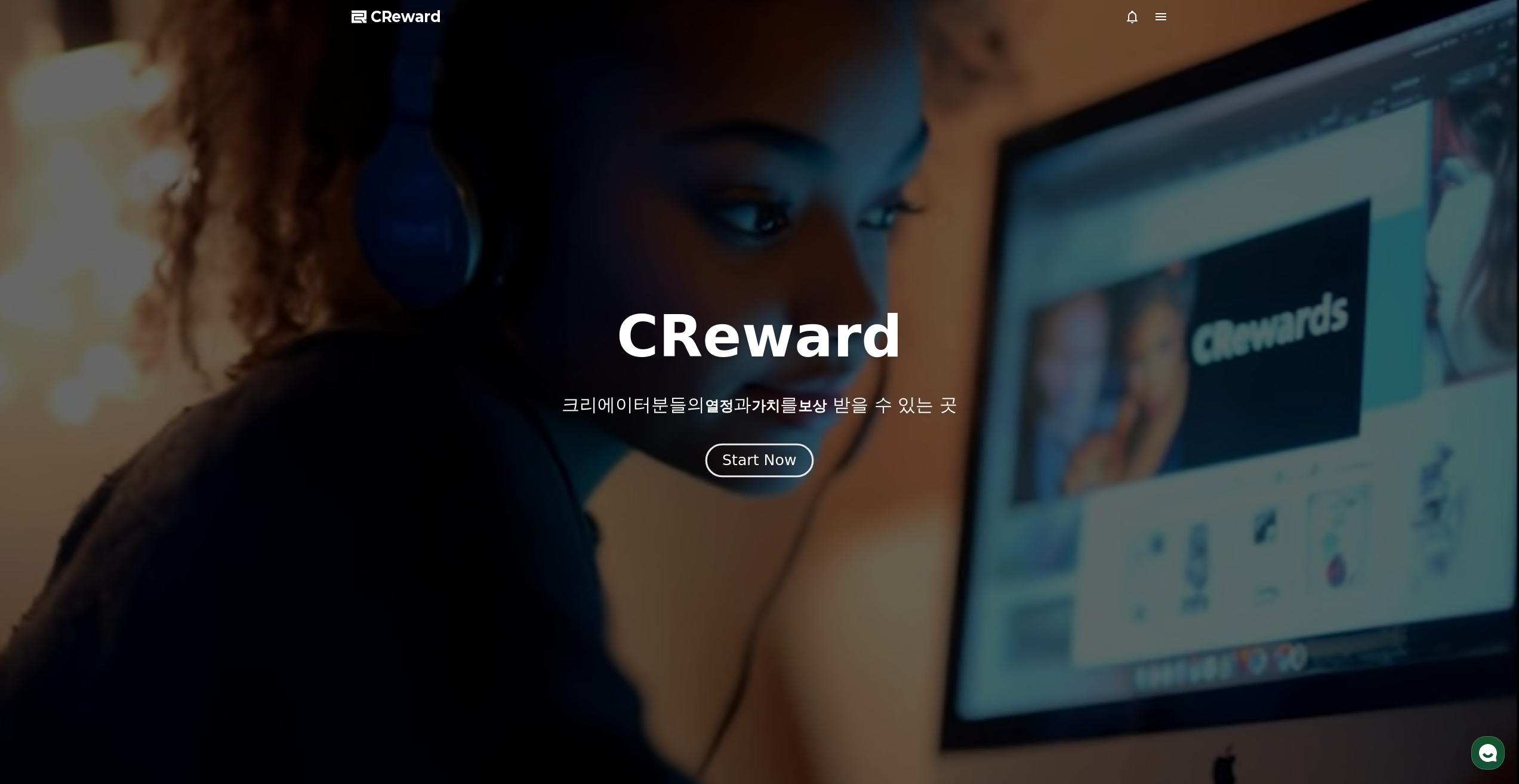
click at [740, 449] on button "Start Now" at bounding box center [759, 460] width 108 height 34
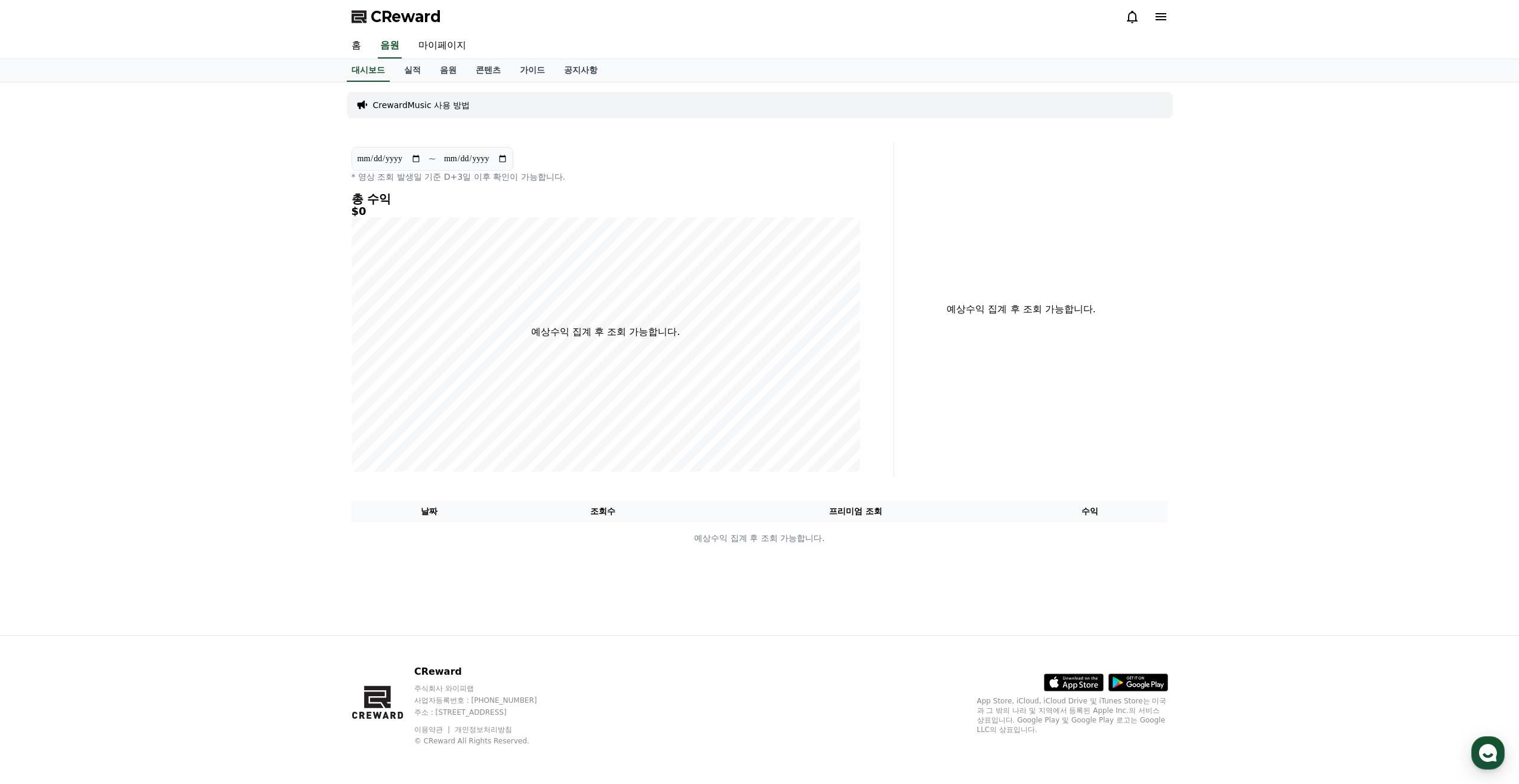
click at [406, 15] on span "CReward" at bounding box center [406, 17] width 70 height 19
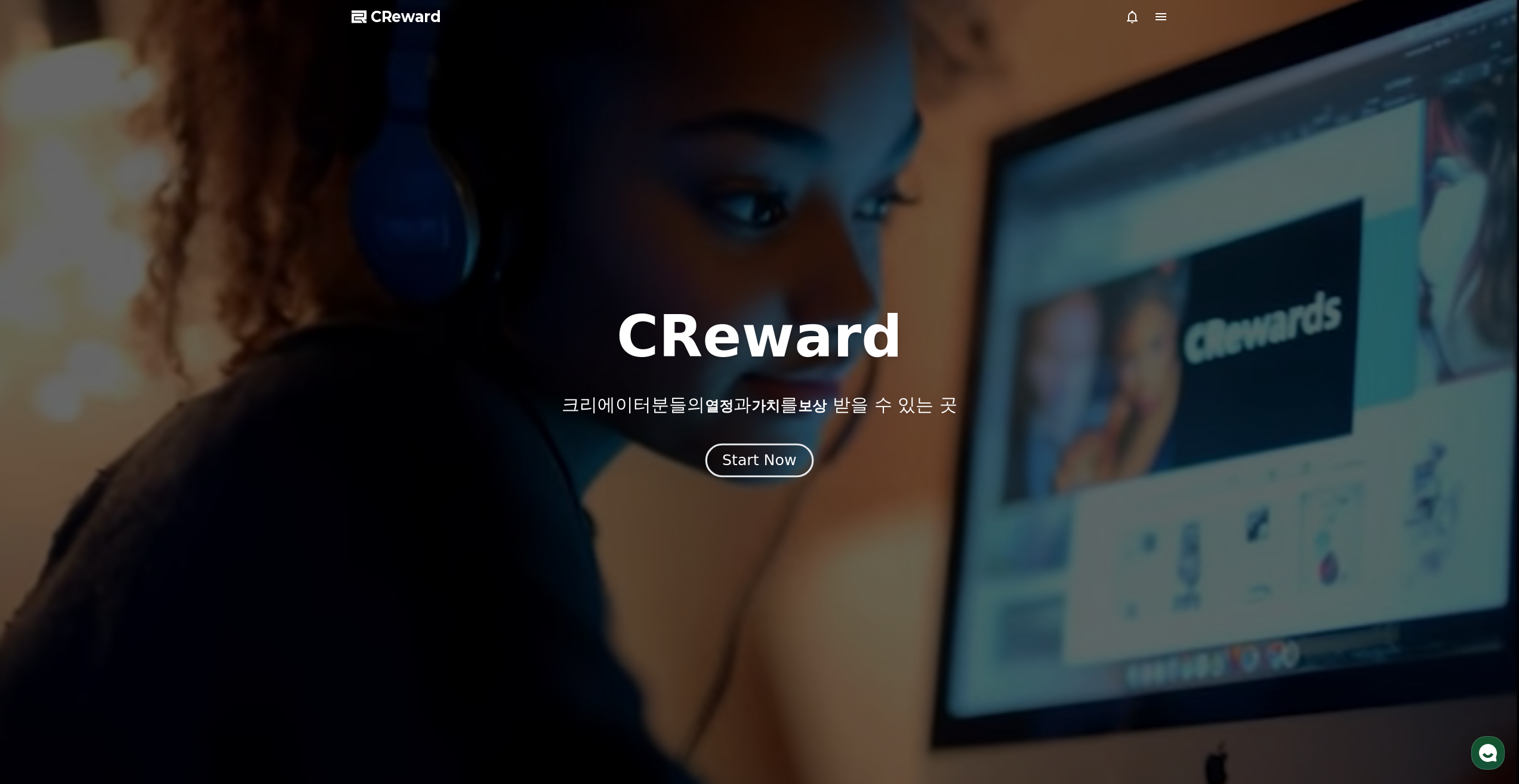
click at [760, 452] on div "Start Now" at bounding box center [759, 460] width 74 height 21
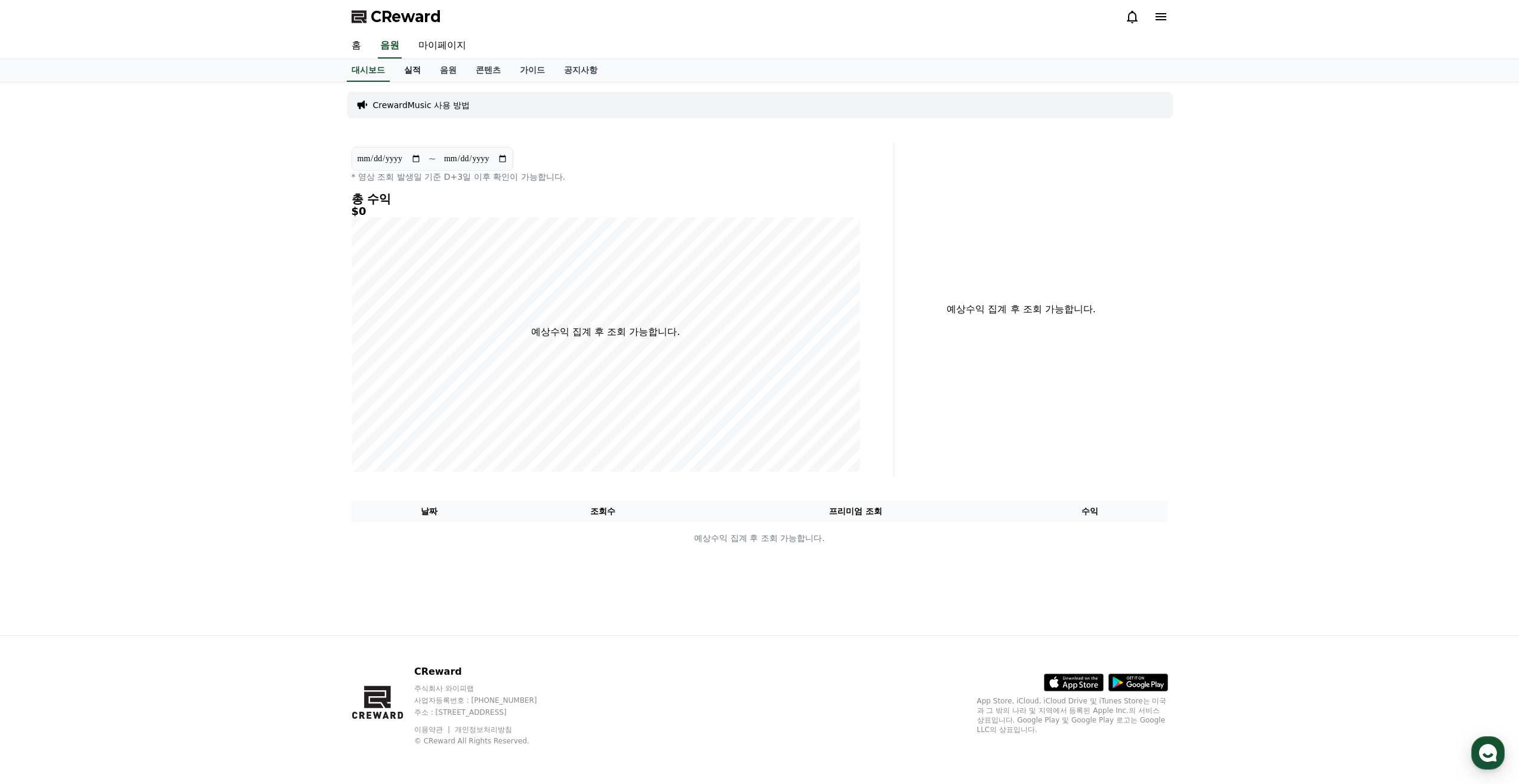
click at [400, 70] on link "실적" at bounding box center [412, 70] width 36 height 22
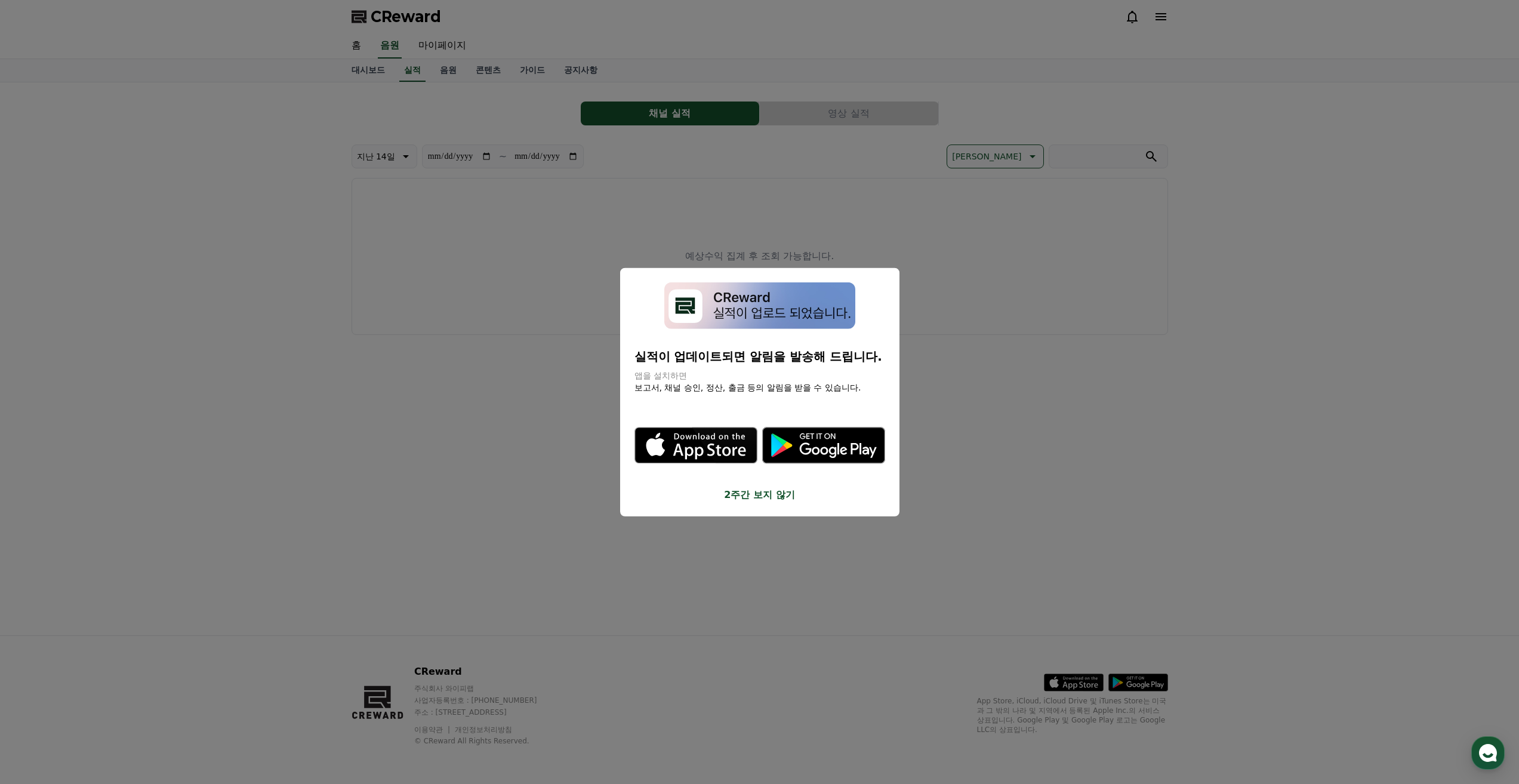
click at [438, 339] on button "close modal" at bounding box center [759, 392] width 1519 height 784
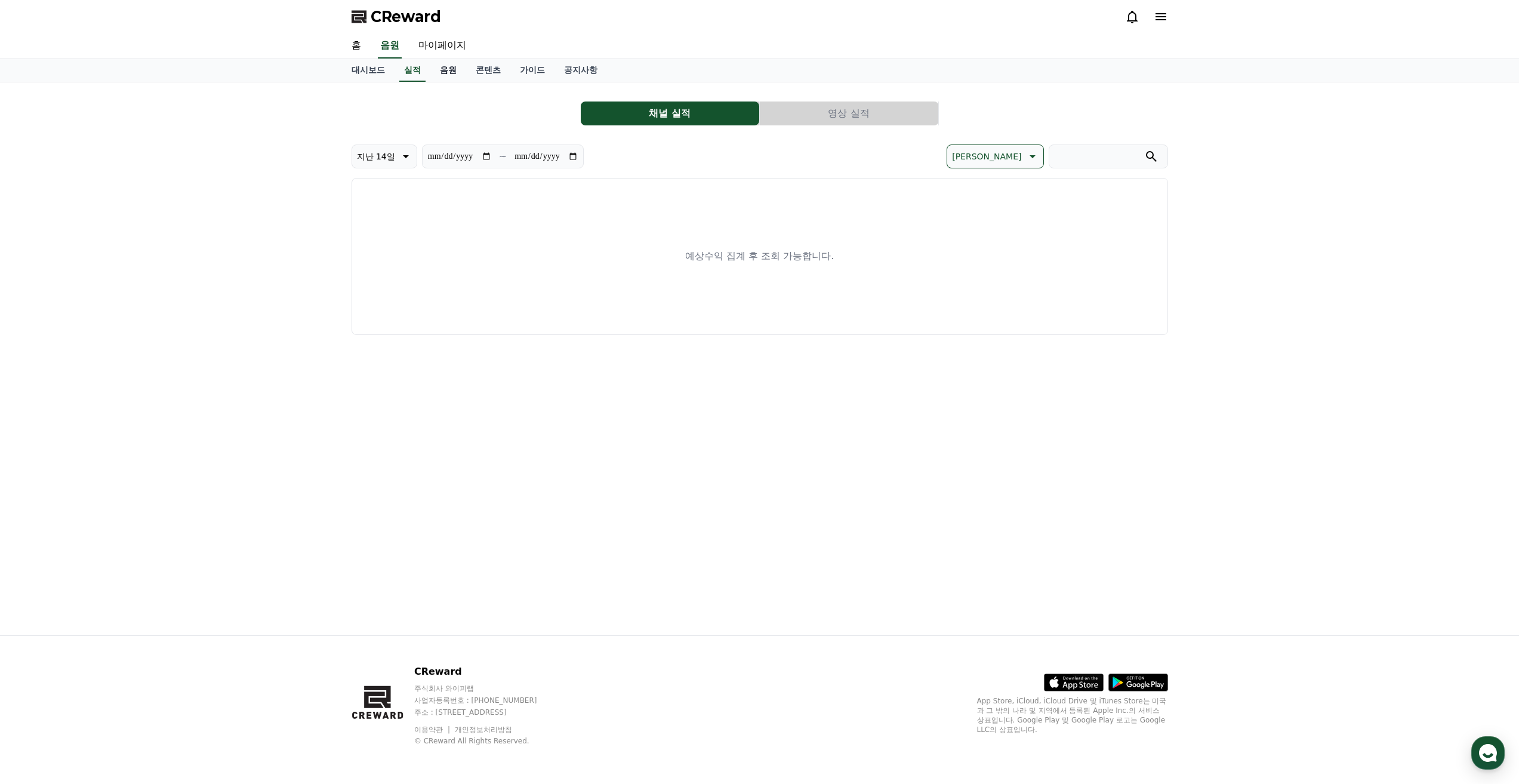
click at [451, 73] on link "음원" at bounding box center [448, 70] width 36 height 22
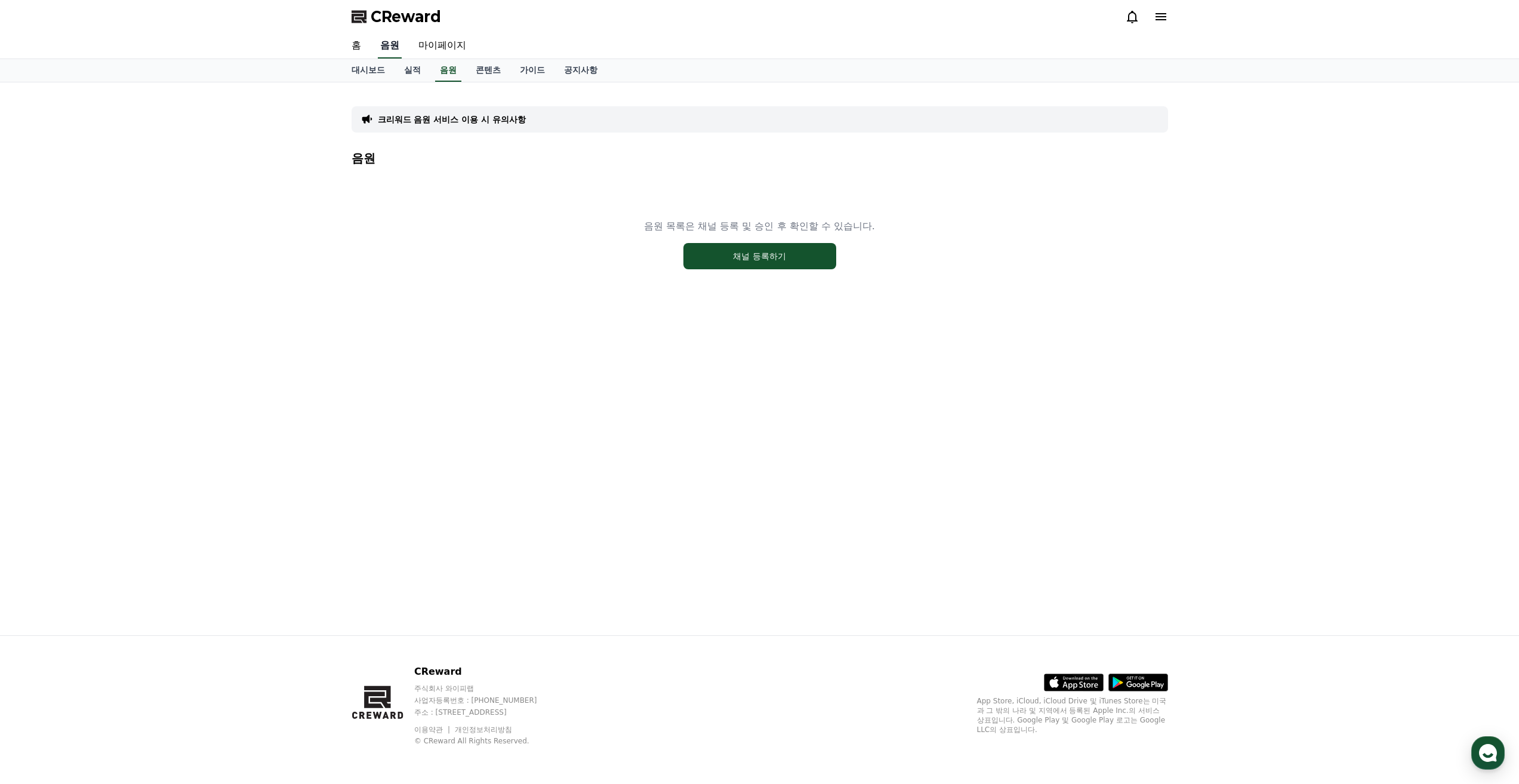
click at [393, 49] on link "음원" at bounding box center [390, 45] width 24 height 25
